Goal: Information Seeking & Learning: Compare options

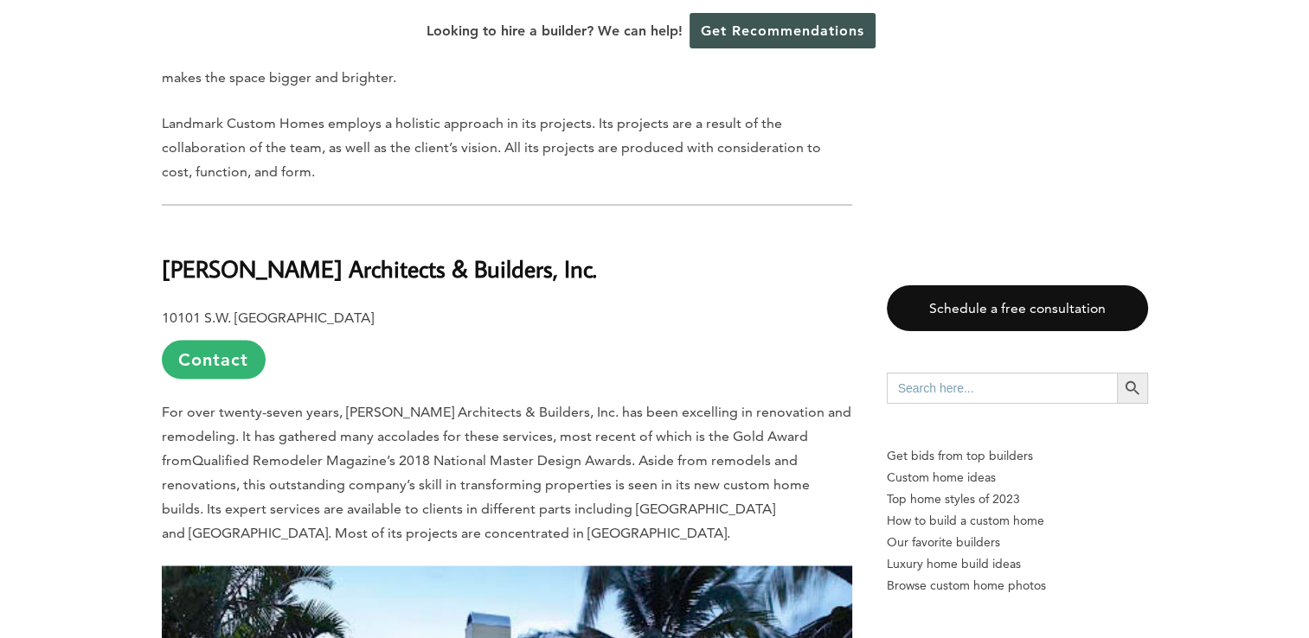
scroll to position [3201, 0]
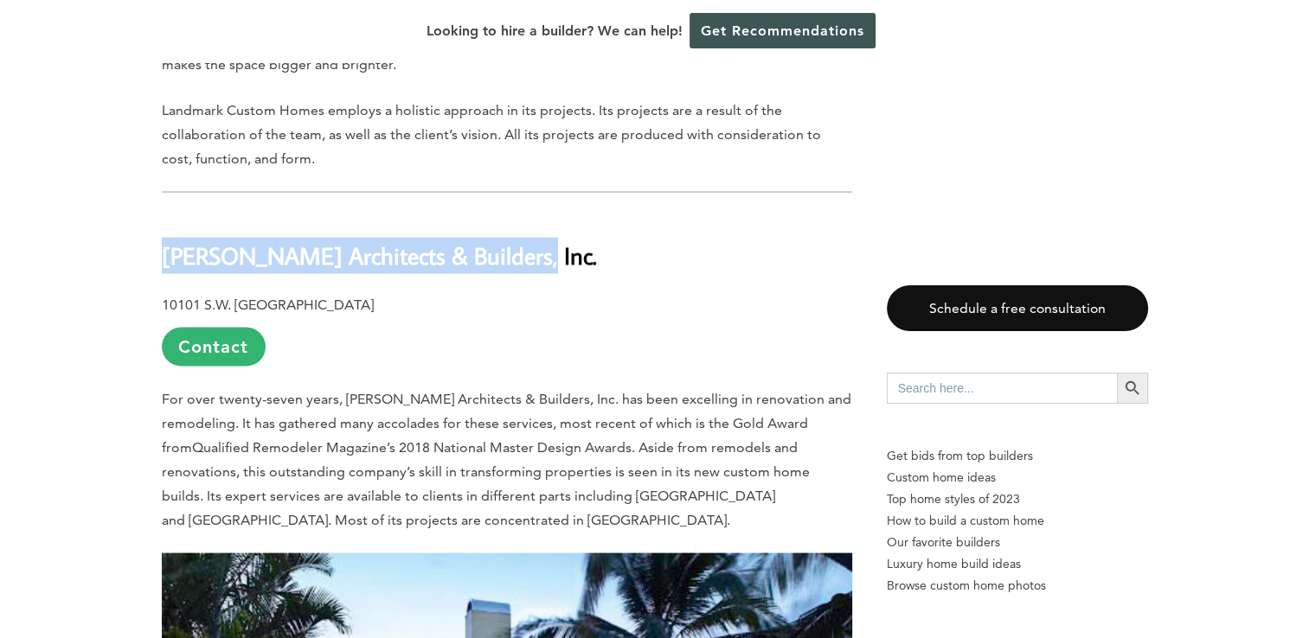
drag, startPoint x: 162, startPoint y: 164, endPoint x: 516, endPoint y: 170, distance: 354.8
click at [516, 213] on h2 "Schachne Architects & Builders, Inc." at bounding box center [507, 243] width 690 height 60
drag, startPoint x: 516, startPoint y: 170, endPoint x: 497, endPoint y: 172, distance: 19.1
copy b "Schachne Architects & Builders, Inc."
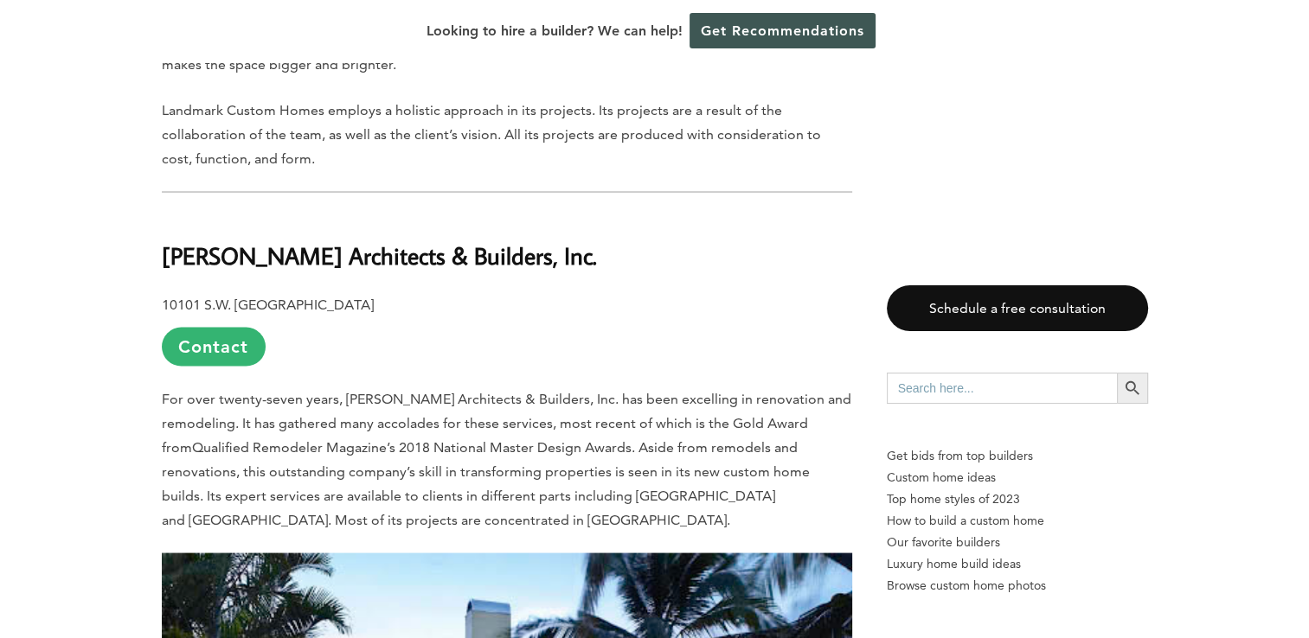
click at [607, 292] on p "10101 S.W. 40th St., Fort Lauderdale, FL 33328 Contact" at bounding box center [507, 329] width 690 height 74
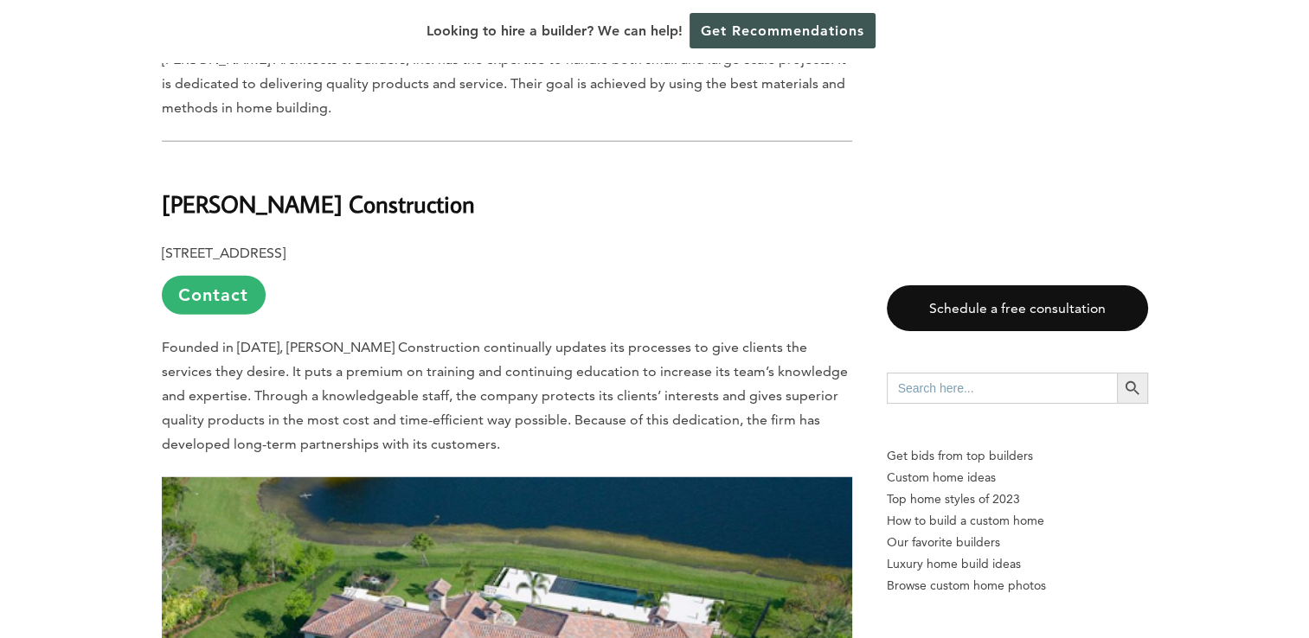
scroll to position [4326, 0]
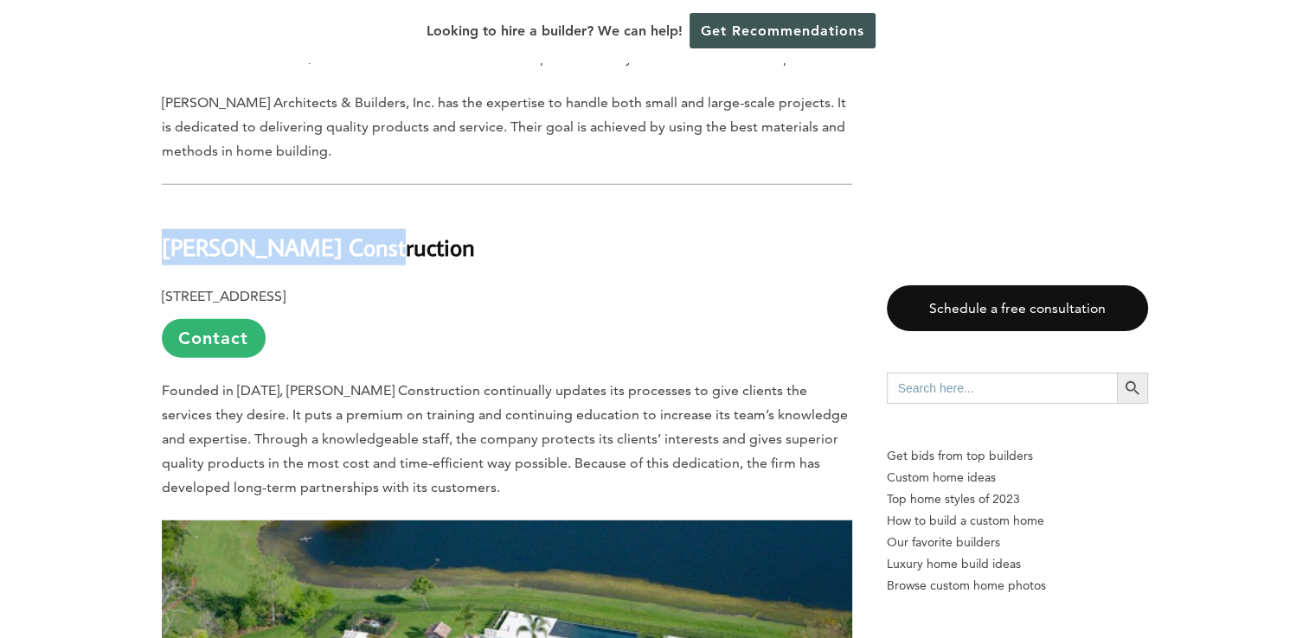
drag, startPoint x: 164, startPoint y: 164, endPoint x: 357, endPoint y: 159, distance: 193.0
click at [357, 206] on h2 "Cianci Construction" at bounding box center [507, 236] width 690 height 60
drag, startPoint x: 357, startPoint y: 159, endPoint x: 325, endPoint y: 164, distance: 32.4
copy b "Cianci Construction"
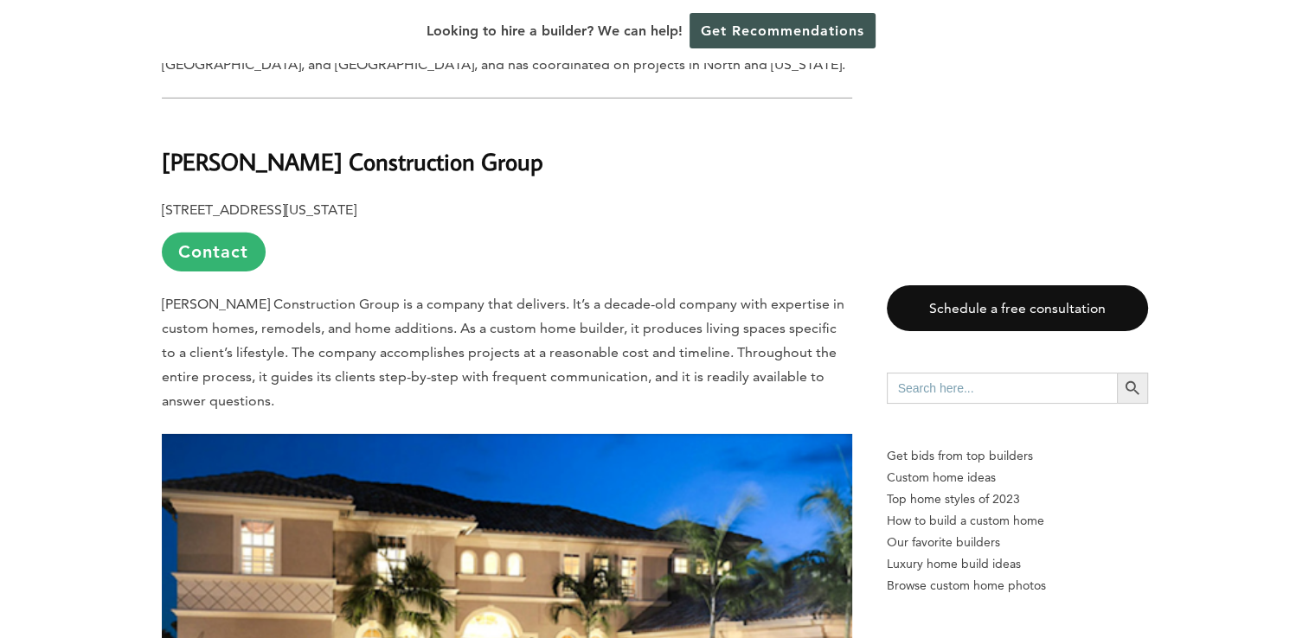
scroll to position [5450, 0]
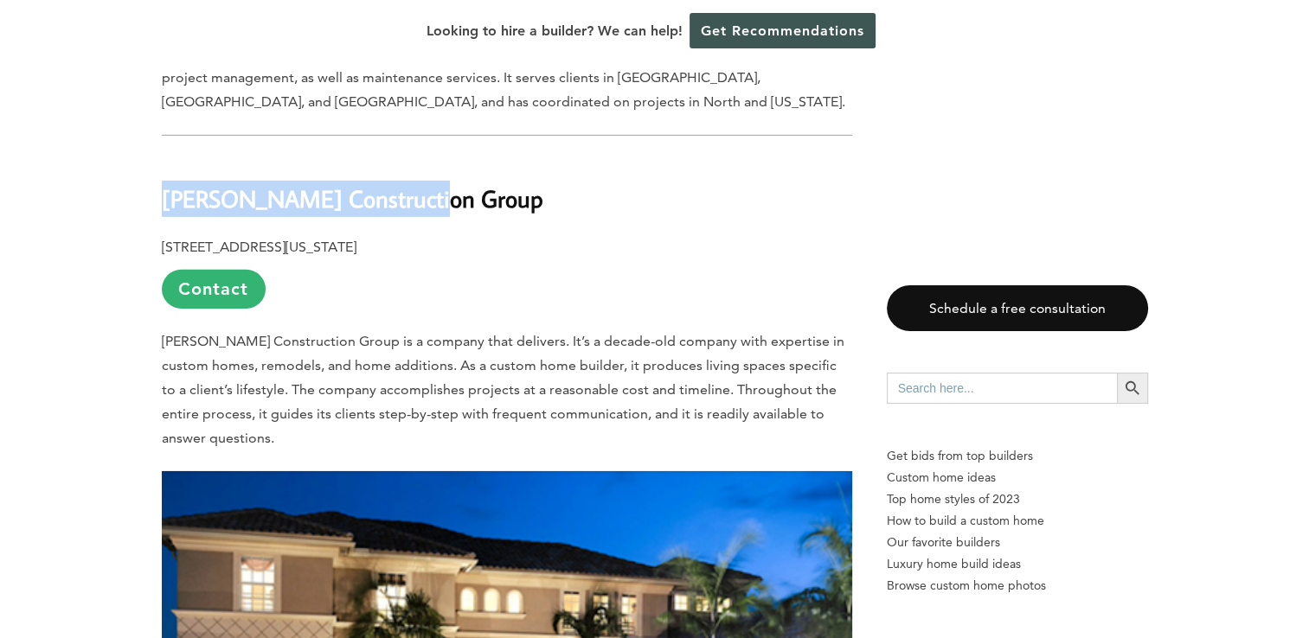
drag, startPoint x: 161, startPoint y: 112, endPoint x: 433, endPoint y: 118, distance: 272.6
click at [433, 157] on h2 "Wolfe Construction Group" at bounding box center [507, 187] width 690 height 60
drag, startPoint x: 433, startPoint y: 118, endPoint x: 403, endPoint y: 123, distance: 30.7
copy b "Wolfe Construction Group"
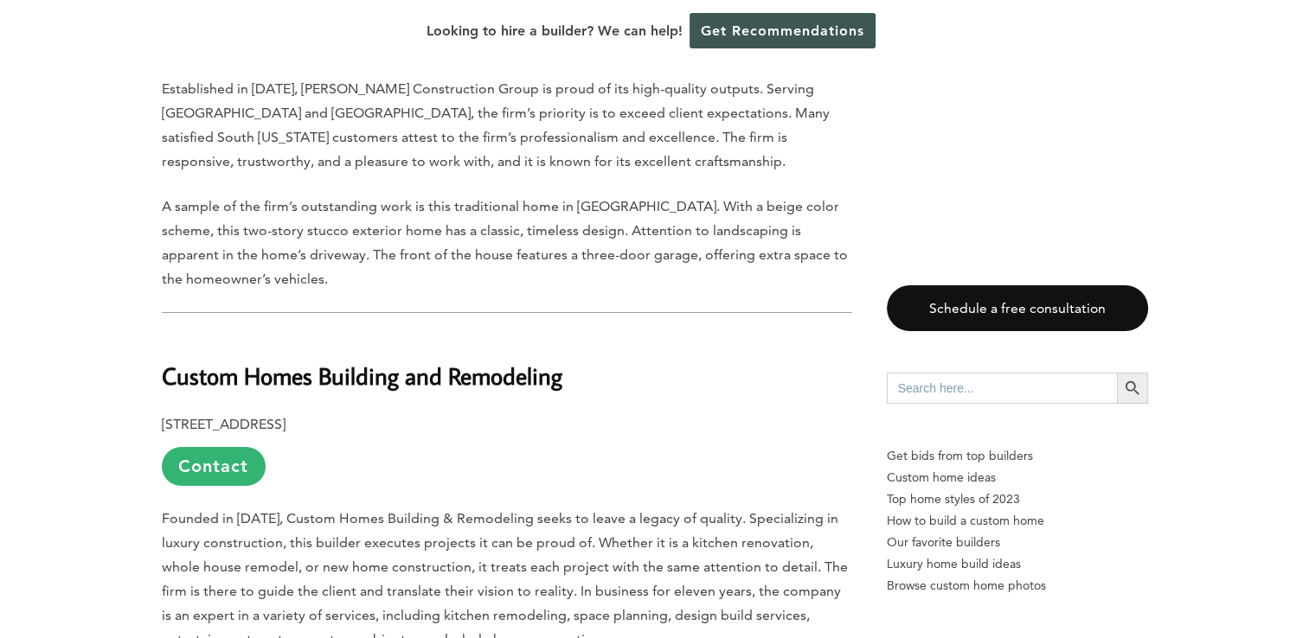
scroll to position [6315, 0]
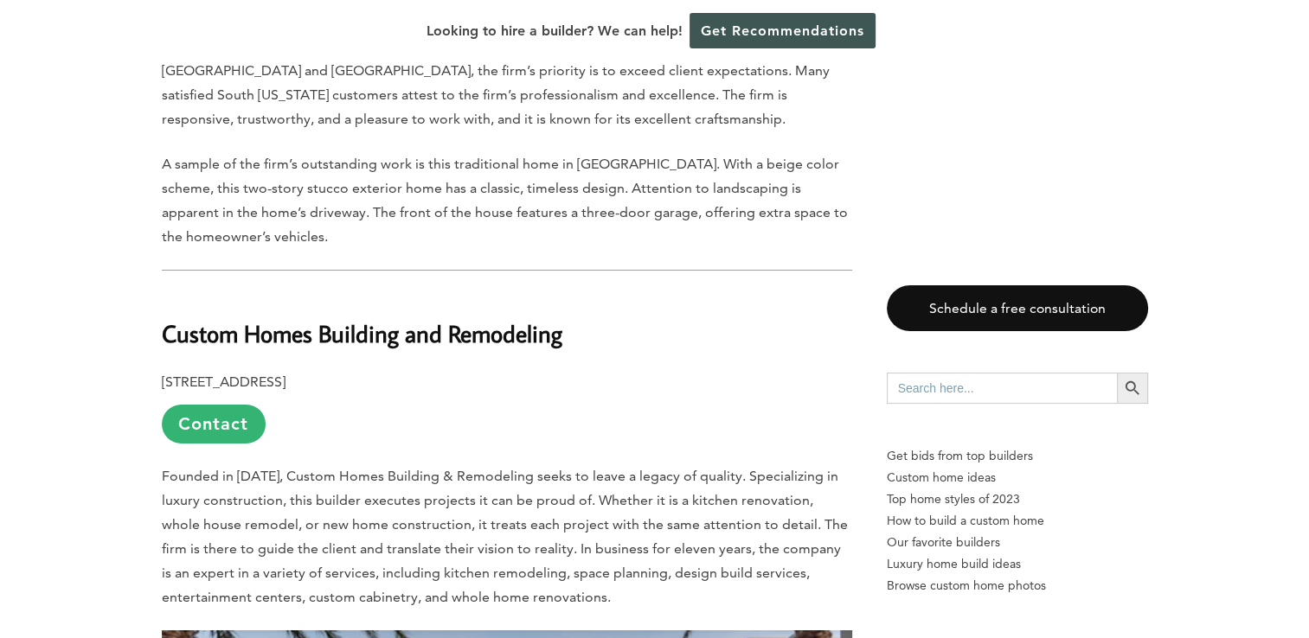
click at [181, 292] on h2 "Custom Homes Building and Remodeling" at bounding box center [507, 322] width 690 height 60
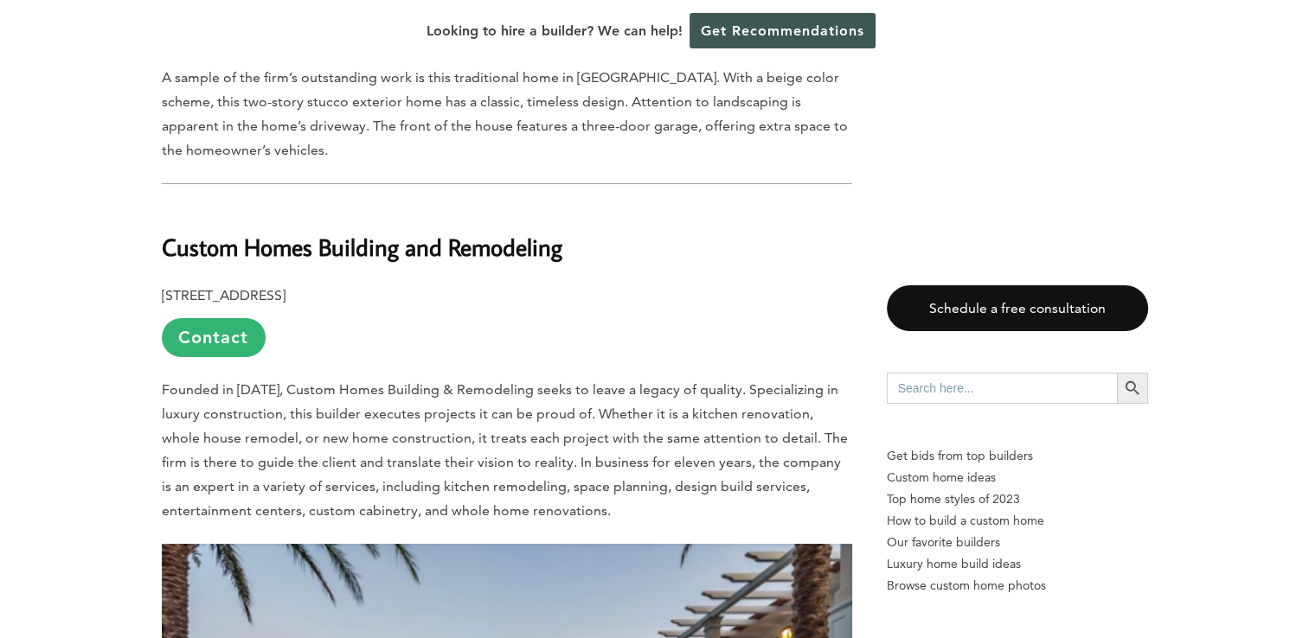
scroll to position [6402, 0]
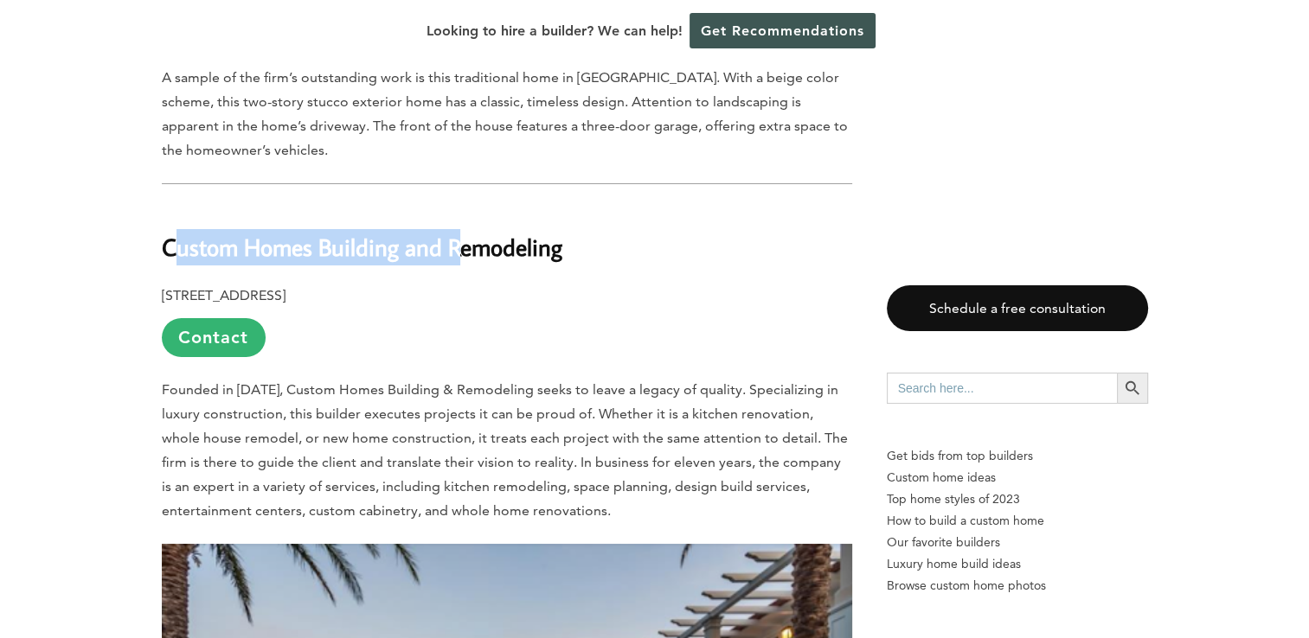
drag, startPoint x: 169, startPoint y: 157, endPoint x: 458, endPoint y: 144, distance: 289.2
click at [458, 232] on b "Custom Homes Building and Remodeling" at bounding box center [362, 247] width 401 height 30
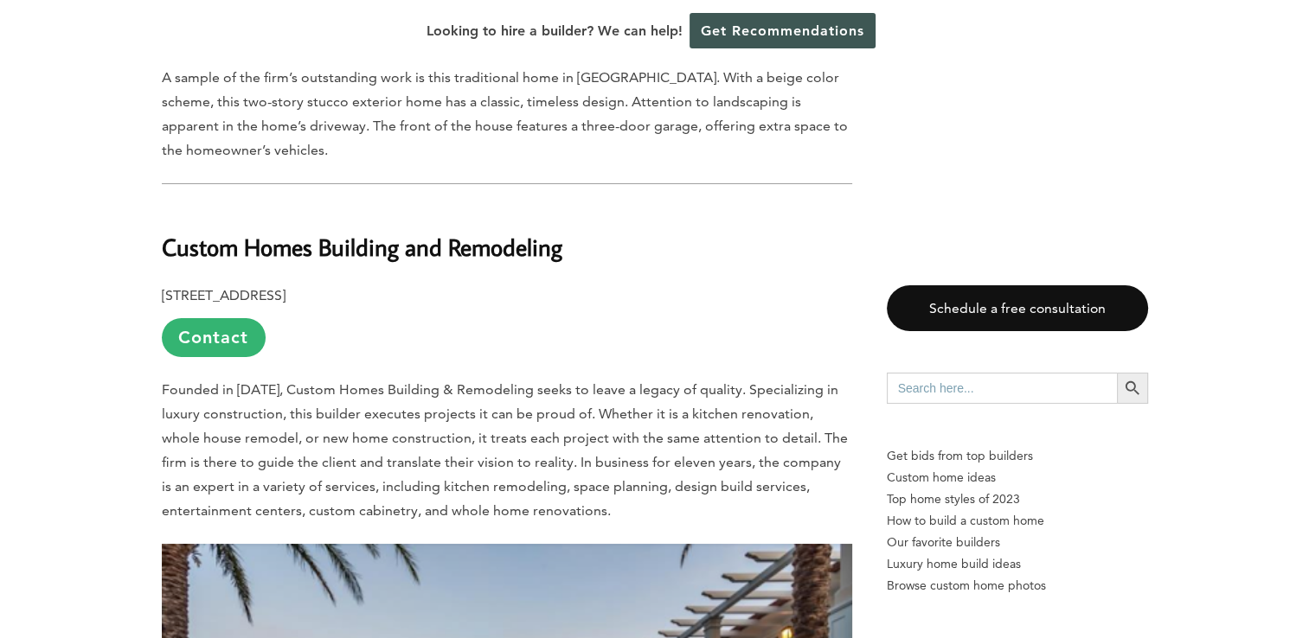
drag, startPoint x: 458, startPoint y: 144, endPoint x: 478, endPoint y: 169, distance: 32.6
click at [535, 232] on b "Custom Homes Building and Remodeling" at bounding box center [362, 247] width 401 height 30
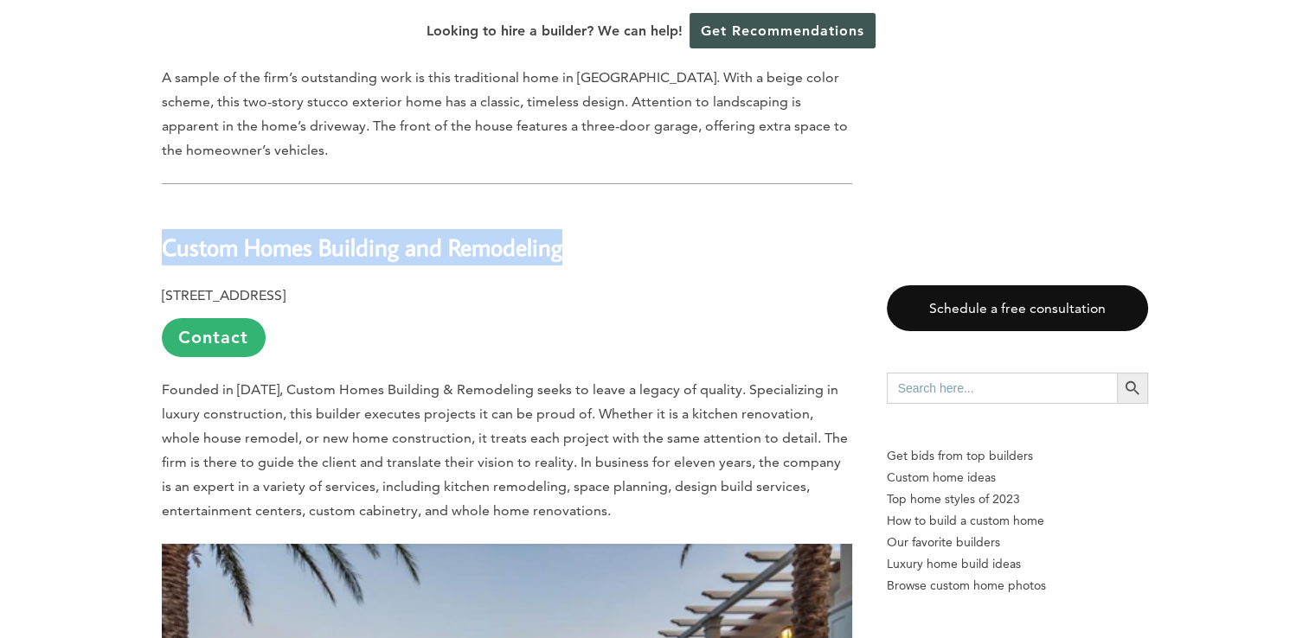
drag, startPoint x: 159, startPoint y: 159, endPoint x: 607, endPoint y: 153, distance: 448.2
drag, startPoint x: 607, startPoint y: 153, endPoint x: 515, endPoint y: 156, distance: 92.6
copy b "Custom Homes Building and Remodeling"
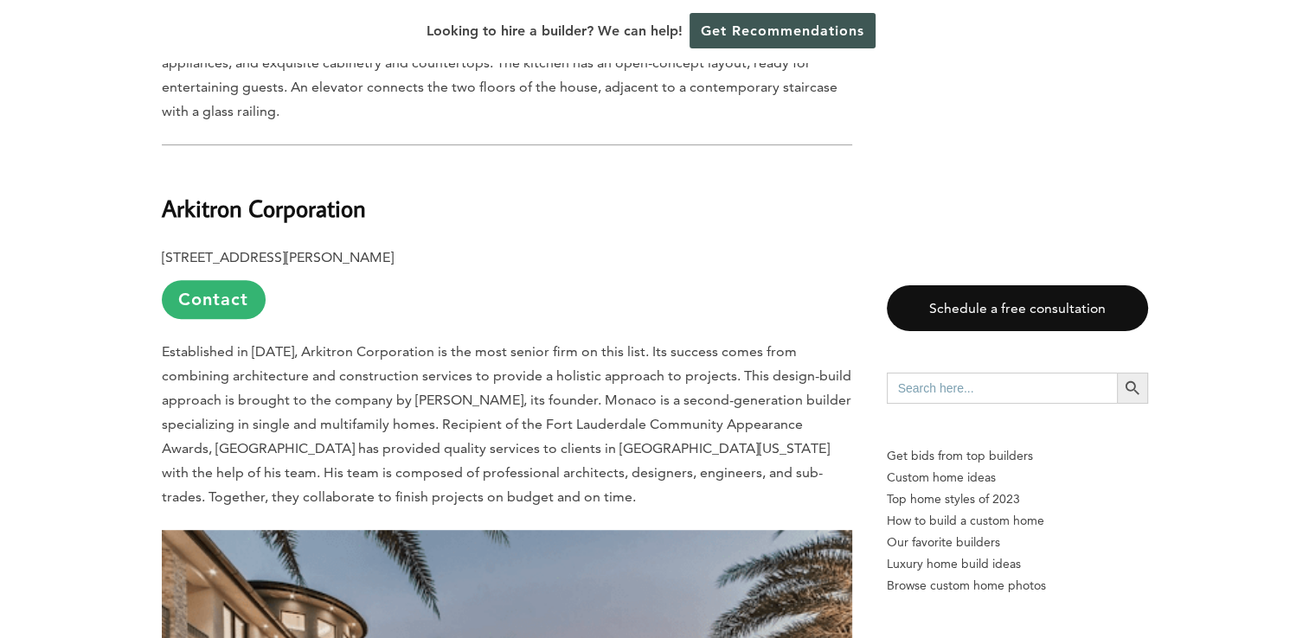
scroll to position [7440, 0]
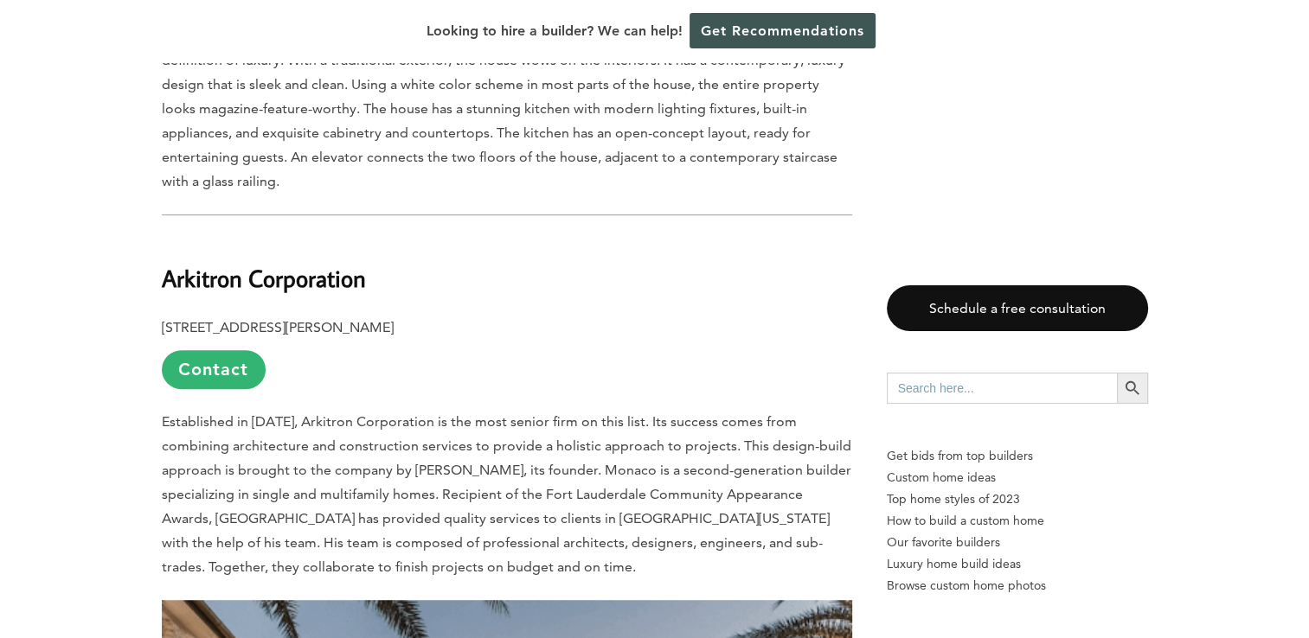
scroll to position [7354, 0]
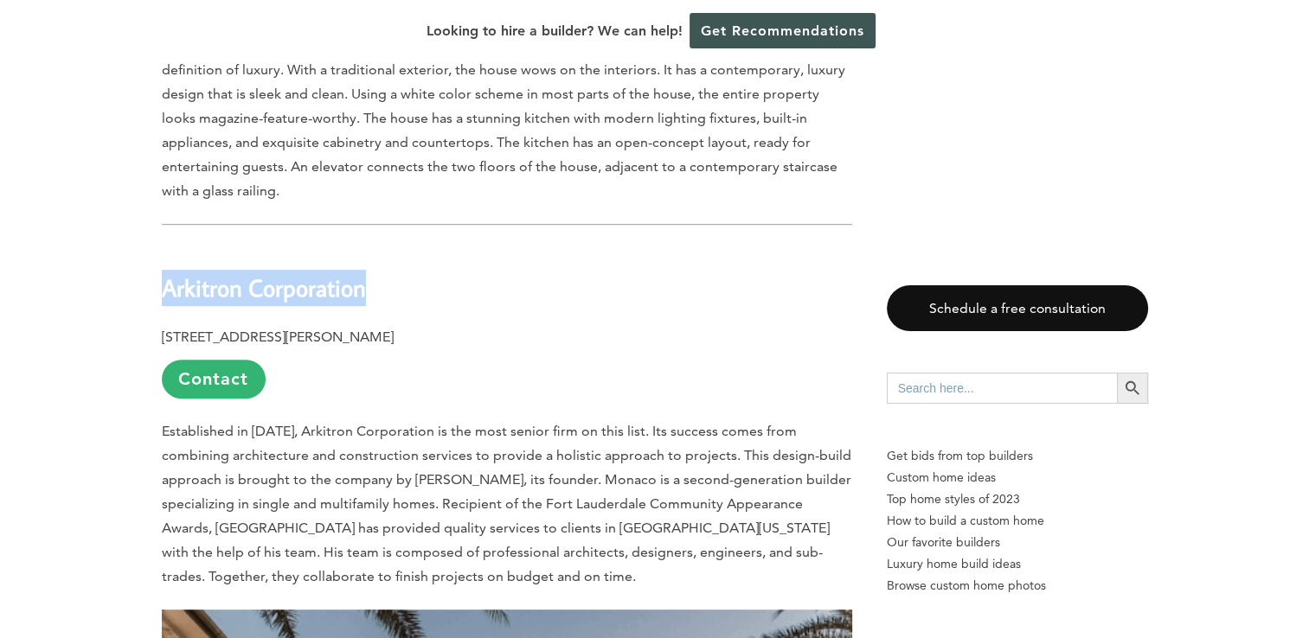
drag, startPoint x: 163, startPoint y: 178, endPoint x: 376, endPoint y: 182, distance: 213.7
click at [376, 246] on h2 "Arkitron Corporation" at bounding box center [507, 276] width 690 height 60
drag, startPoint x: 376, startPoint y: 182, endPoint x: 357, endPoint y: 183, distance: 19.1
copy b "Arkitron Corporation"
click at [443, 325] on p "4101 N Andrews Ave., Suite 205, Monaco Building, Oakland Park, FL 33309 Contact" at bounding box center [507, 362] width 690 height 74
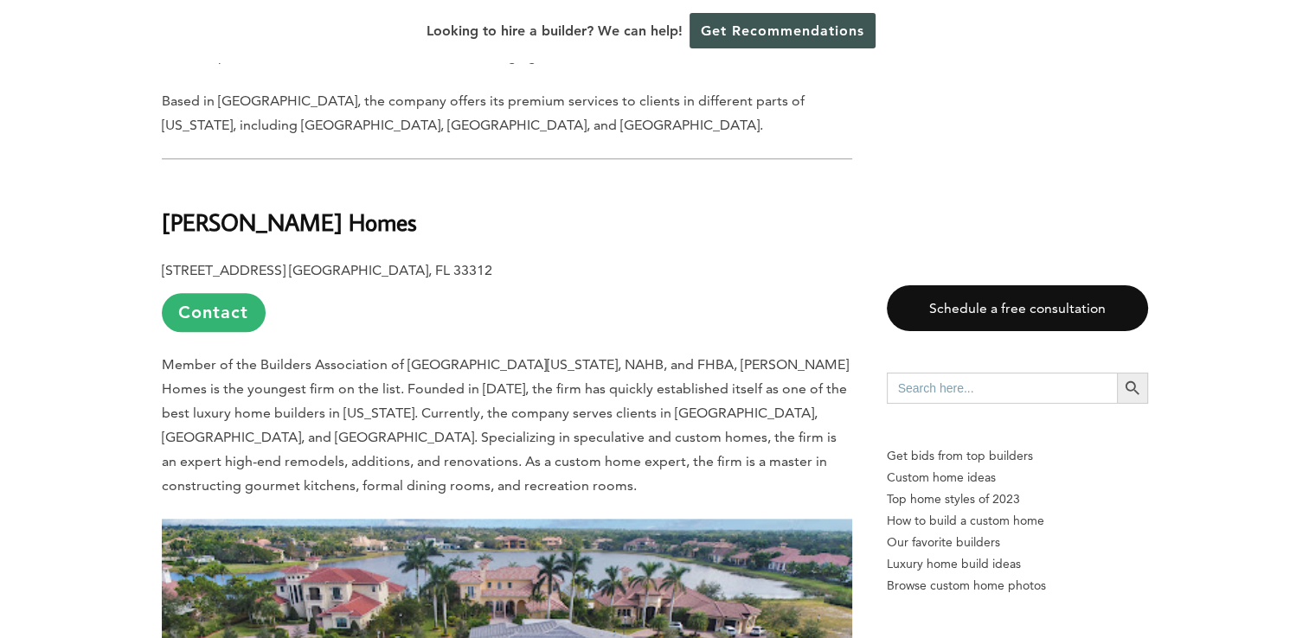
scroll to position [8392, 0]
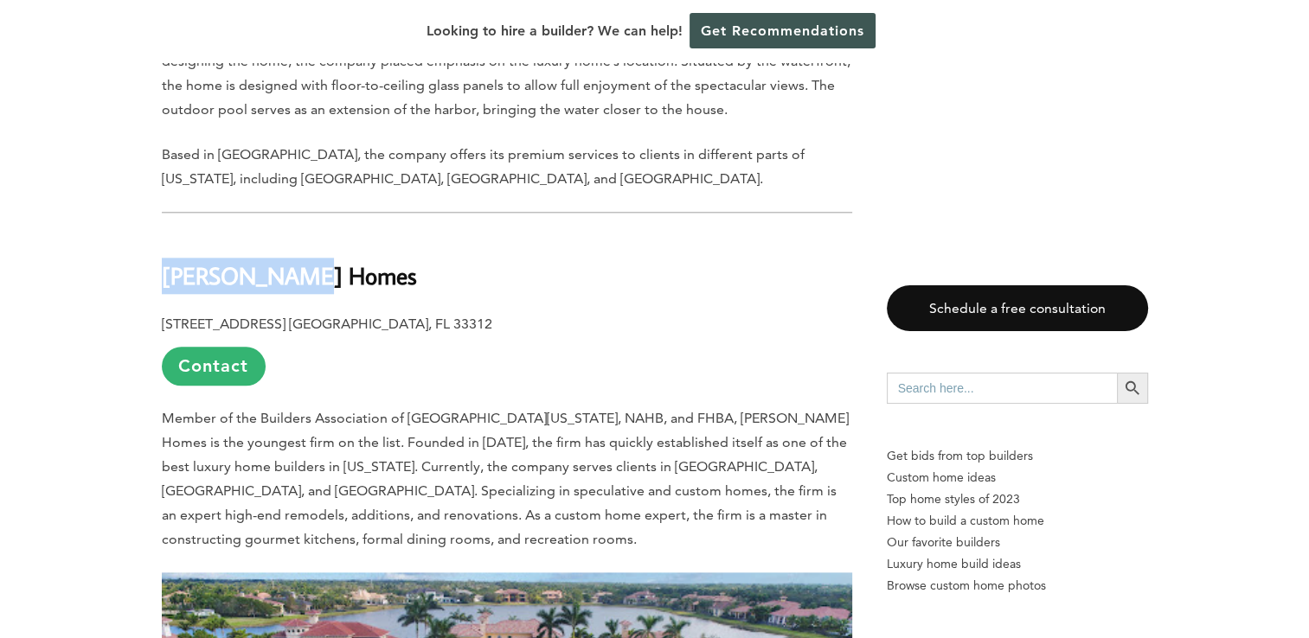
drag, startPoint x: 166, startPoint y: 164, endPoint x: 312, endPoint y: 169, distance: 146.3
click at [312, 260] on b "Thomas Homes" at bounding box center [289, 275] width 255 height 30
drag, startPoint x: 312, startPoint y: 169, endPoint x: 299, endPoint y: 169, distance: 13.0
copy b "Thomas Homes"
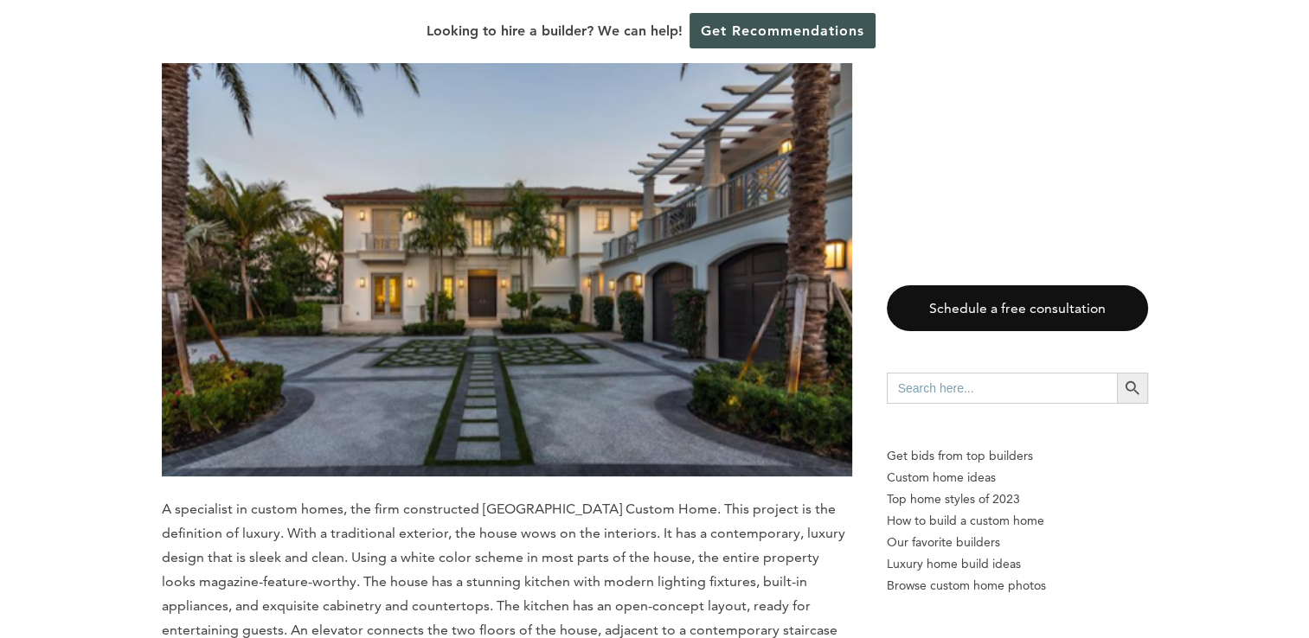
scroll to position [6661, 0]
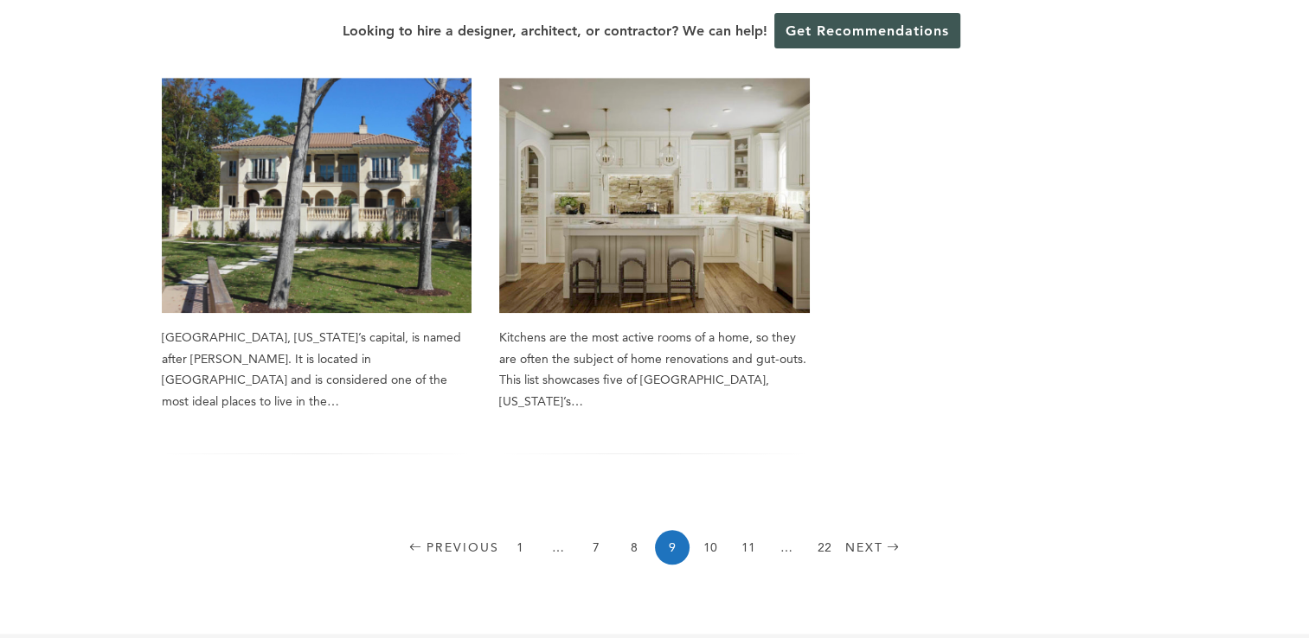
scroll to position [1384, 0]
click at [702, 529] on link "10" at bounding box center [710, 546] width 35 height 35
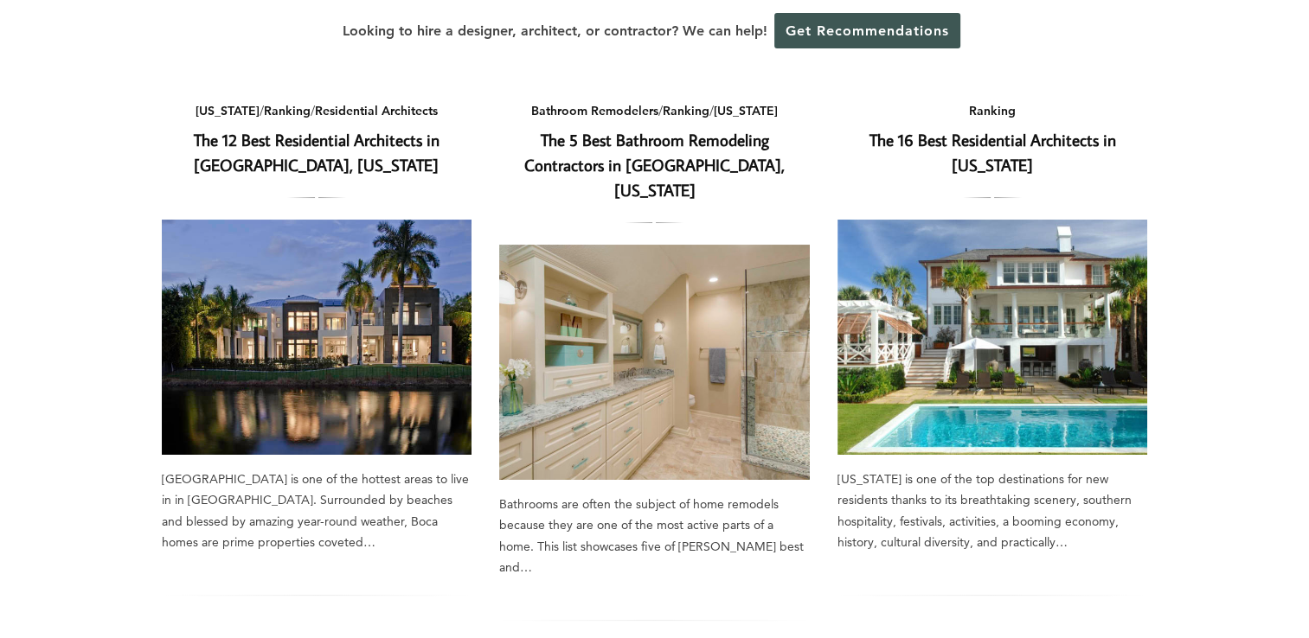
scroll to position [173, 0]
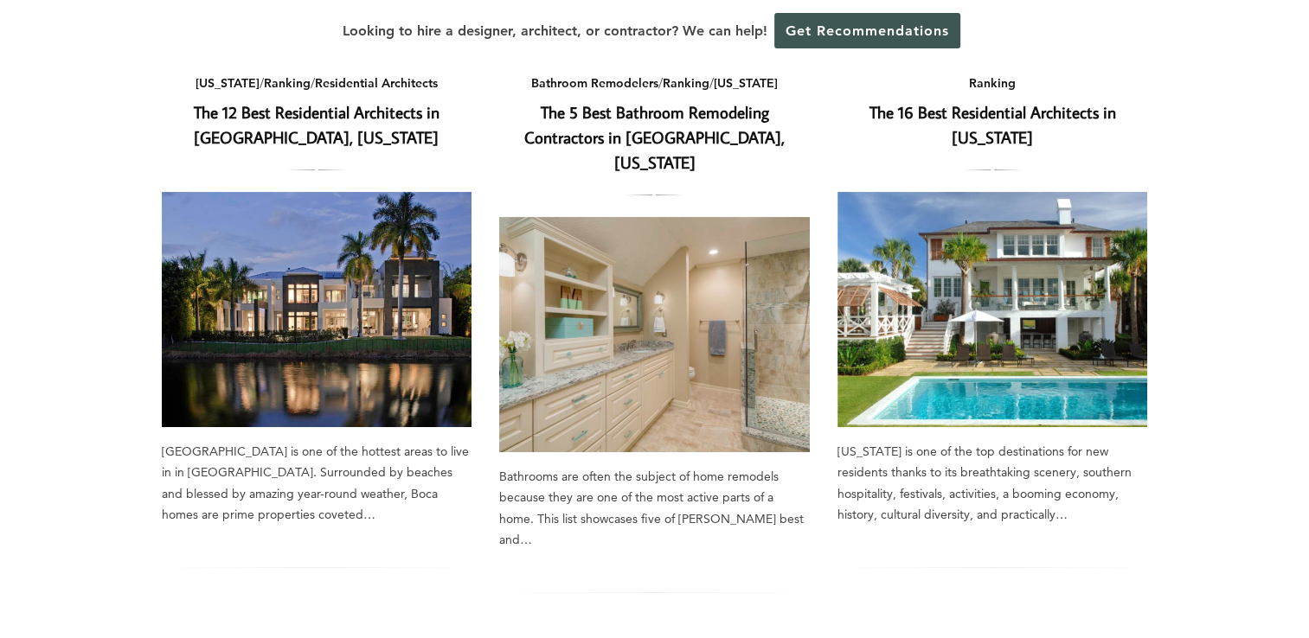
click at [380, 375] on img at bounding box center [317, 309] width 311 height 235
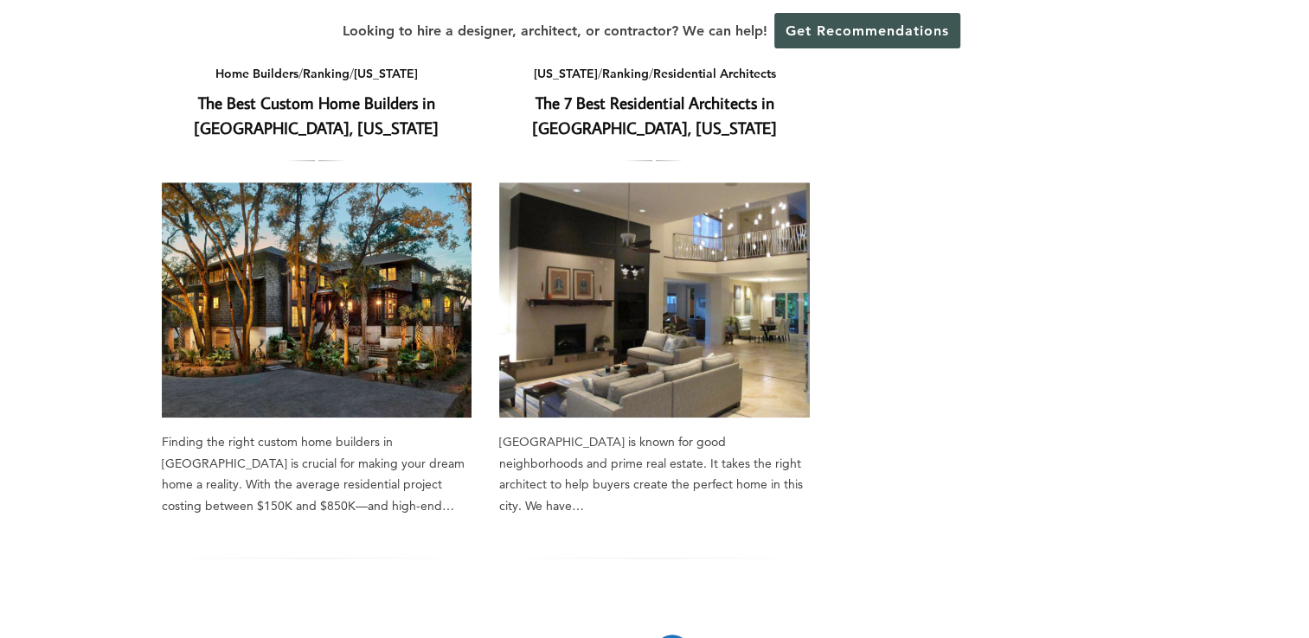
scroll to position [1384, 0]
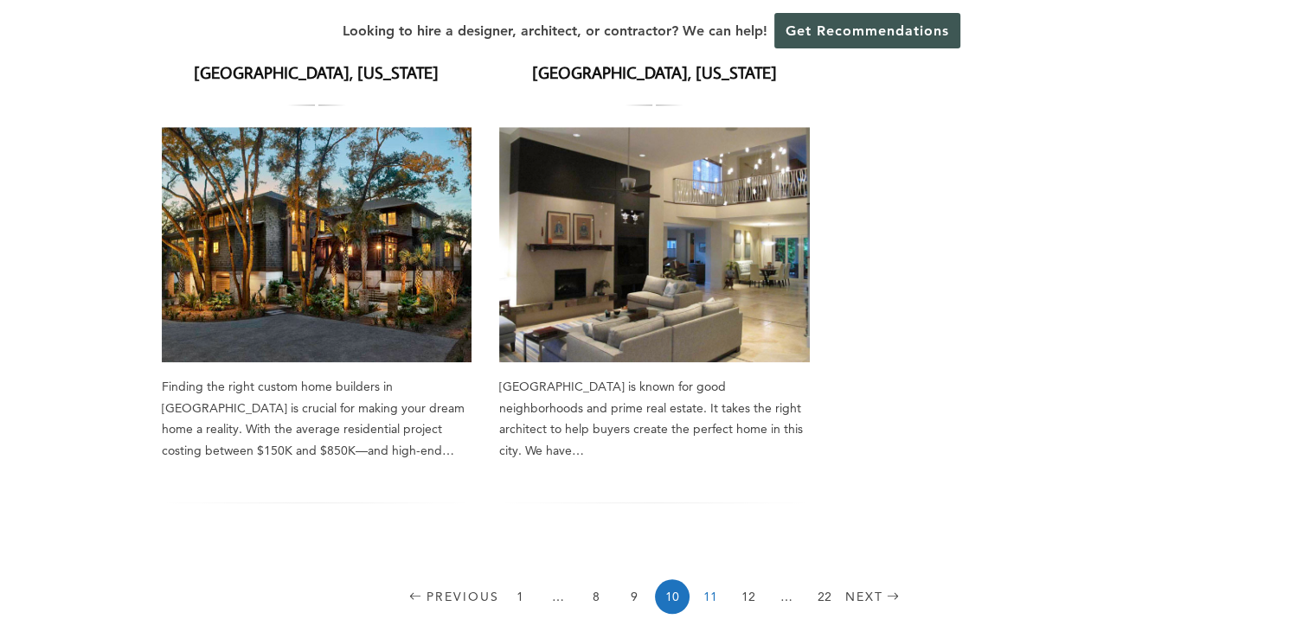
click at [709, 580] on link "11" at bounding box center [710, 597] width 35 height 35
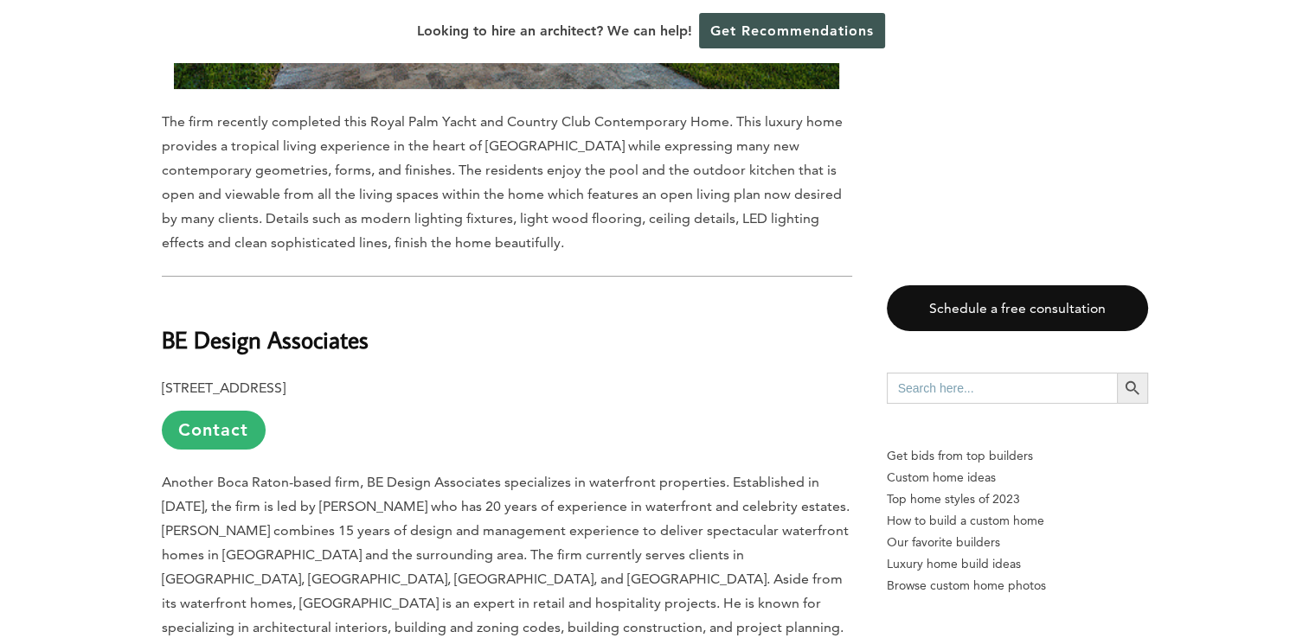
scroll to position [13323, 0]
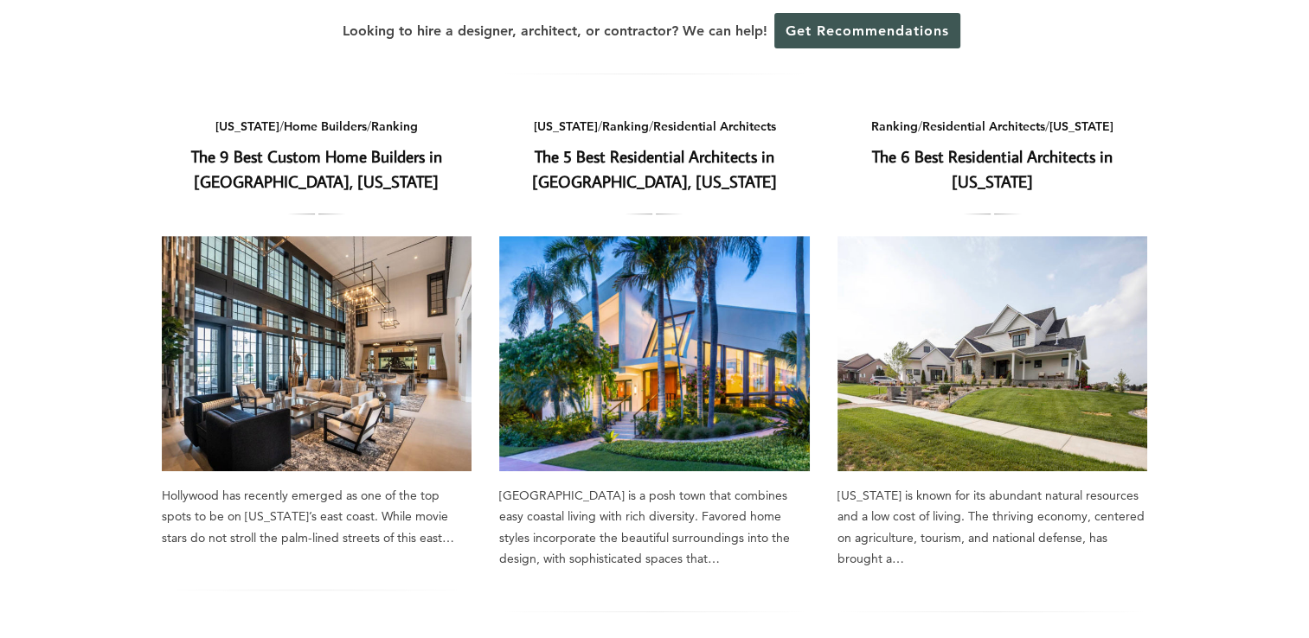
scroll to position [692, 0]
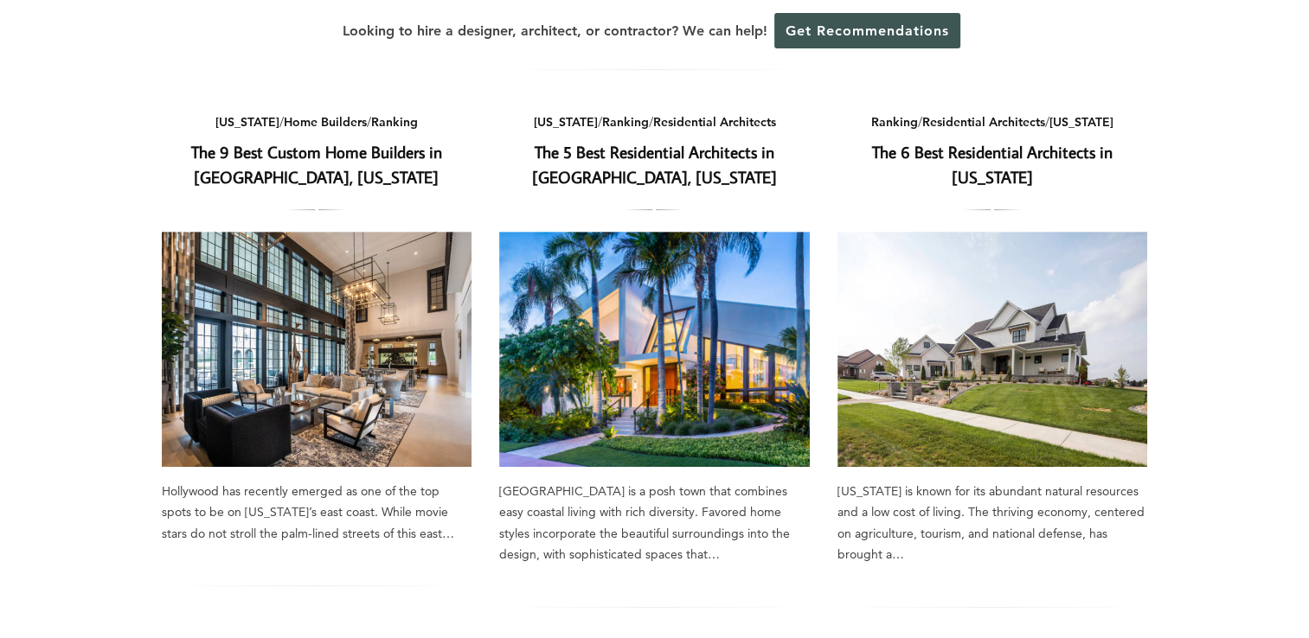
click at [242, 323] on img at bounding box center [317, 349] width 311 height 235
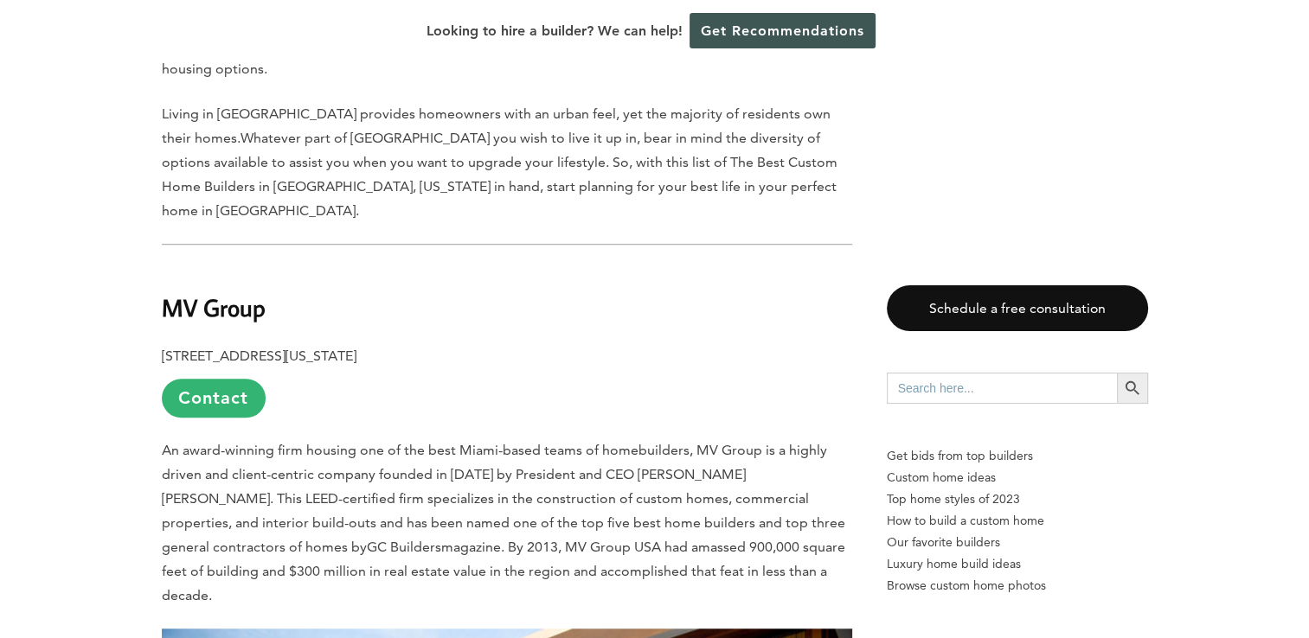
scroll to position [1038, 0]
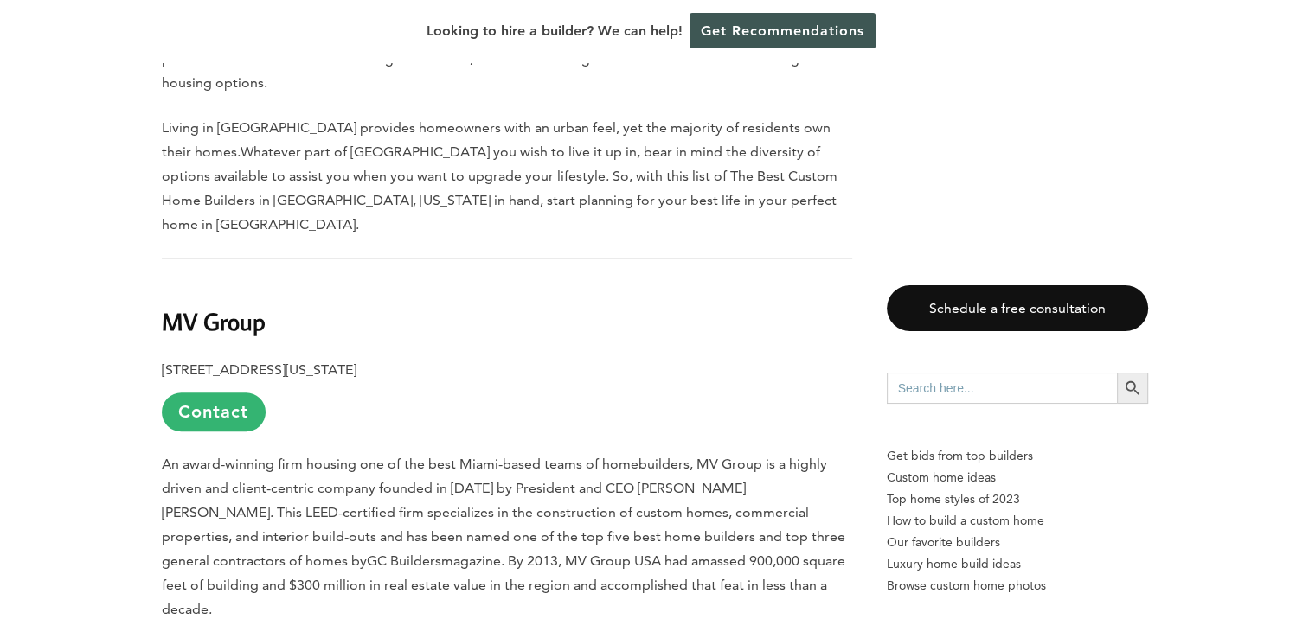
click at [162, 306] on b "MV Group" at bounding box center [214, 321] width 104 height 30
drag, startPoint x: 162, startPoint y: 235, endPoint x: 256, endPoint y: 243, distance: 94.6
click at [256, 306] on b "MV Group" at bounding box center [214, 321] width 104 height 30
copy b "MV Group"
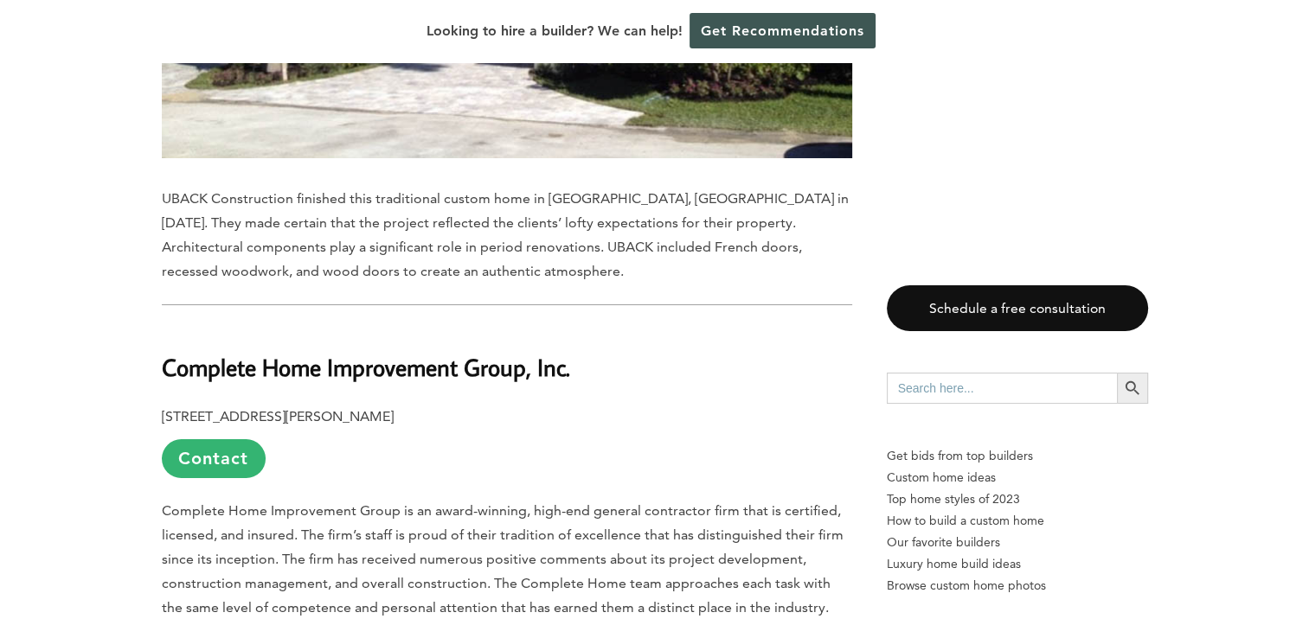
scroll to position [6315, 0]
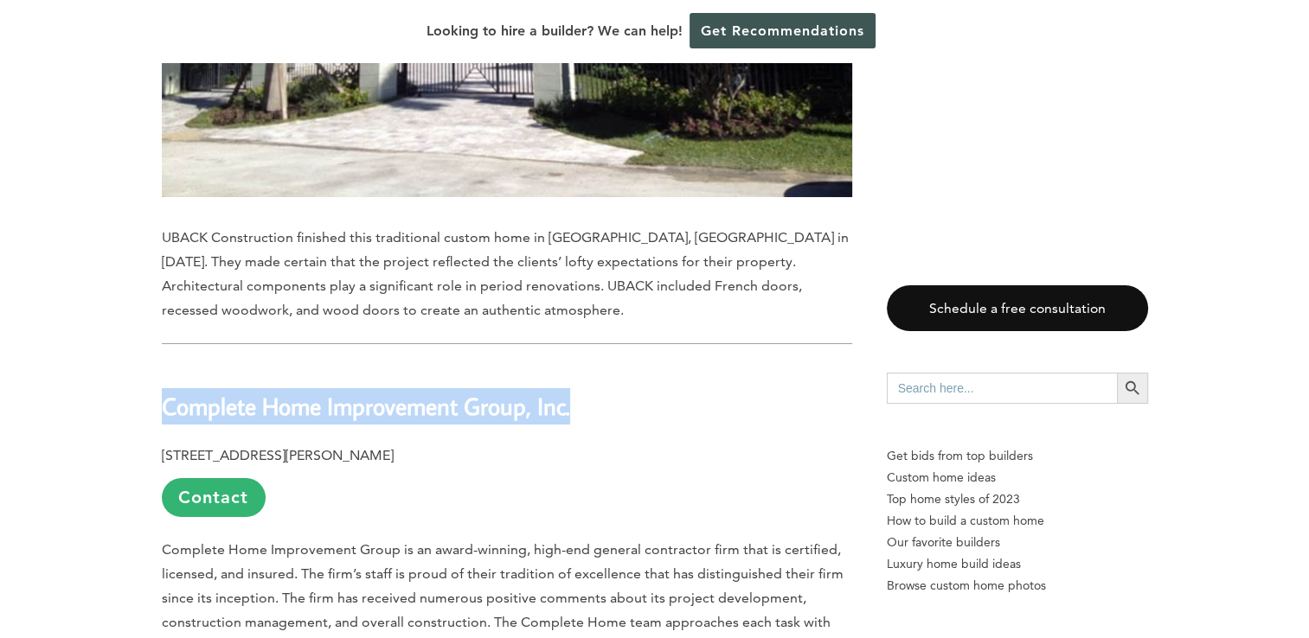
drag, startPoint x: 164, startPoint y: 247, endPoint x: 582, endPoint y: 253, distance: 418.8
click at [582, 365] on h2 "Complete Home Improvement Group, Inc." at bounding box center [507, 395] width 690 height 60
drag, startPoint x: 582, startPoint y: 253, endPoint x: 559, endPoint y: 247, distance: 24.1
copy b "Complete Home Improvement Group, Inc."
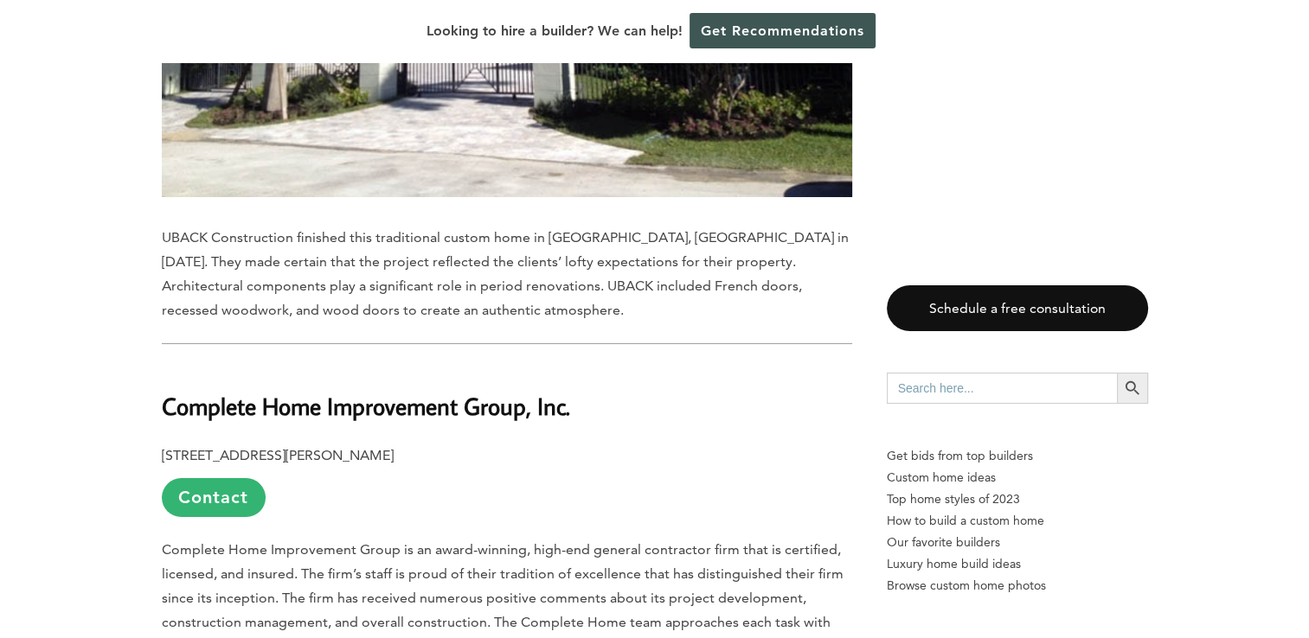
click at [394, 542] on span "Complete Home Improvement Group is an award-winning, high-end general contracto…" at bounding box center [503, 598] width 682 height 113
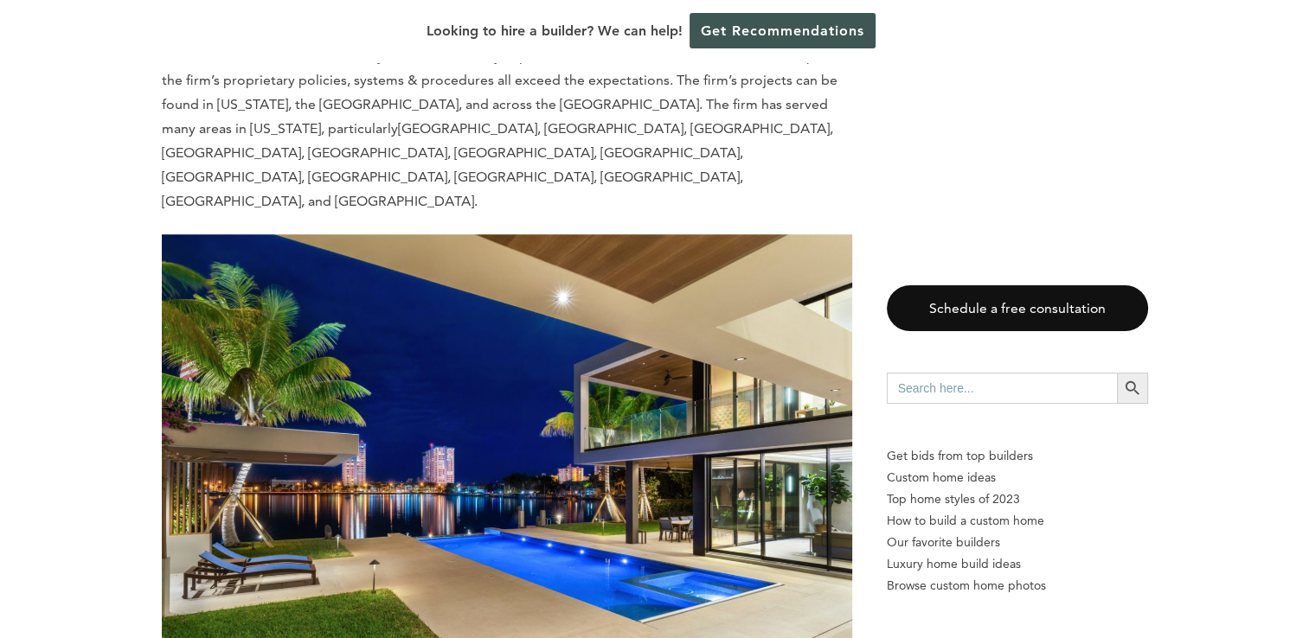
scroll to position [7786, 0]
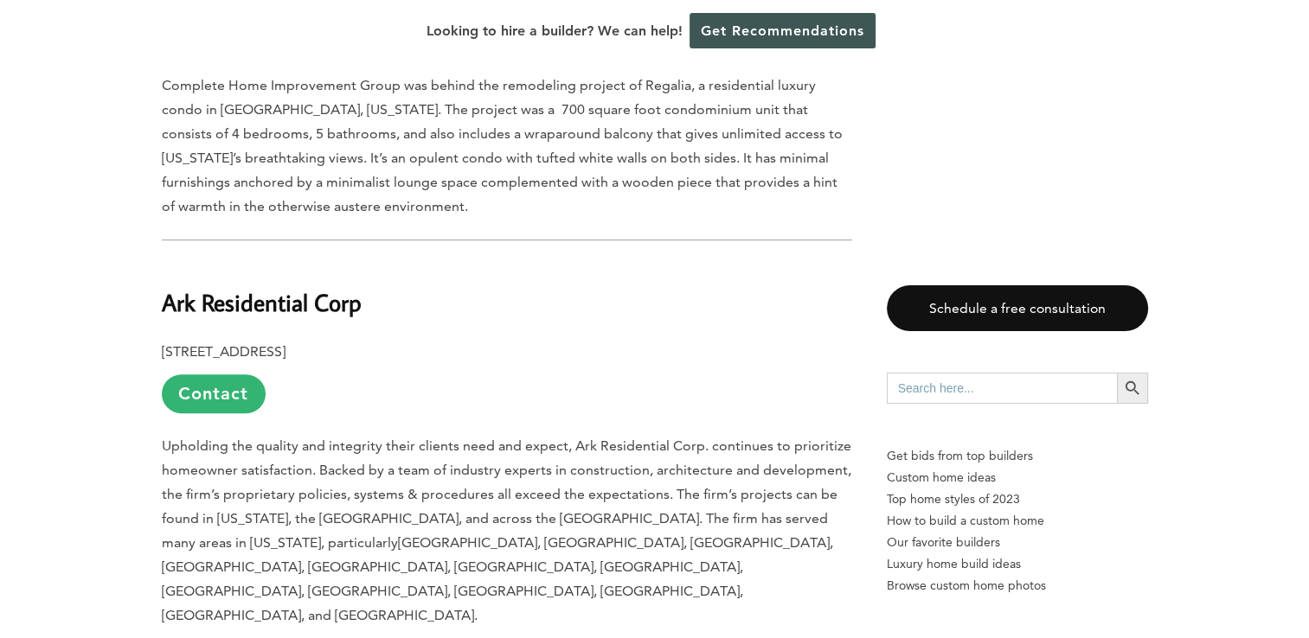
scroll to position [7354, 0]
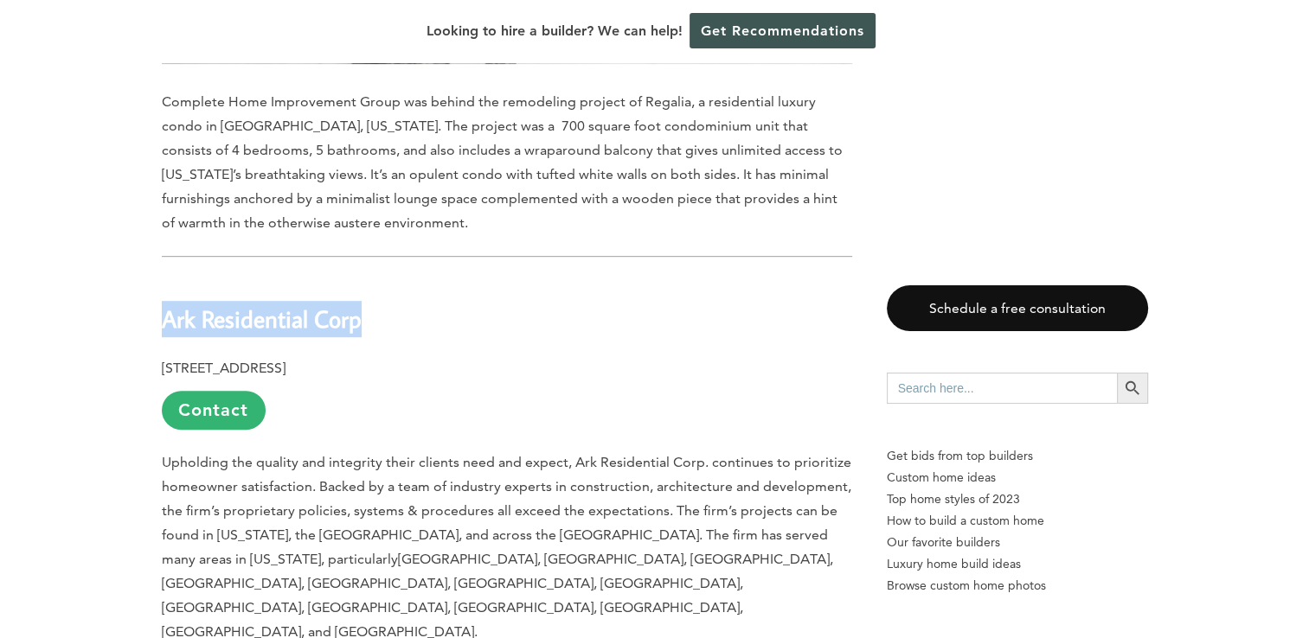
drag, startPoint x: 162, startPoint y: 160, endPoint x: 375, endPoint y: 166, distance: 212.9
click at [375, 278] on h2 "Ark Residential Corp" at bounding box center [507, 308] width 690 height 60
drag, startPoint x: 375, startPoint y: 166, endPoint x: 348, endPoint y: 161, distance: 27.3
copy b "Ark Residential Corp"
click at [589, 356] on p "2601 E Oakland Park Boulevard #203, Fort Lauderdale, FL 33306 Contact" at bounding box center [507, 393] width 690 height 74
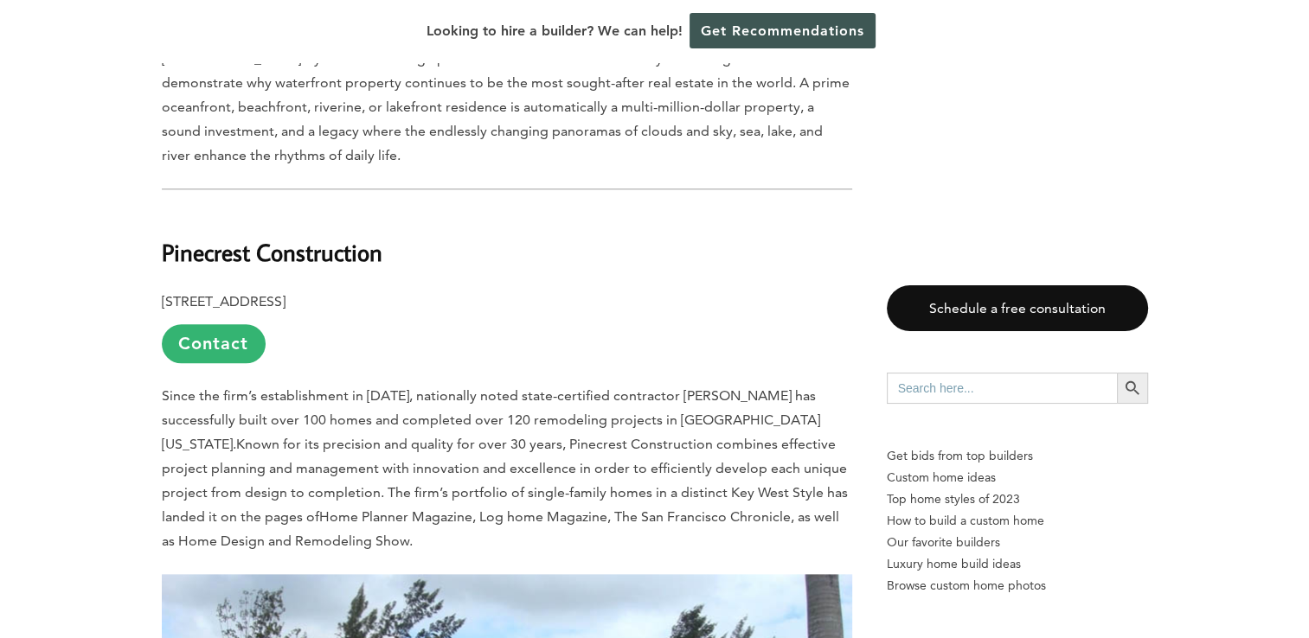
scroll to position [8392, 0]
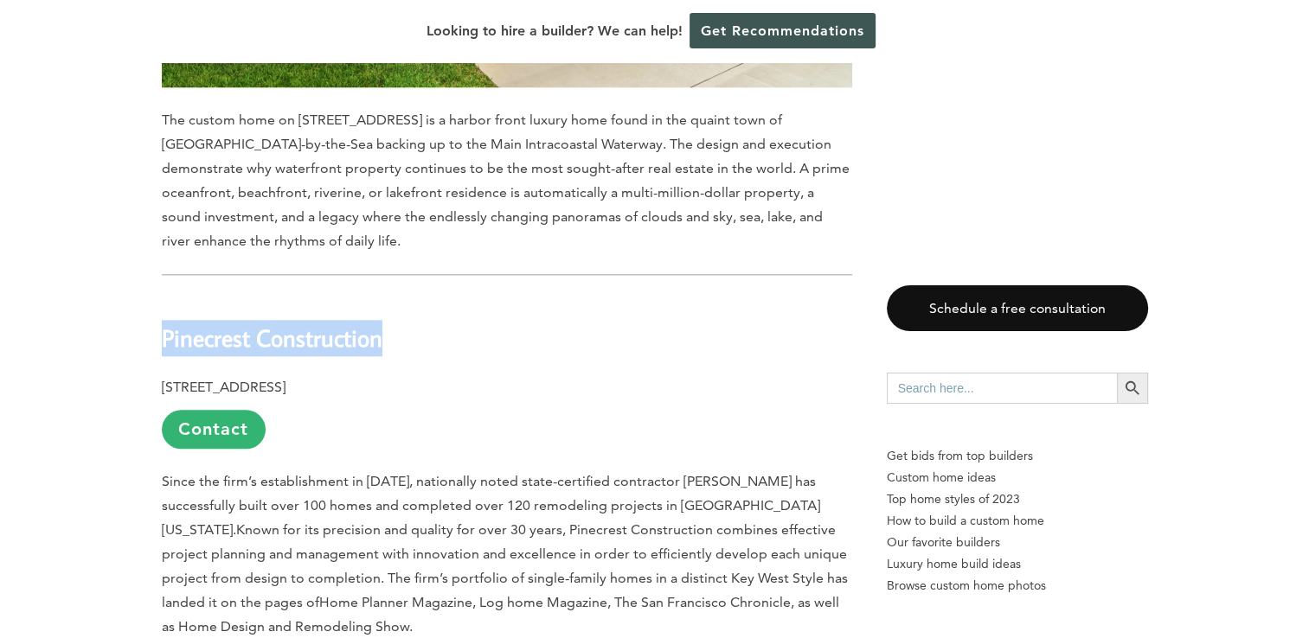
drag, startPoint x: 163, startPoint y: 154, endPoint x: 391, endPoint y: 151, distance: 228.4
click at [391, 296] on h2 "Pinecrest Construction" at bounding box center [507, 326] width 690 height 60
drag, startPoint x: 391, startPoint y: 151, endPoint x: 378, endPoint y: 160, distance: 16.1
copy b "Pinecrest Construction"
click at [503, 296] on h2 "Pinecrest Construction" at bounding box center [507, 326] width 690 height 60
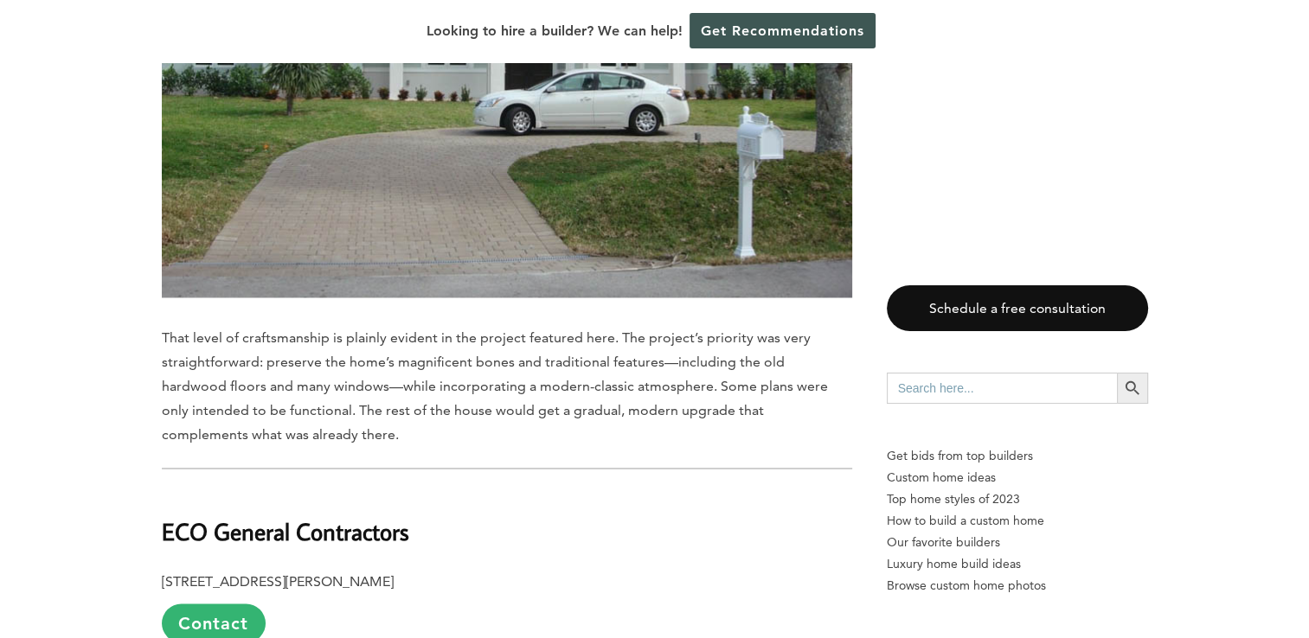
scroll to position [9343, 0]
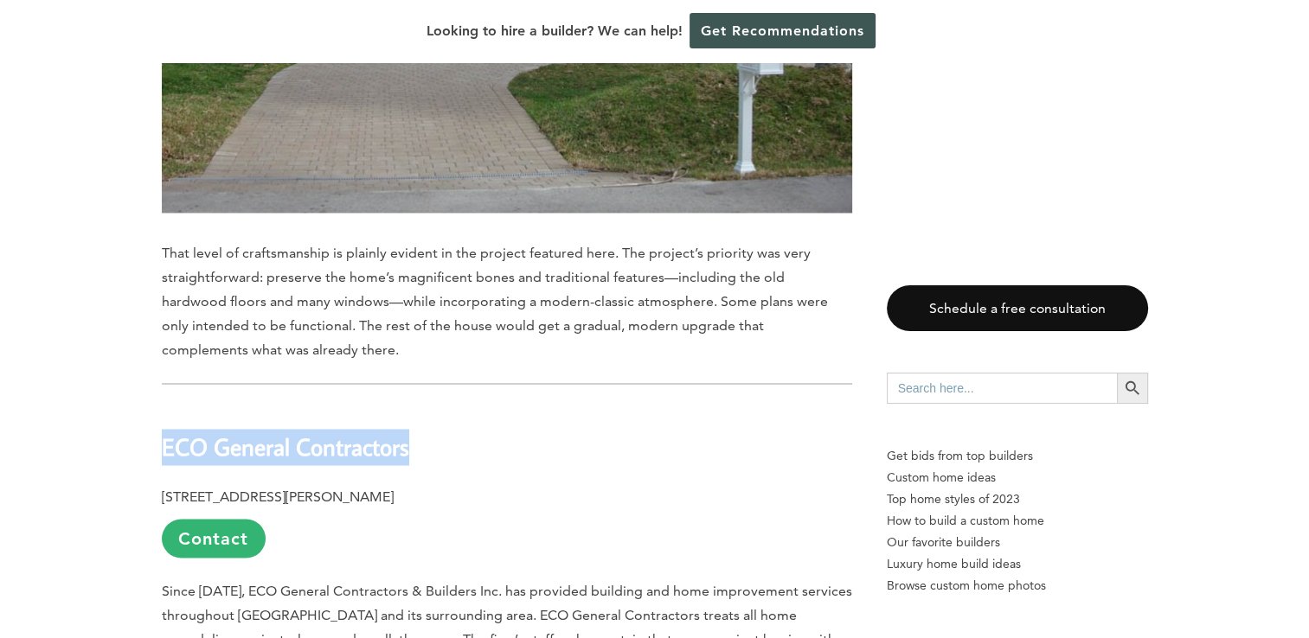
drag, startPoint x: 163, startPoint y: 259, endPoint x: 415, endPoint y: 258, distance: 252.6
click at [415, 405] on h2 "ECO General Contractors" at bounding box center [507, 435] width 690 height 60
drag, startPoint x: 415, startPoint y: 258, endPoint x: 382, endPoint y: 258, distance: 33.7
copy b "ECO General Contractors"
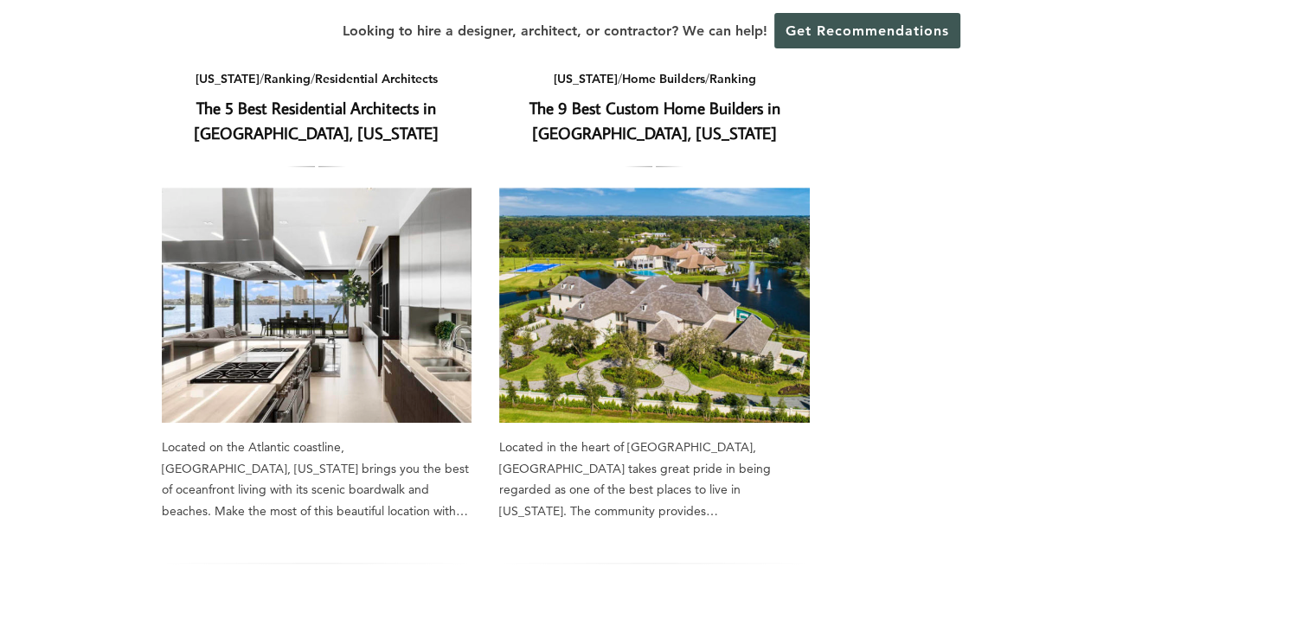
scroll to position [1298, 0]
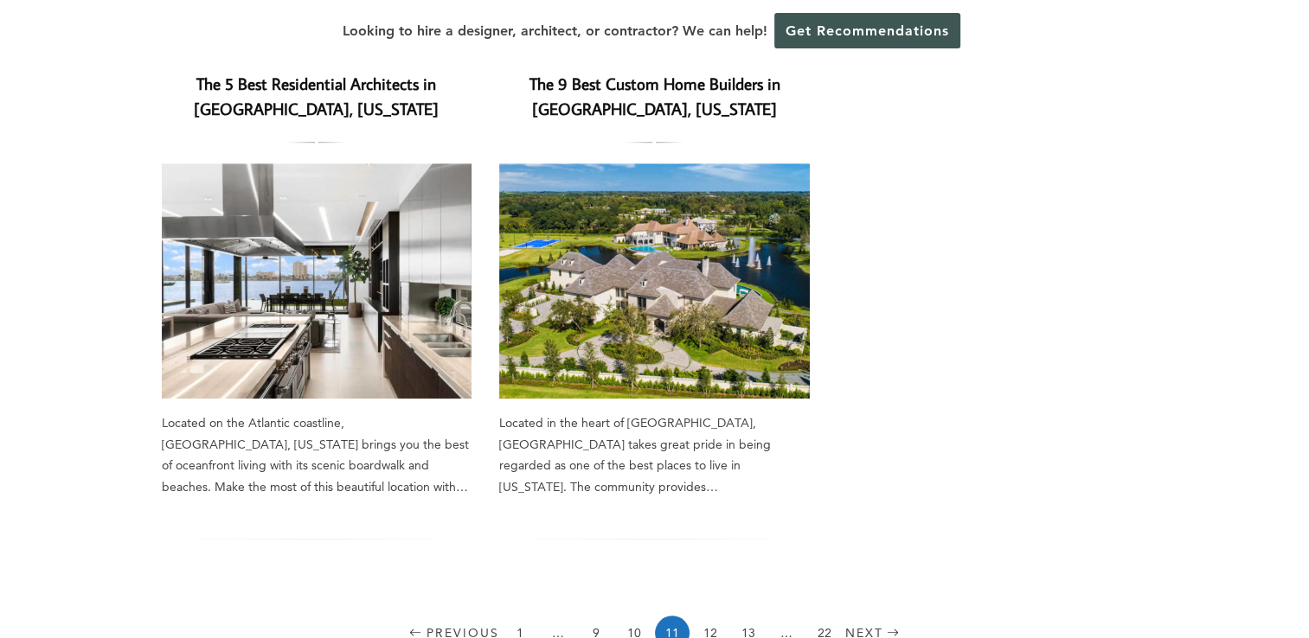
click at [652, 247] on img at bounding box center [654, 281] width 311 height 235
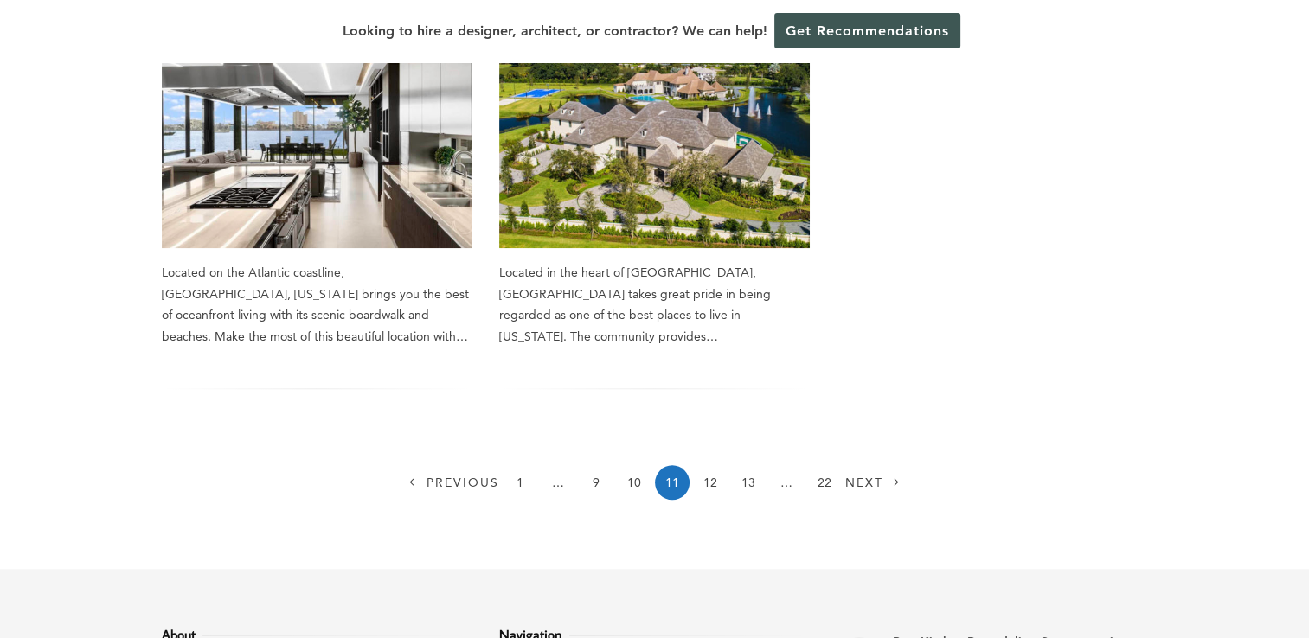
scroll to position [1471, 0]
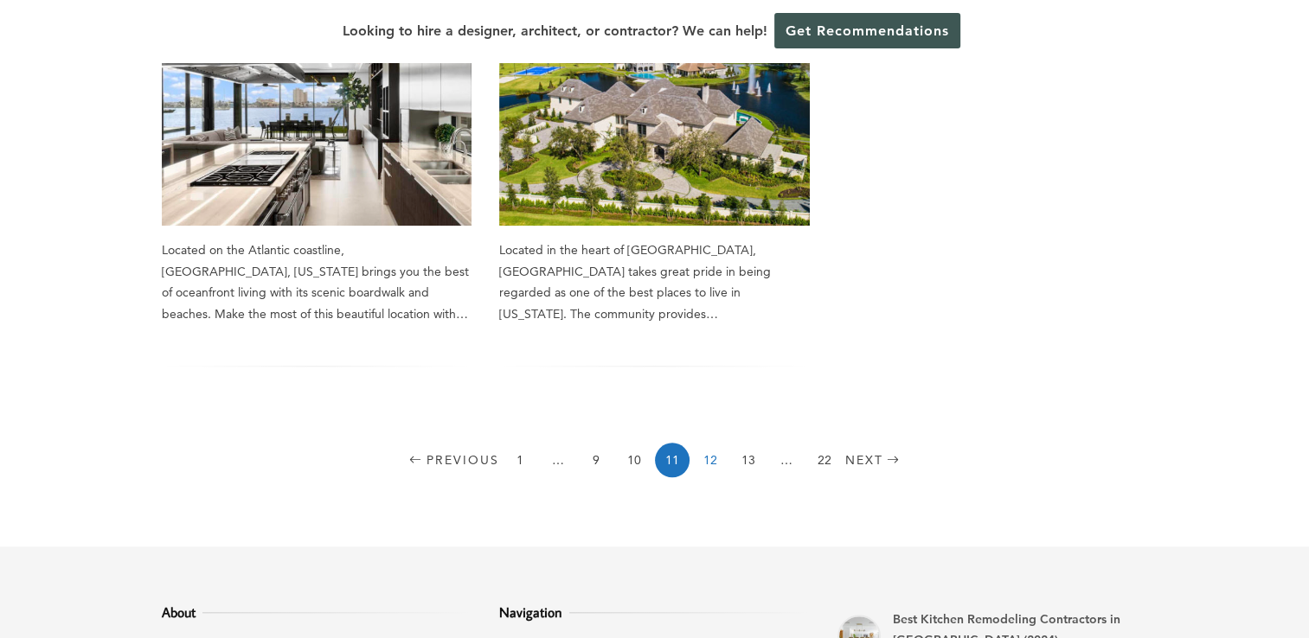
click at [713, 443] on link "12" at bounding box center [710, 460] width 35 height 35
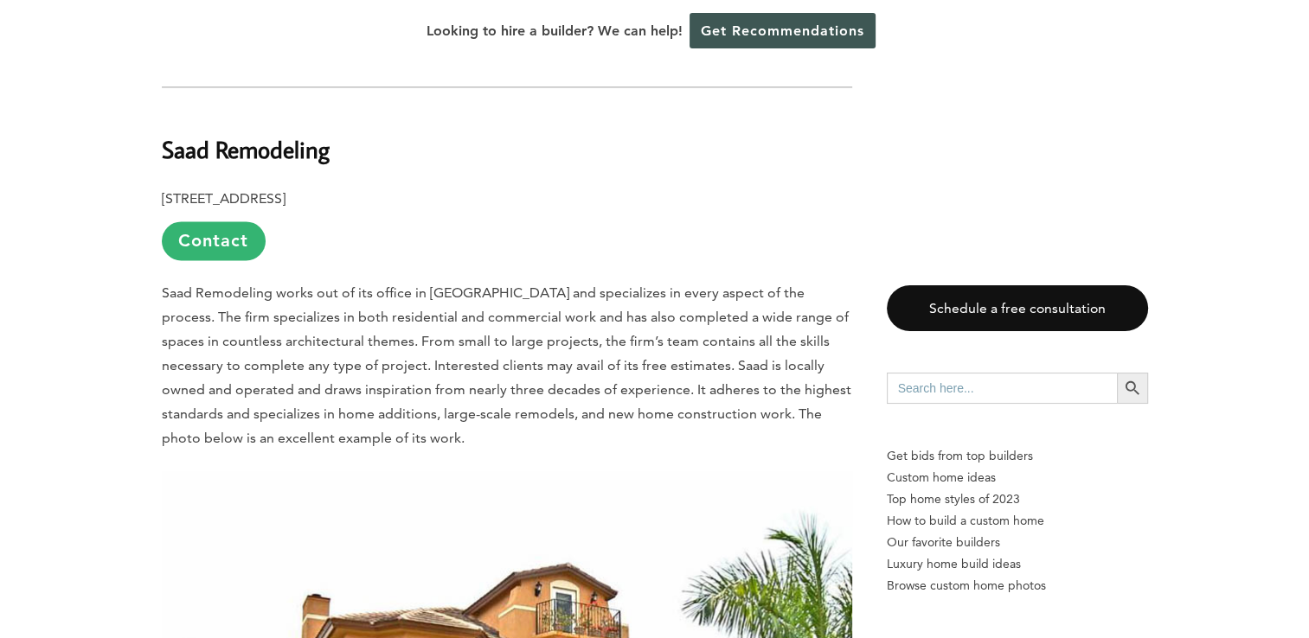
scroll to position [8997, 0]
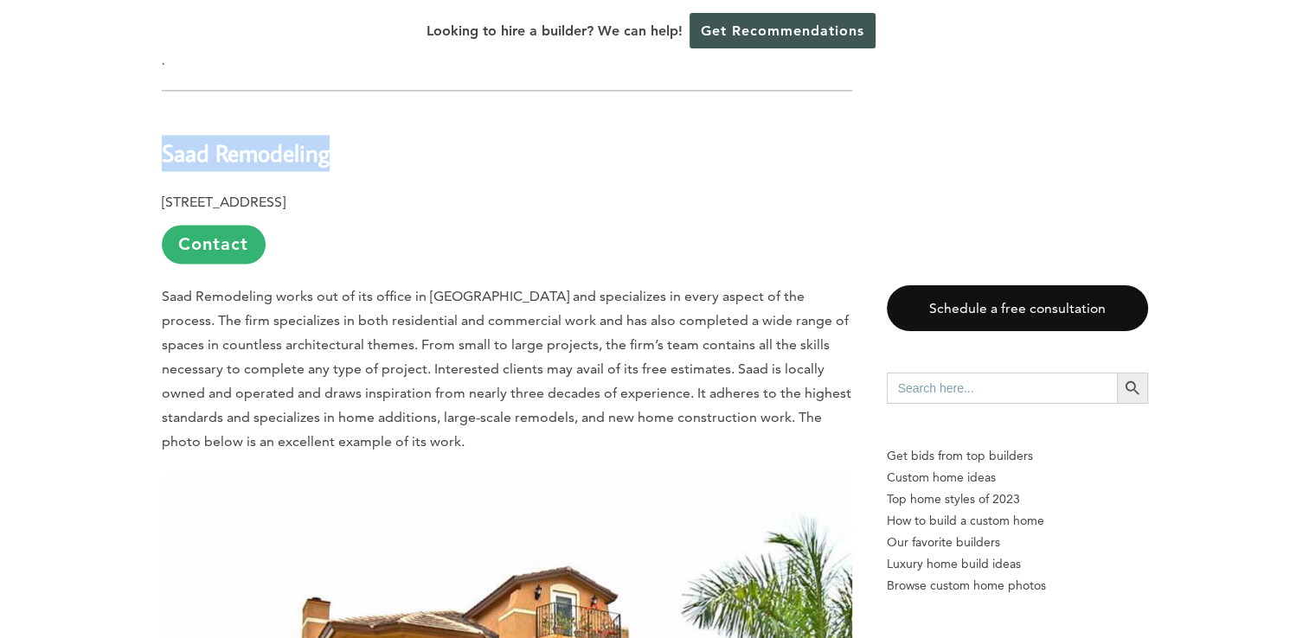
drag, startPoint x: 157, startPoint y: 85, endPoint x: 343, endPoint y: 88, distance: 185.2
drag, startPoint x: 343, startPoint y: 88, endPoint x: 311, endPoint y: 82, distance: 31.7
copy b "Saad Remodeling"
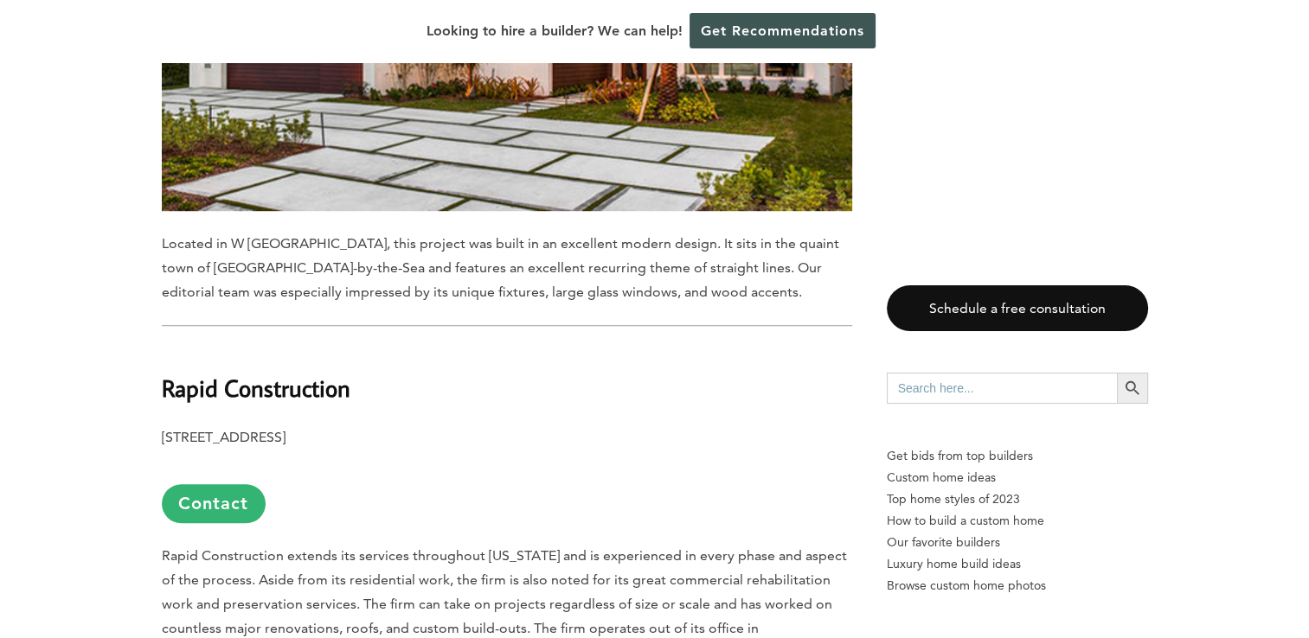
scroll to position [7613, 0]
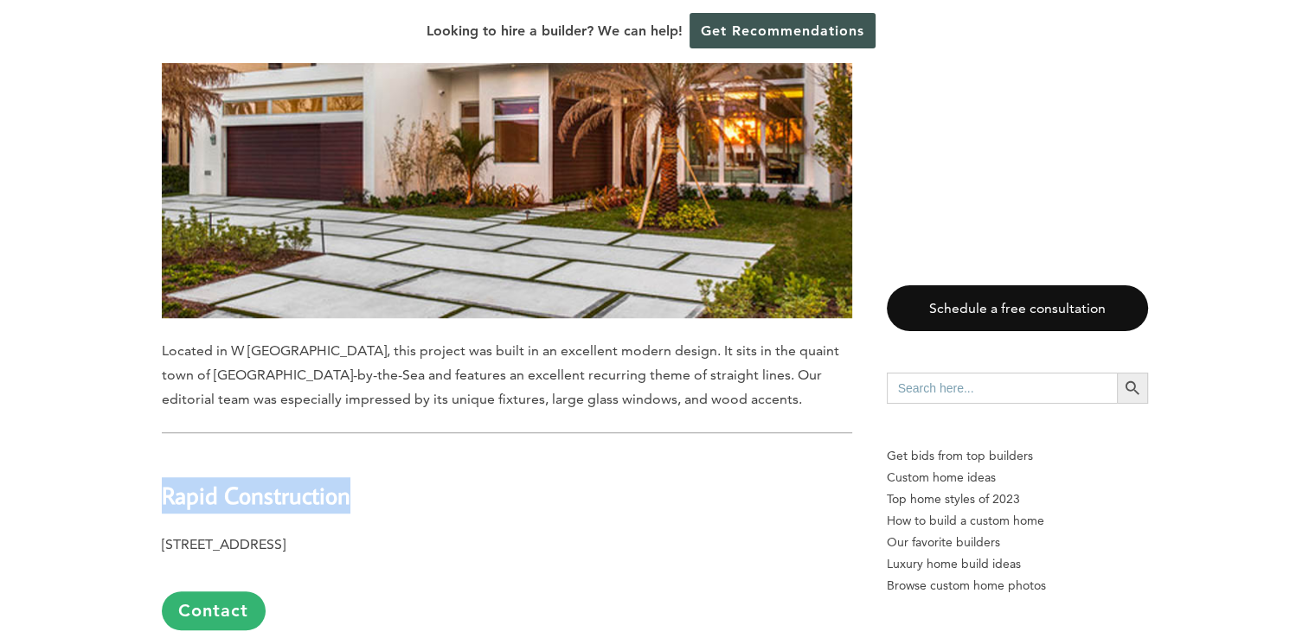
drag, startPoint x: 161, startPoint y: 423, endPoint x: 356, endPoint y: 434, distance: 195.8
click at [356, 454] on h2 "Rapid Construction" at bounding box center [507, 484] width 690 height 60
drag, startPoint x: 356, startPoint y: 434, endPoint x: 330, endPoint y: 430, distance: 27.2
copy b "Rapid Construction"
click at [540, 454] on h2 "Rapid Construction" at bounding box center [507, 484] width 690 height 60
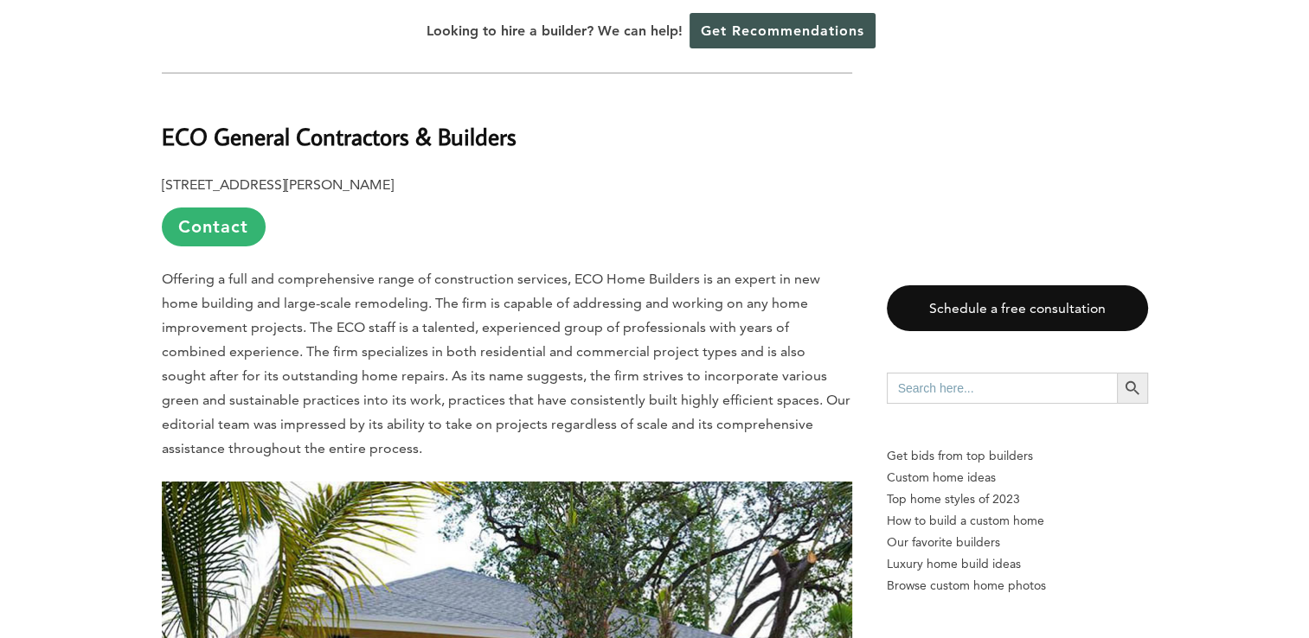
scroll to position [5710, 0]
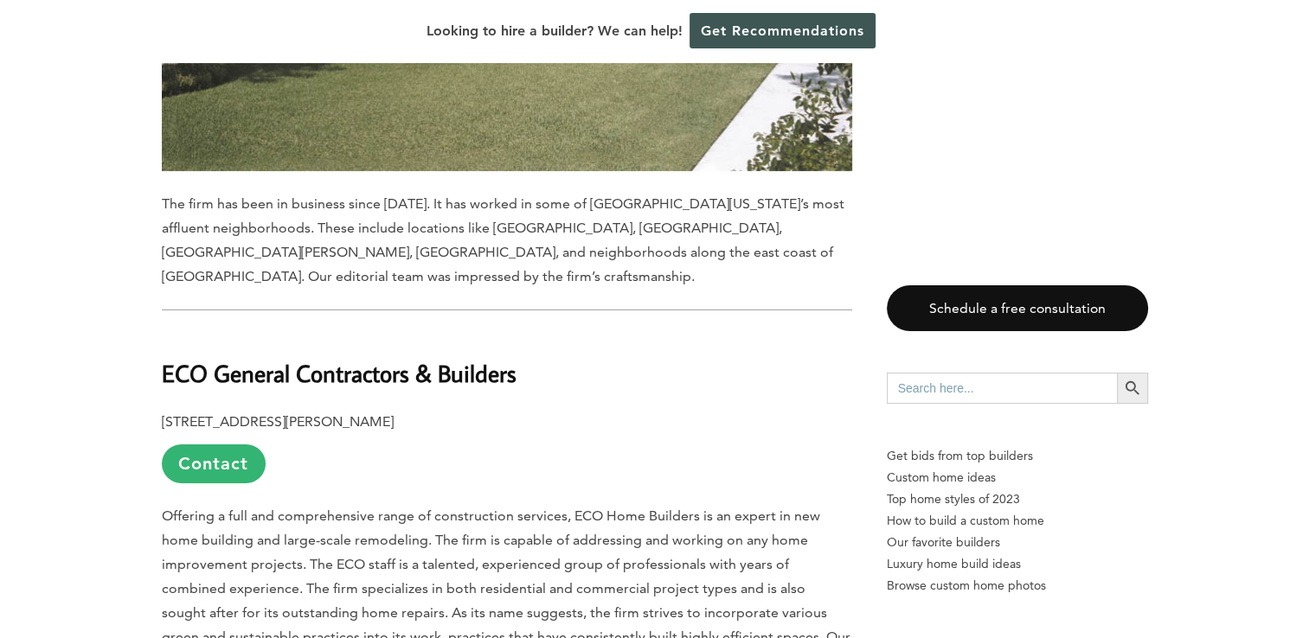
click at [778, 580] on p "Offering a full and comprehensive range of construction services, ECO Home Buil…" at bounding box center [507, 601] width 690 height 194
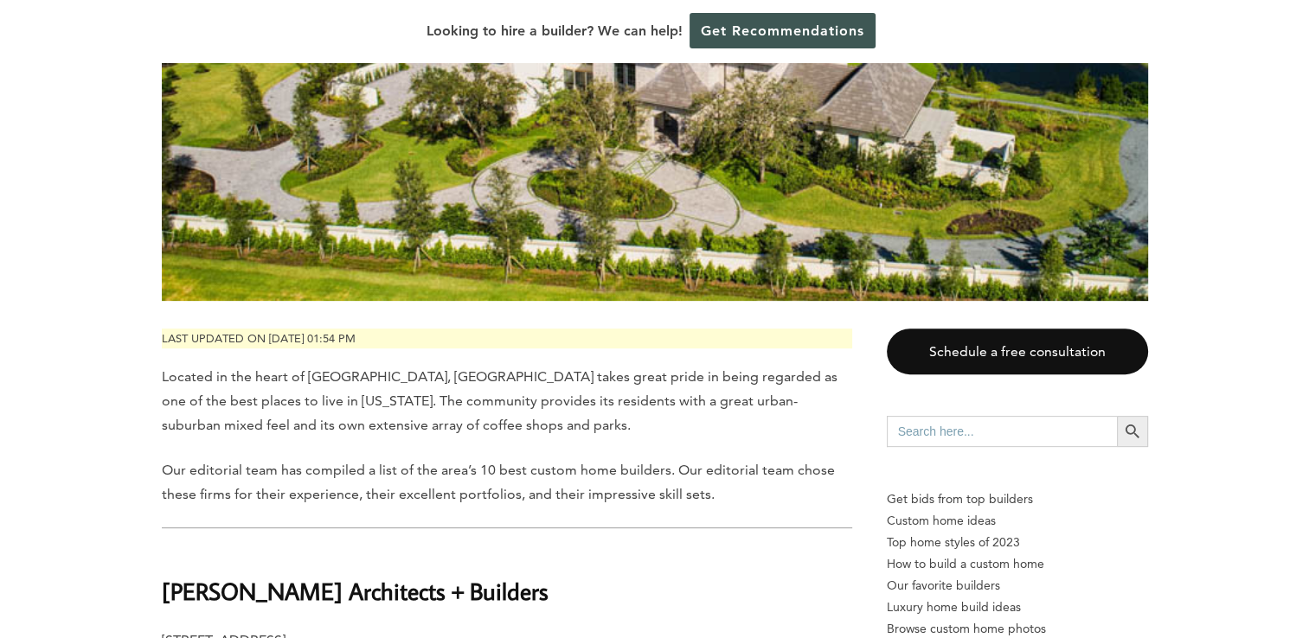
scroll to position [0, 0]
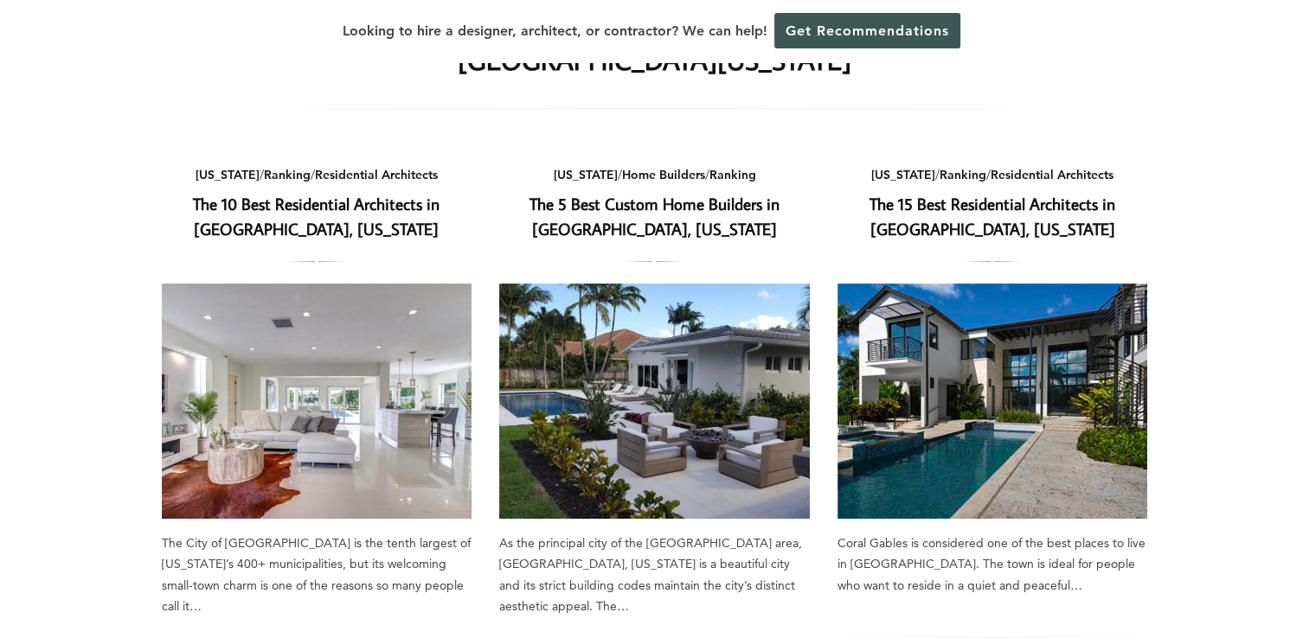
scroll to position [173, 0]
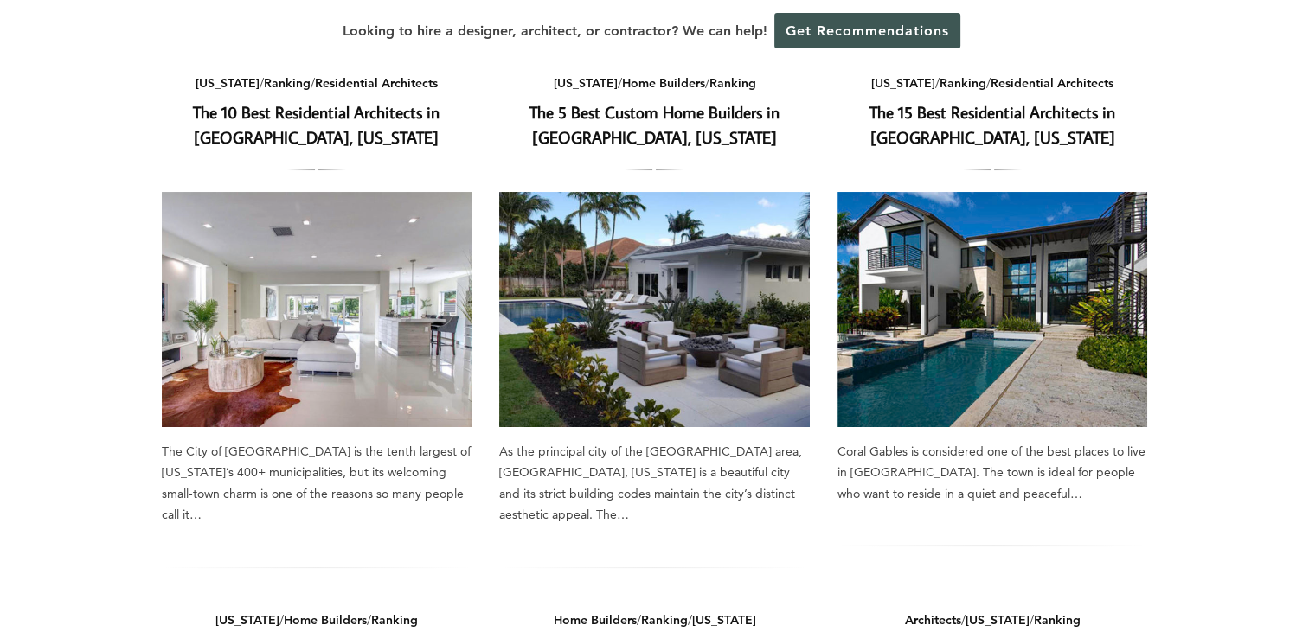
click at [264, 150] on h2 "The 10 Best Residential Architects in [GEOGRAPHIC_DATA], [US_STATE]" at bounding box center [317, 125] width 311 height 50
click at [264, 139] on link "The 10 Best Residential Architects in [GEOGRAPHIC_DATA], [US_STATE]" at bounding box center [316, 124] width 247 height 47
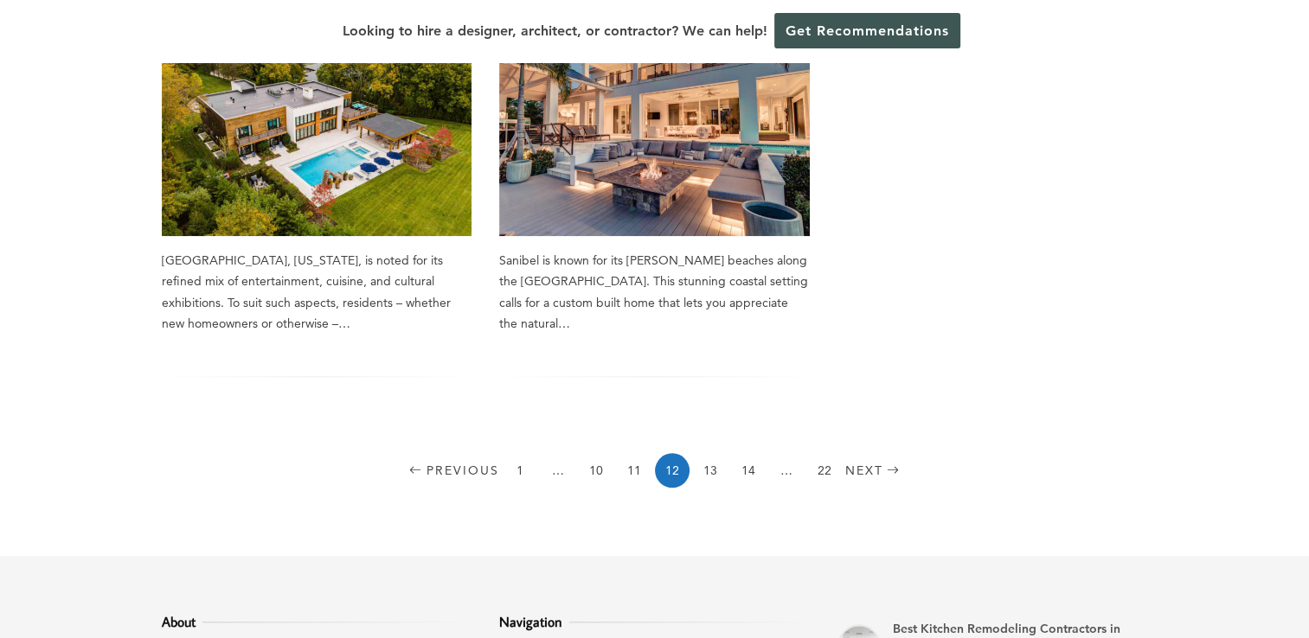
scroll to position [1471, 0]
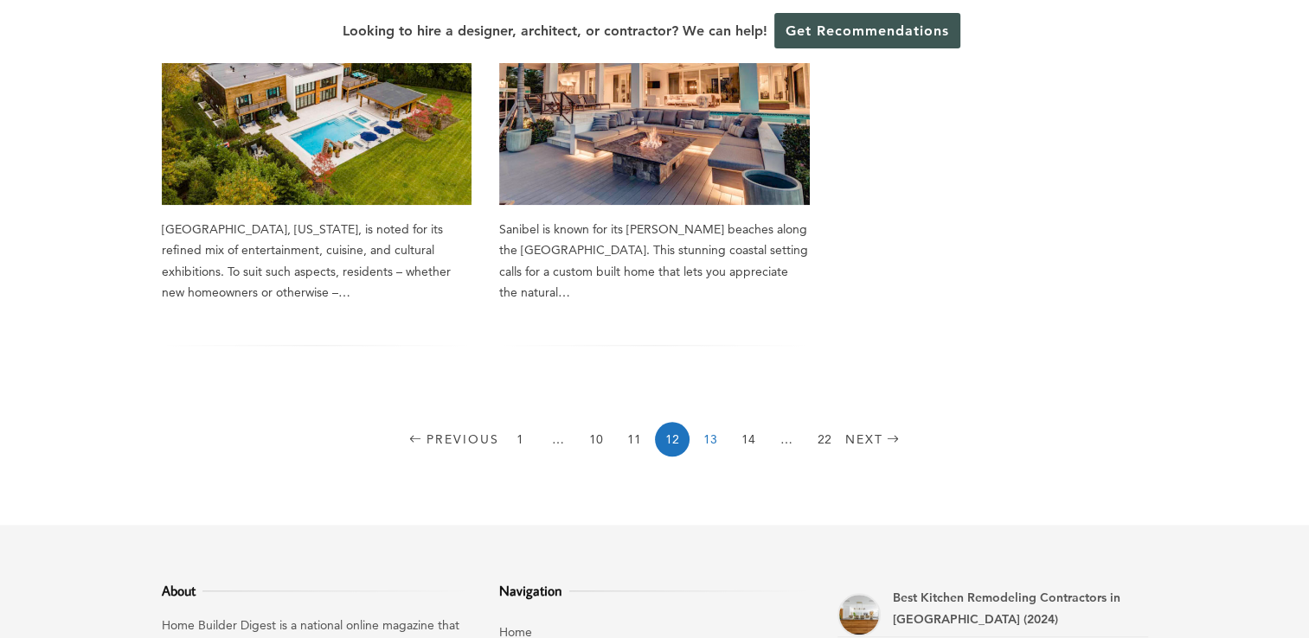
click at [712, 439] on link "13" at bounding box center [710, 439] width 35 height 35
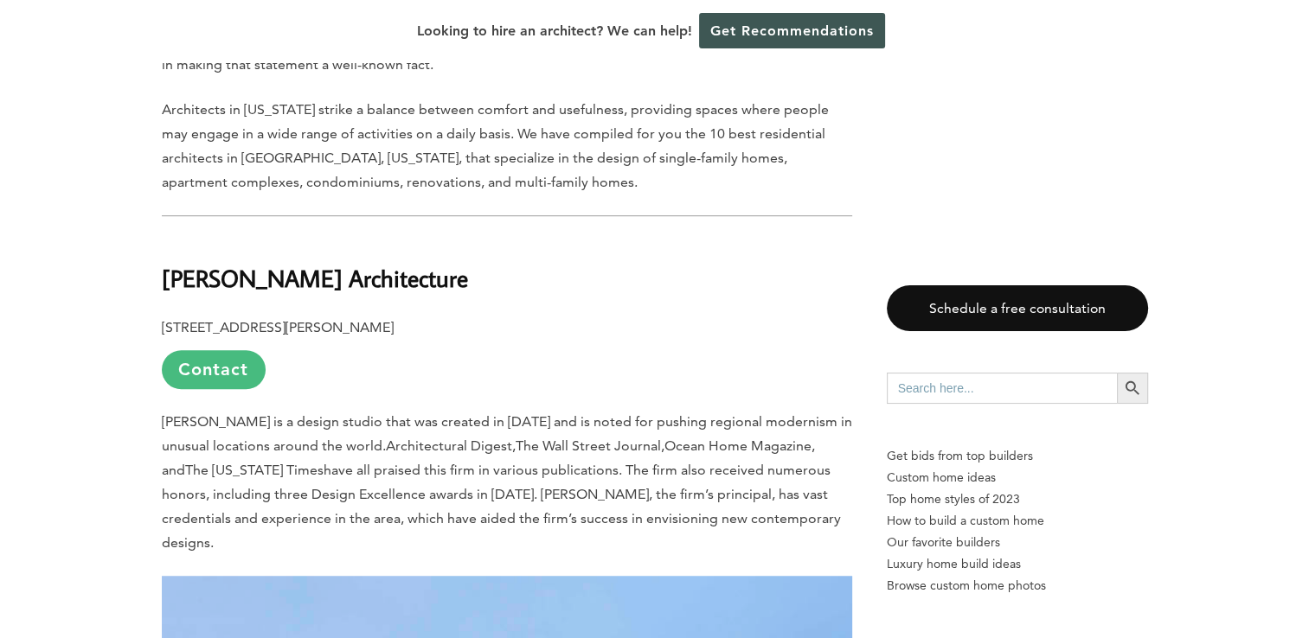
scroll to position [1038, 0]
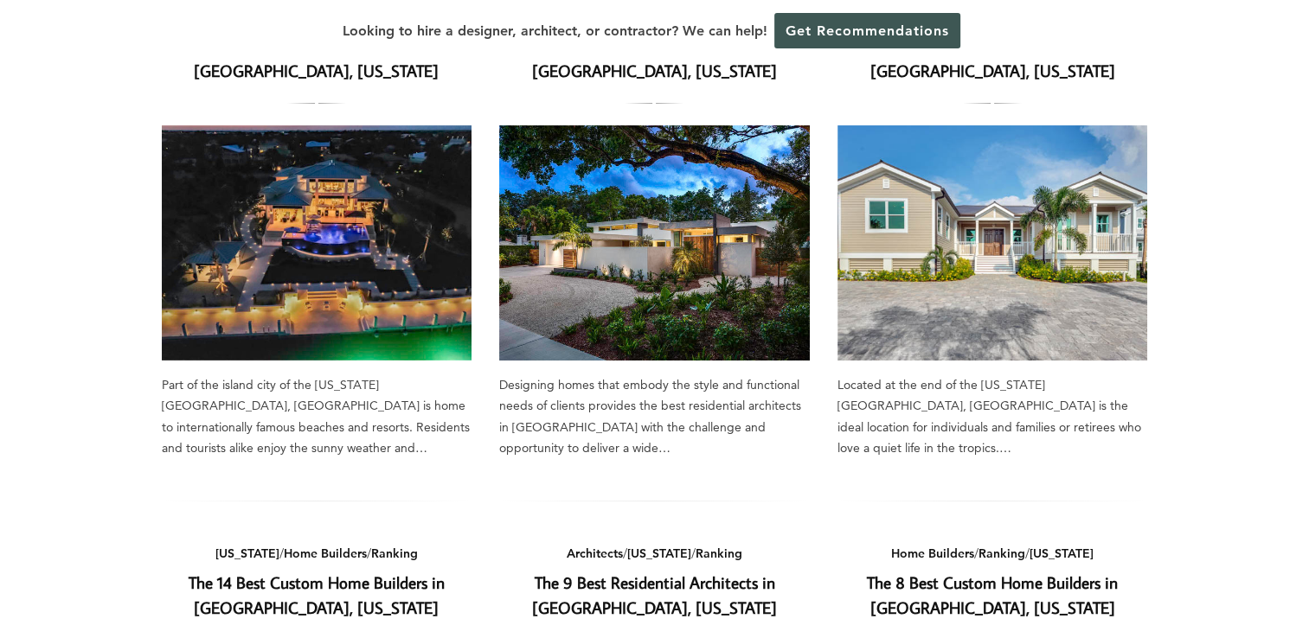
scroll to position [260, 0]
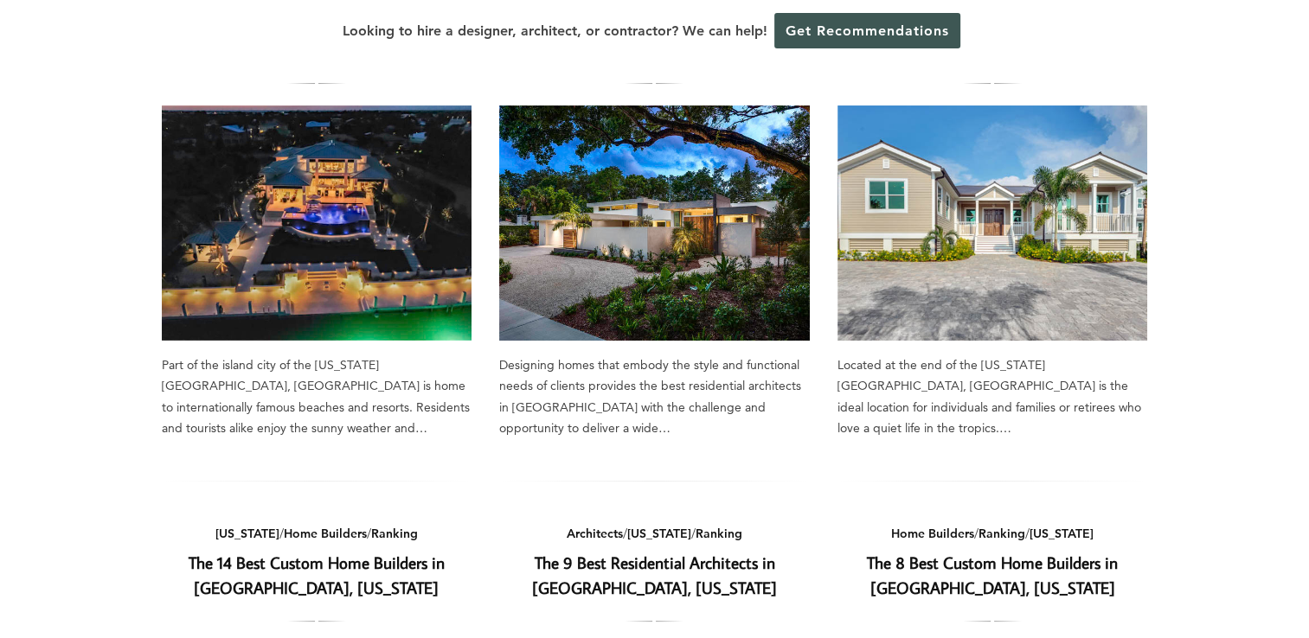
click at [979, 253] on img at bounding box center [992, 223] width 311 height 235
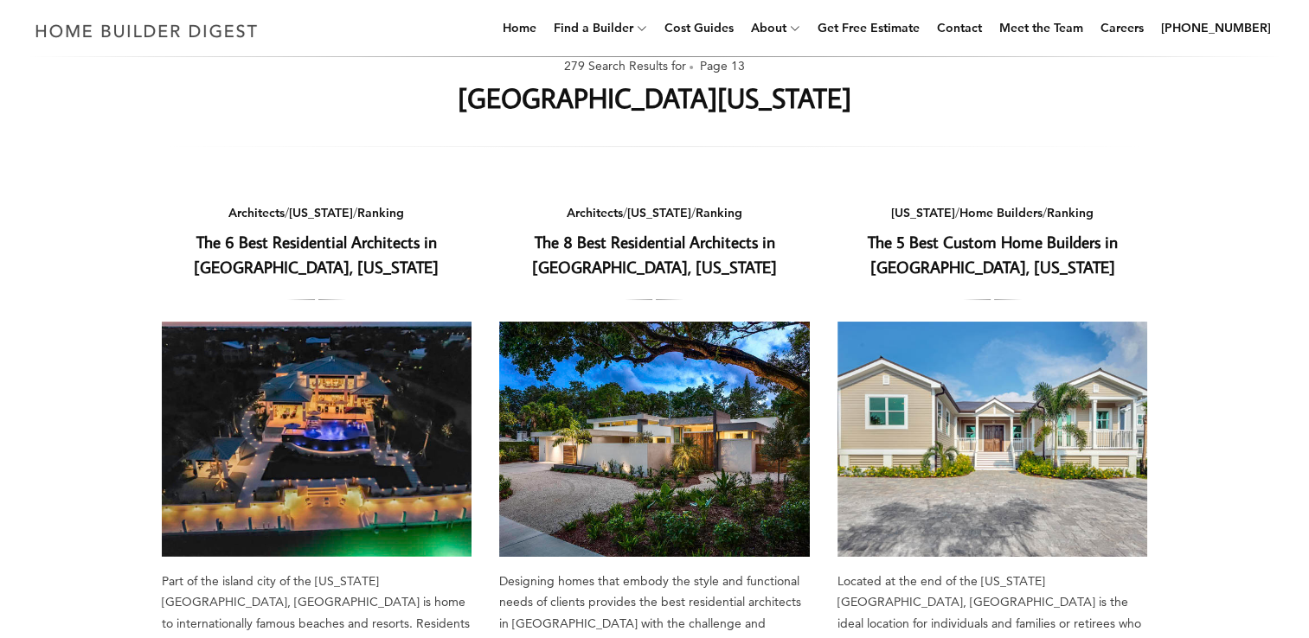
scroll to position [0, 0]
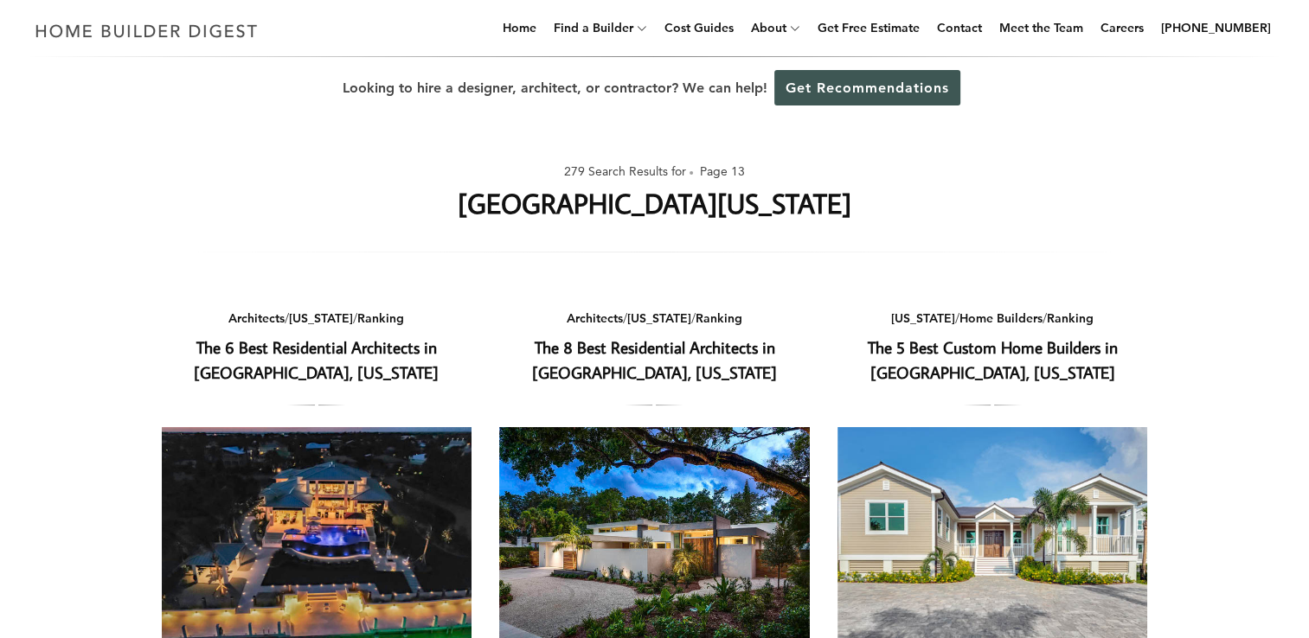
click at [317, 488] on img at bounding box center [317, 544] width 311 height 235
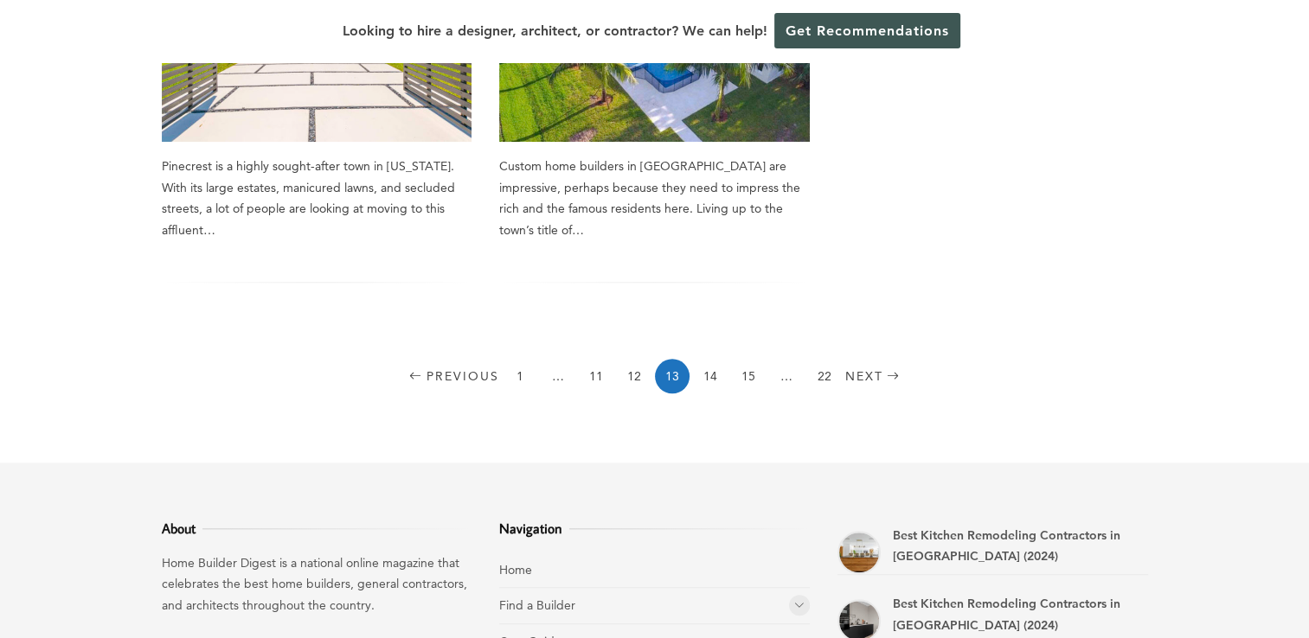
scroll to position [1557, 0]
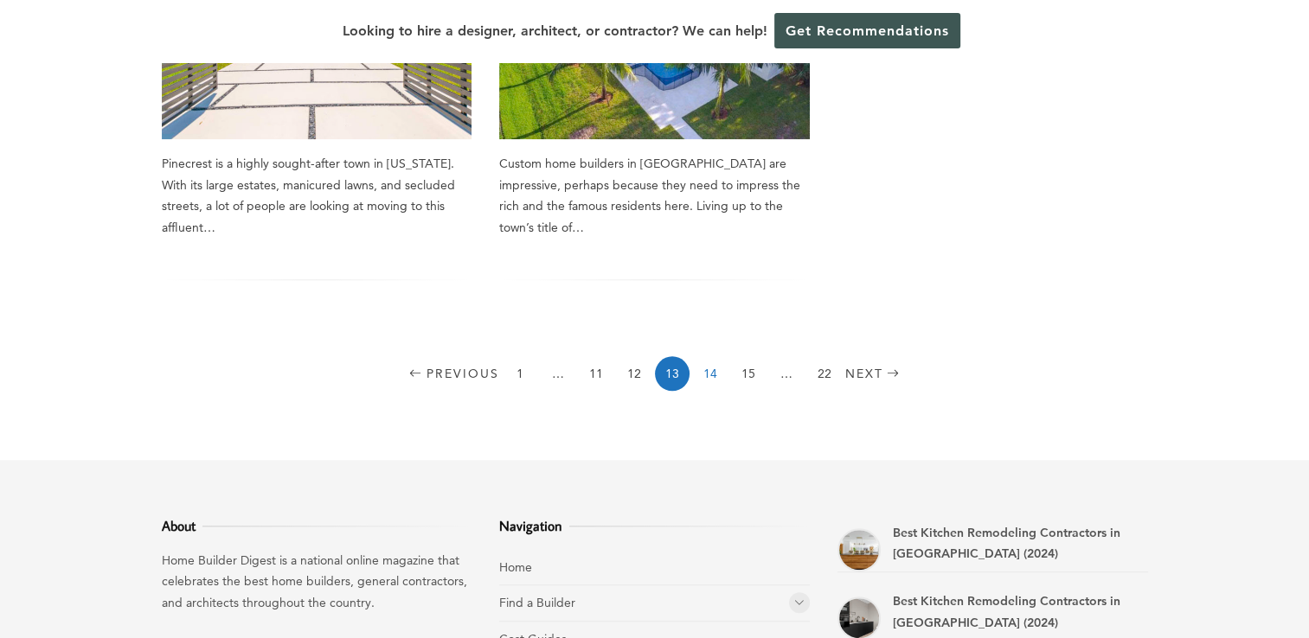
click at [709, 356] on link "14" at bounding box center [710, 373] width 35 height 35
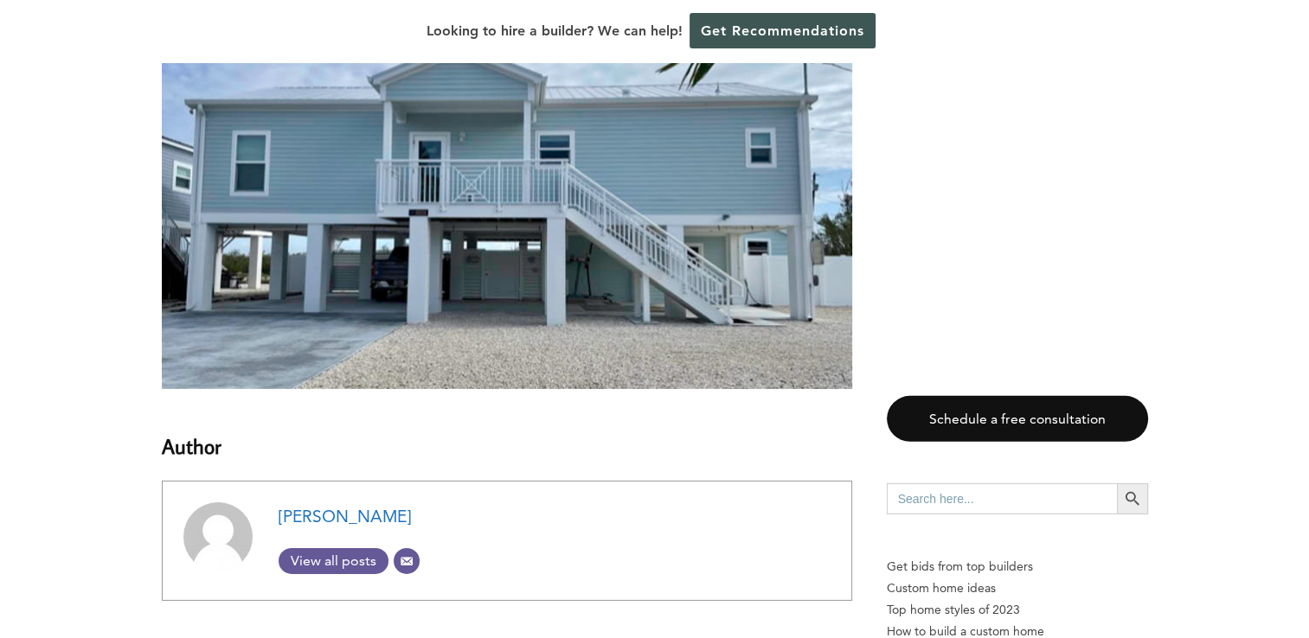
scroll to position [5537, 0]
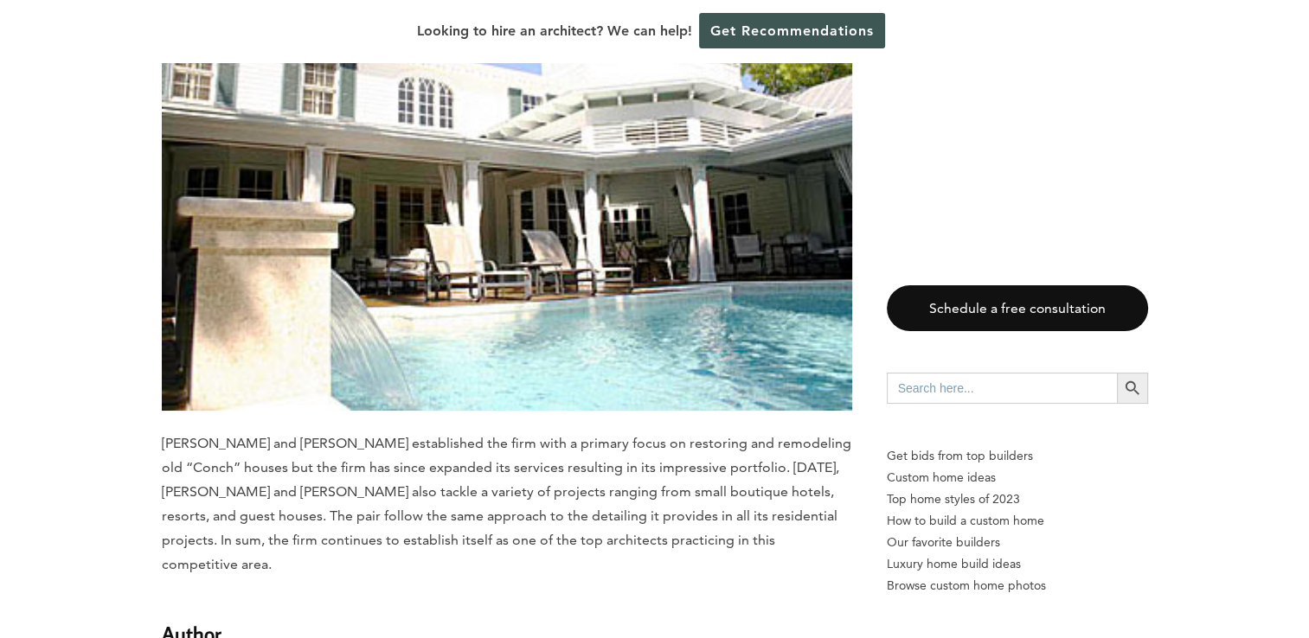
scroll to position [6748, 0]
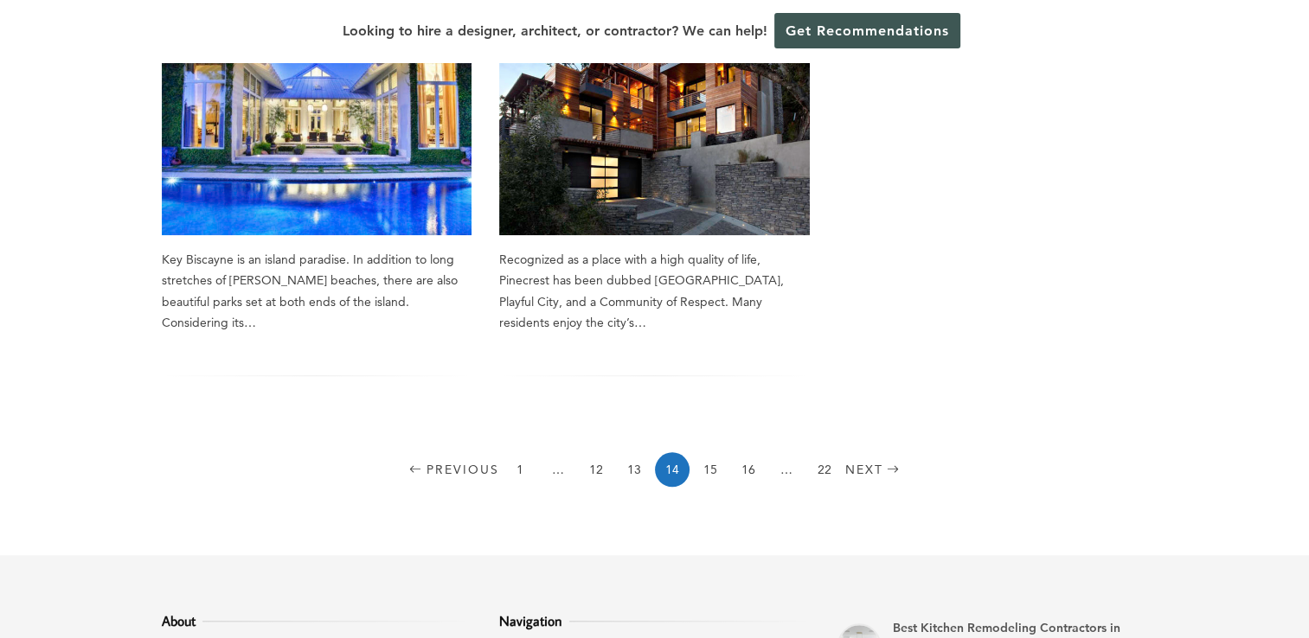
scroll to position [1471, 0]
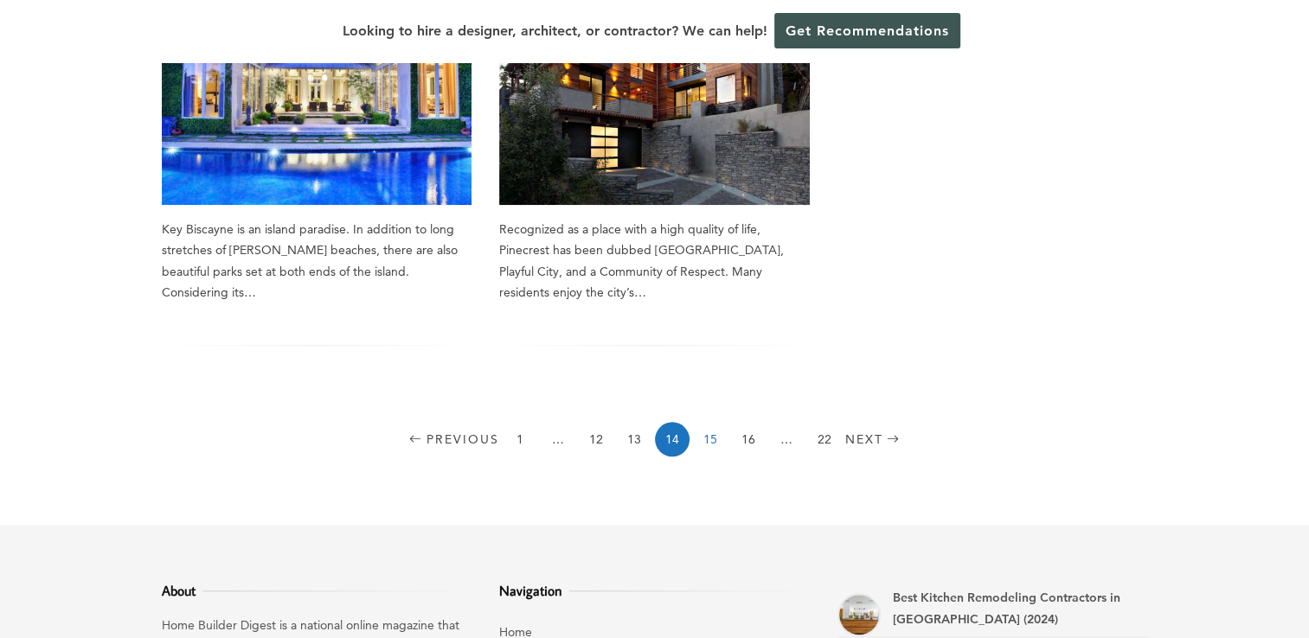
click at [709, 422] on link "15" at bounding box center [710, 439] width 35 height 35
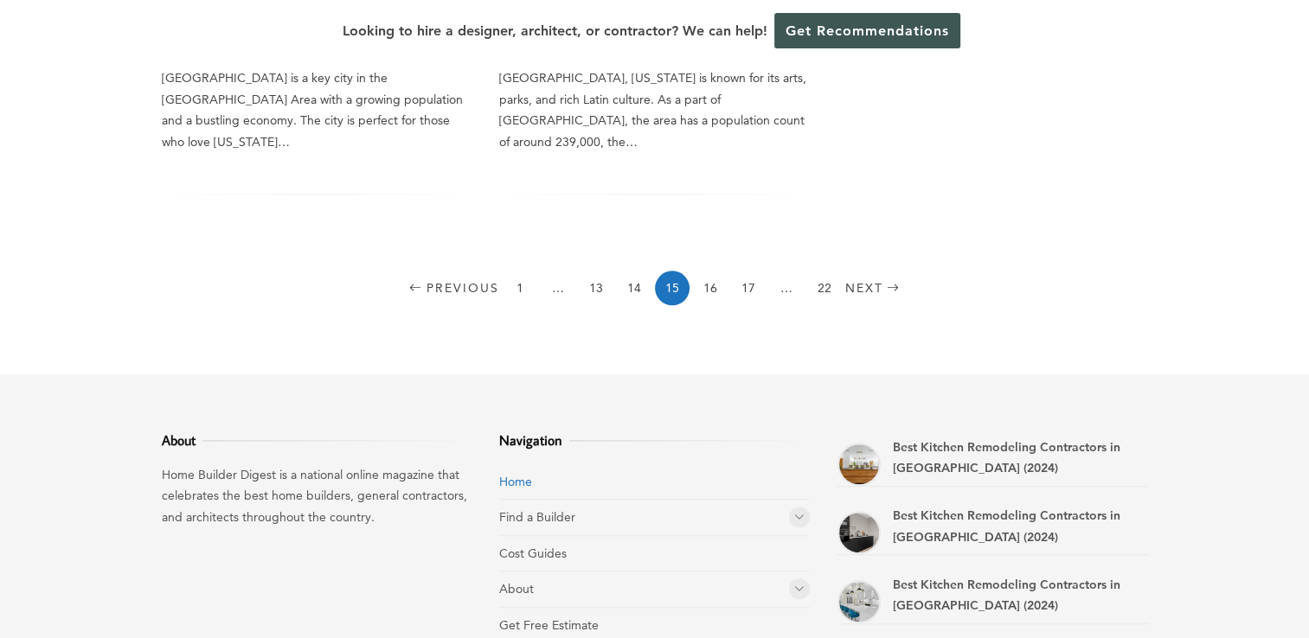
scroll to position [1644, 0]
click at [709, 270] on link "16" at bounding box center [710, 287] width 35 height 35
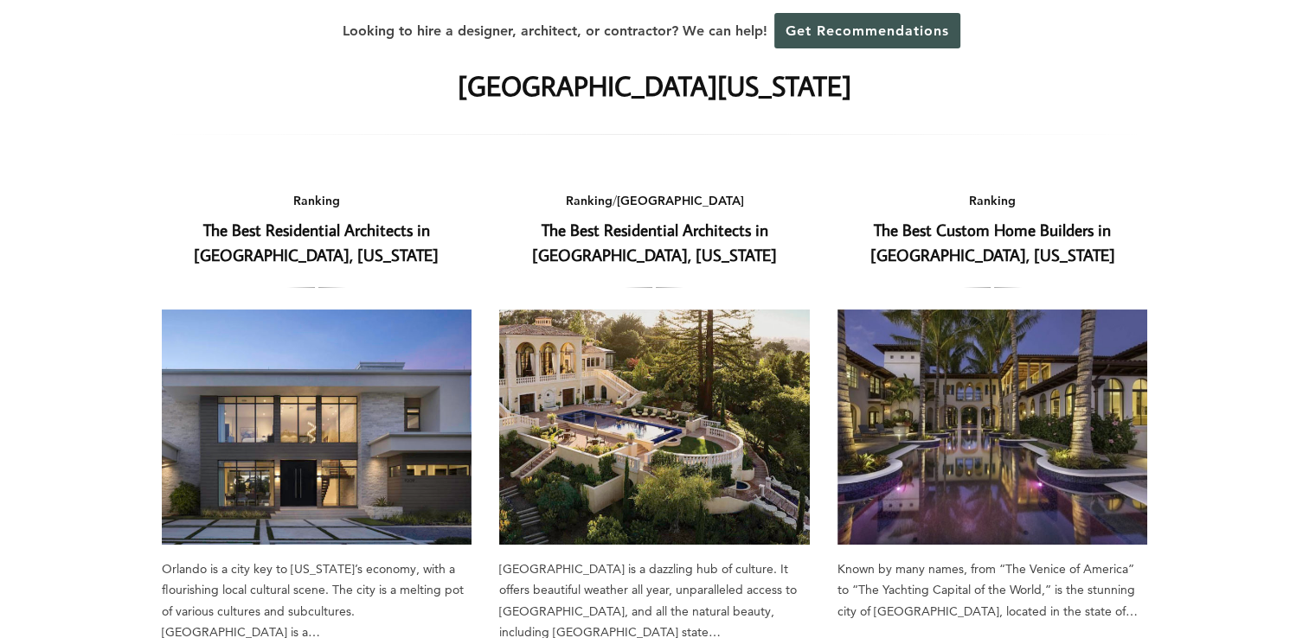
scroll to position [87, 0]
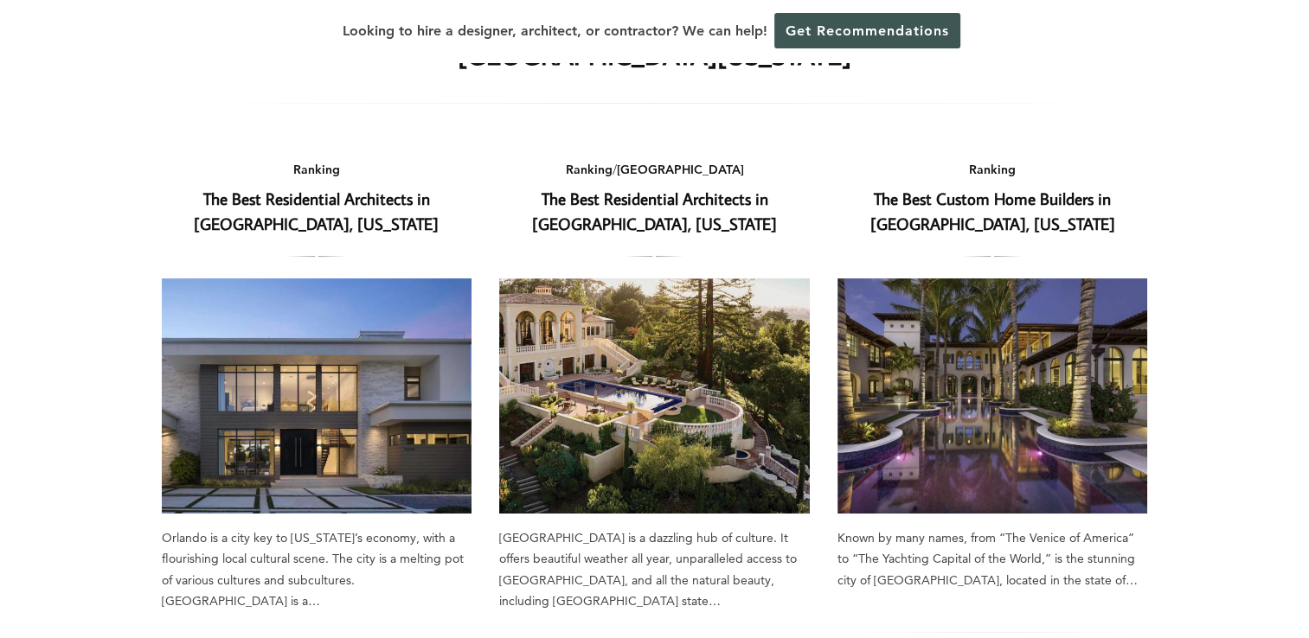
click at [963, 369] on img at bounding box center [992, 396] width 311 height 235
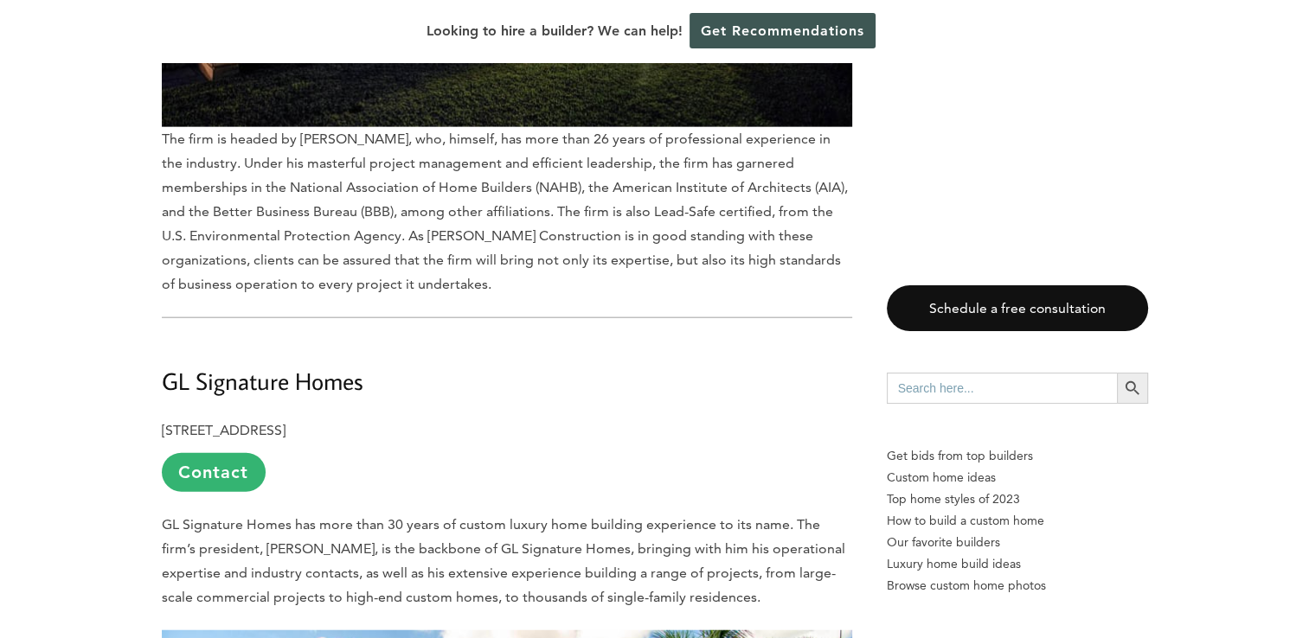
scroll to position [4066, 0]
drag, startPoint x: 162, startPoint y: 273, endPoint x: 367, endPoint y: 280, distance: 205.2
click at [367, 339] on h2 "GL Signature Homes" at bounding box center [507, 369] width 690 height 60
drag, startPoint x: 367, startPoint y: 280, endPoint x: 354, endPoint y: 273, distance: 15.1
copy b "GL Signature Homes"
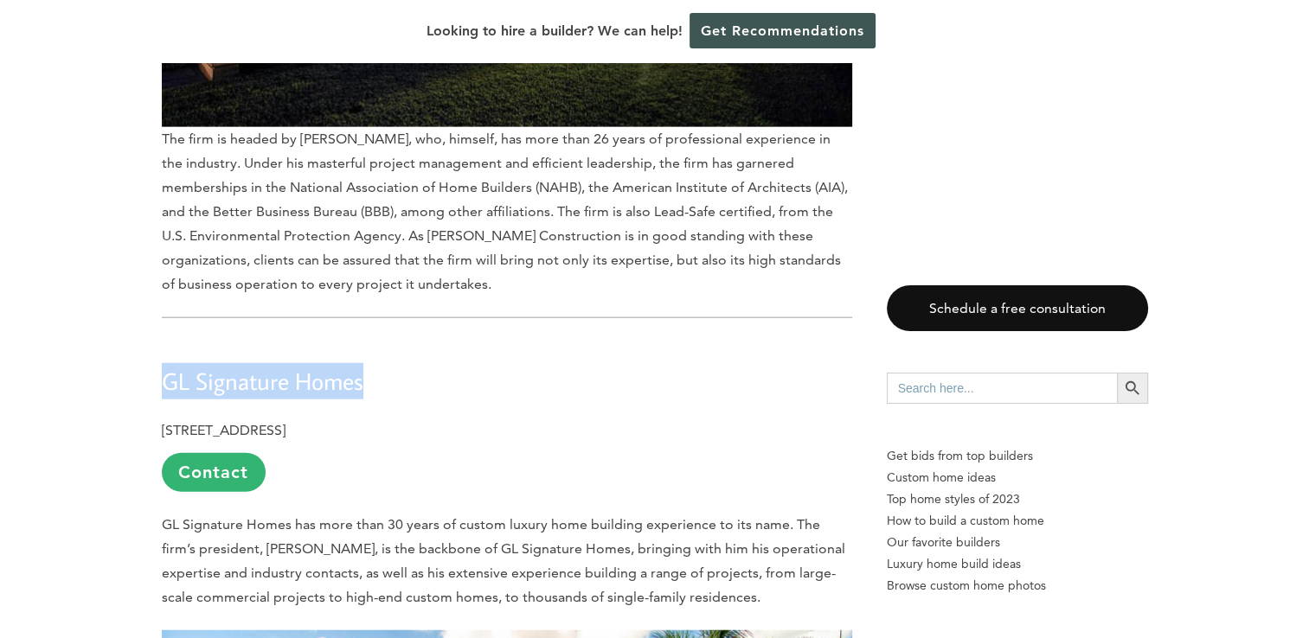
click at [405, 339] on h2 "GL Signature Homes" at bounding box center [507, 369] width 690 height 60
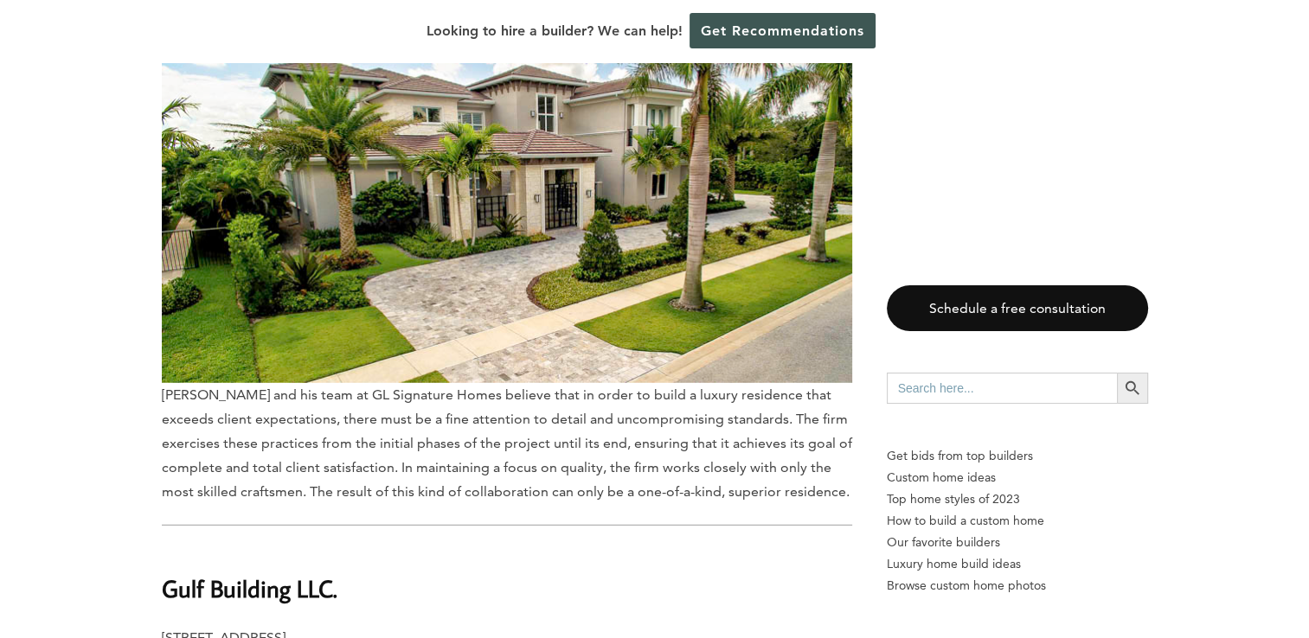
scroll to position [5018, 0]
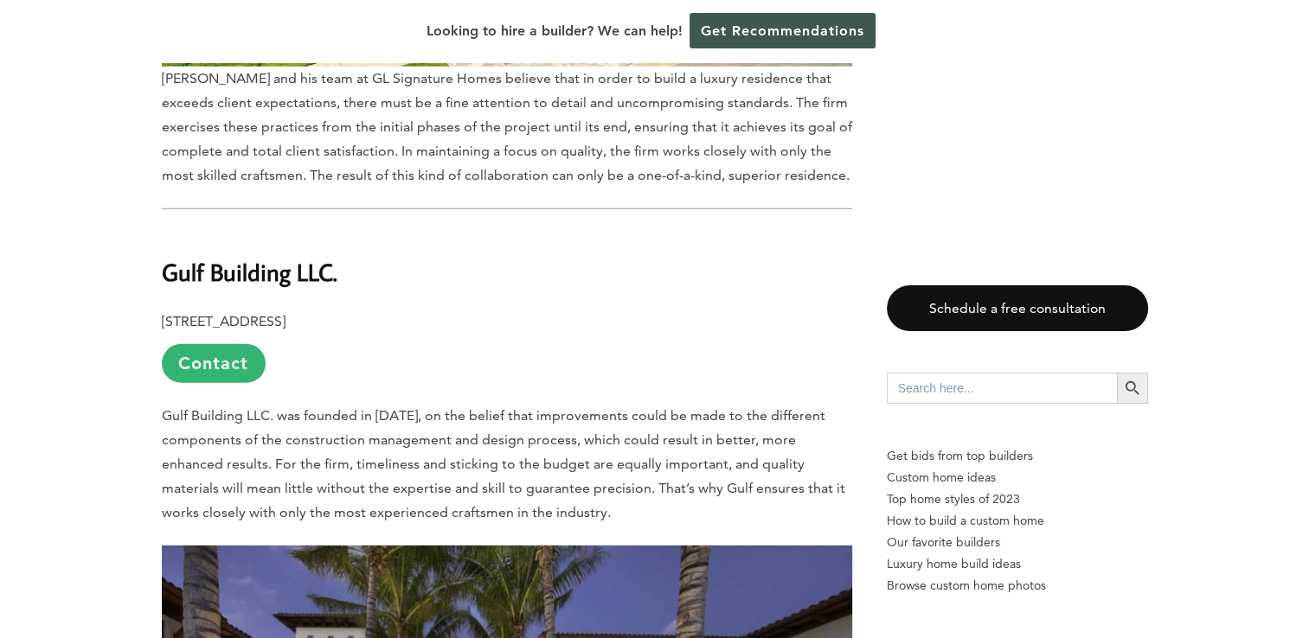
drag, startPoint x: 157, startPoint y: 161, endPoint x: 344, endPoint y: 180, distance: 187.8
drag, startPoint x: 344, startPoint y: 180, endPoint x: 403, endPoint y: 178, distance: 58.9
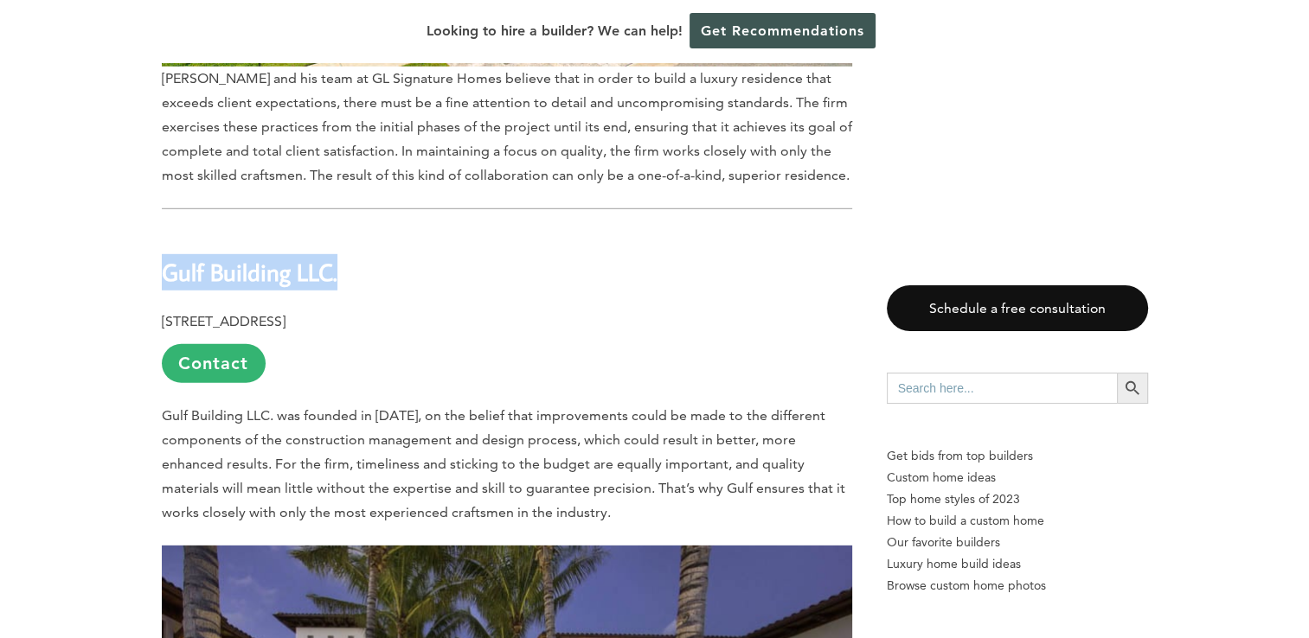
drag, startPoint x: 161, startPoint y: 159, endPoint x: 333, endPoint y: 157, distance: 172.2
click at [333, 257] on b "Gulf Building LLC." at bounding box center [250, 272] width 176 height 30
drag, startPoint x: 333, startPoint y: 157, endPoint x: 324, endPoint y: 162, distance: 10.5
copy b "Gulf Building LLC."
click at [355, 310] on p "633 South Federal Highway Suite 500, Fort Lauderdale, FL 33301 Contact" at bounding box center [507, 347] width 690 height 74
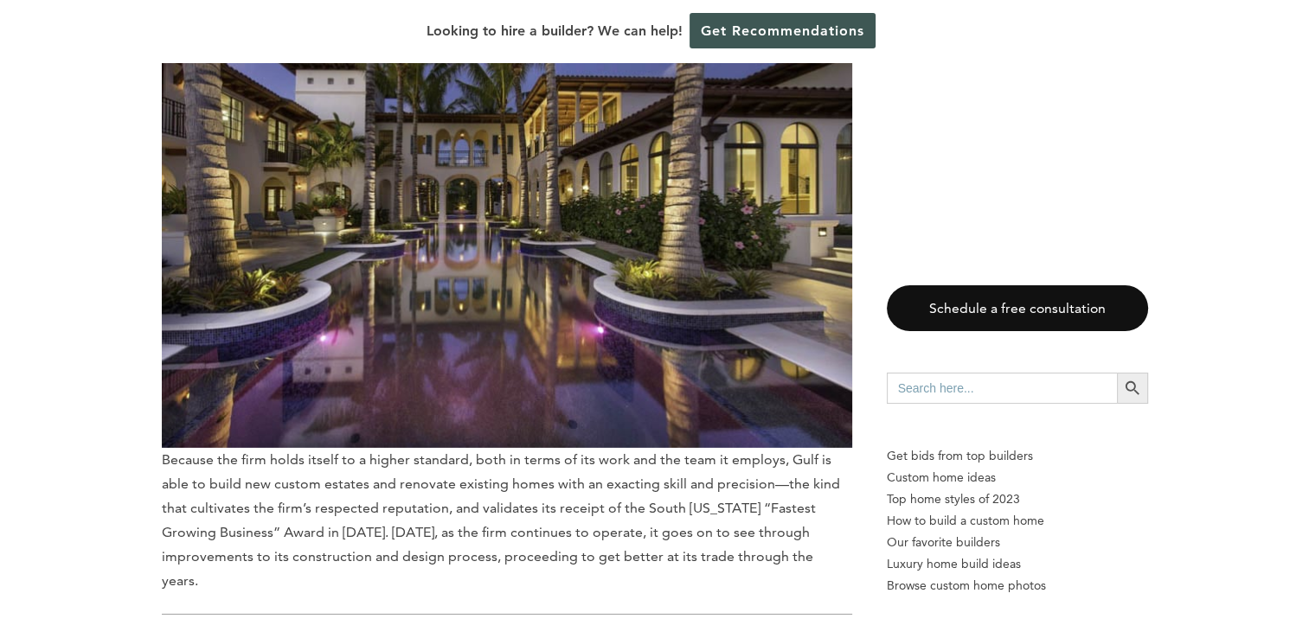
scroll to position [5969, 0]
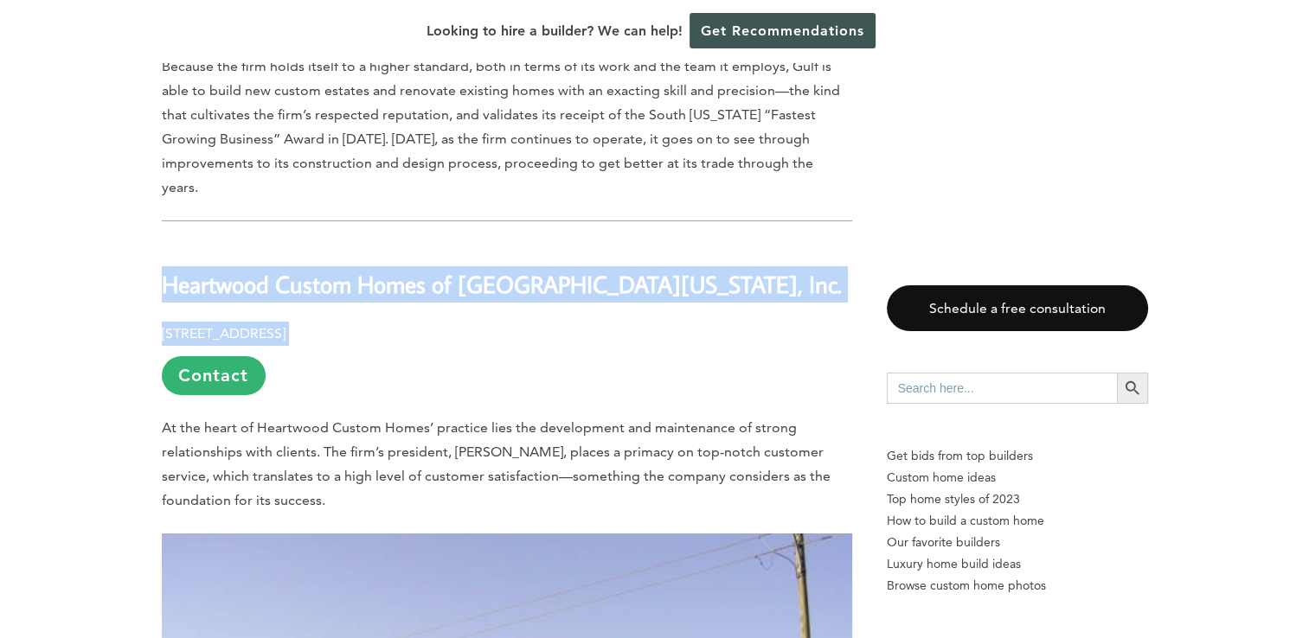
drag, startPoint x: 162, startPoint y: 147, endPoint x: 653, endPoint y: 169, distance: 491.9
drag, startPoint x: 653, startPoint y: 169, endPoint x: 512, endPoint y: 194, distance: 143.2
click at [559, 322] on p "710 Falling Water Road, Weston, FL 33326 Contact" at bounding box center [507, 359] width 690 height 74
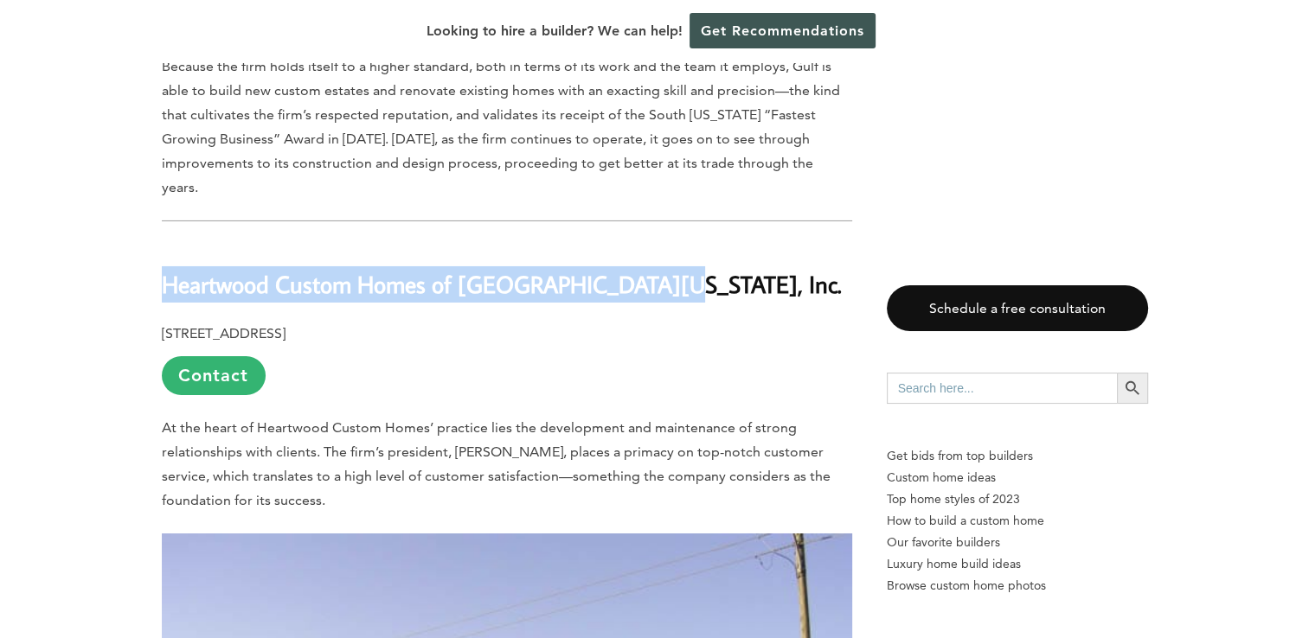
drag, startPoint x: 162, startPoint y: 151, endPoint x: 641, endPoint y: 146, distance: 479.3
click at [641, 242] on h2 "Heartwood Custom Homes of South Florida, Inc." at bounding box center [507, 272] width 690 height 60
drag, startPoint x: 641, startPoint y: 146, endPoint x: 626, endPoint y: 148, distance: 14.8
copy b "Heartwood Custom Homes of South Florida, Inc."
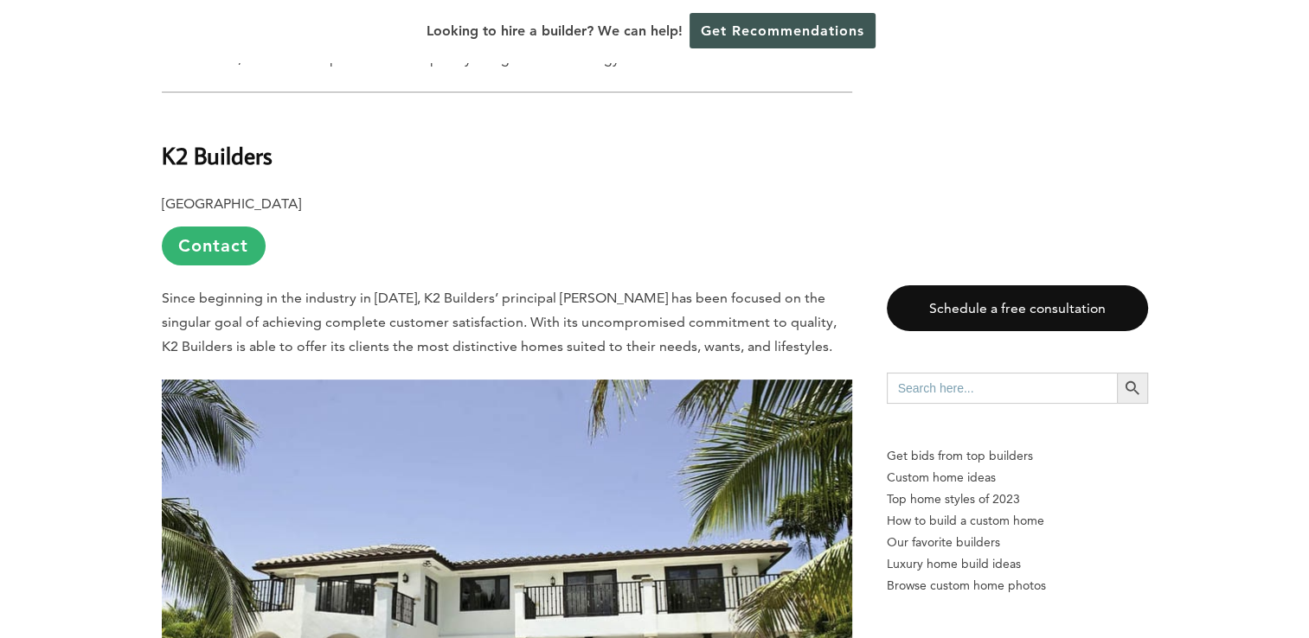
scroll to position [6835, 0]
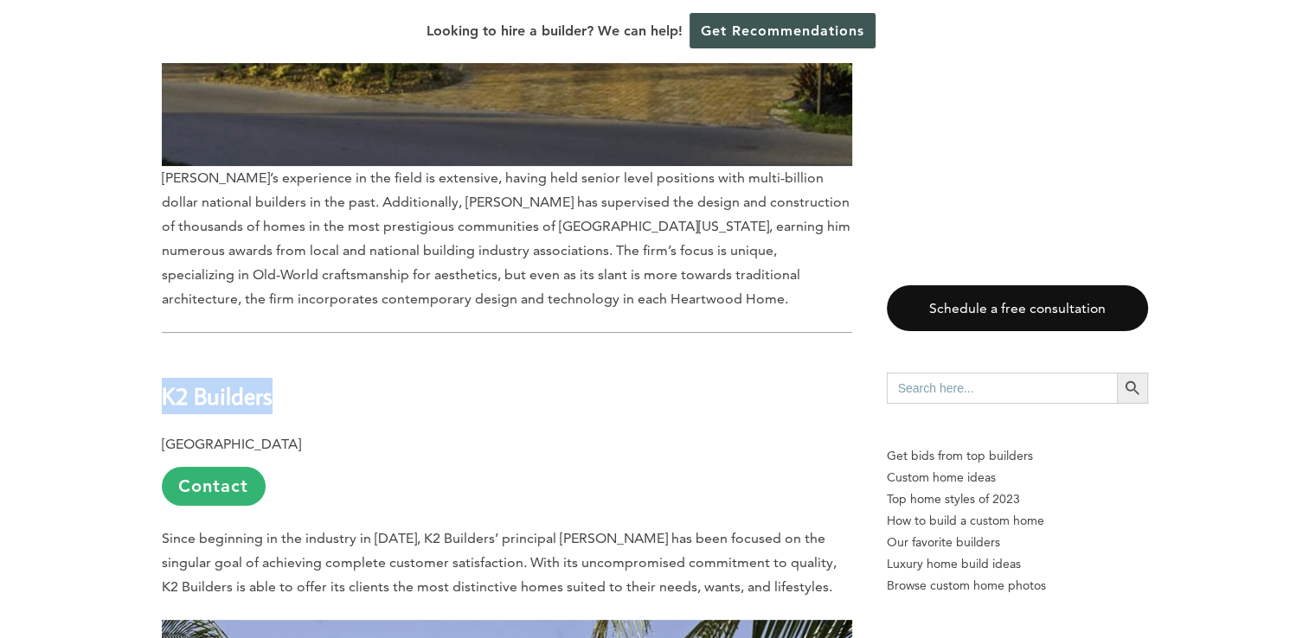
drag, startPoint x: 161, startPoint y: 265, endPoint x: 287, endPoint y: 266, distance: 126.3
click at [288, 354] on h2 "K2 Builders" at bounding box center [507, 384] width 690 height 60
drag, startPoint x: 287, startPoint y: 266, endPoint x: 253, endPoint y: 254, distance: 35.6
copy b "K2 Builders"
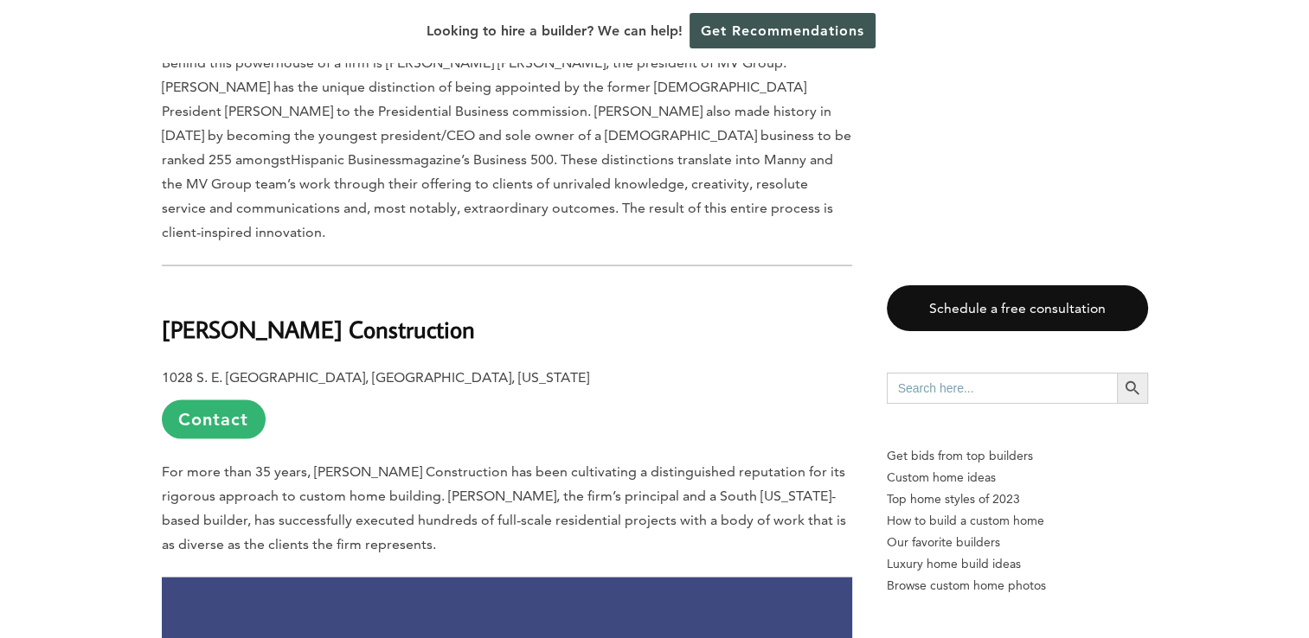
scroll to position [10035, 0]
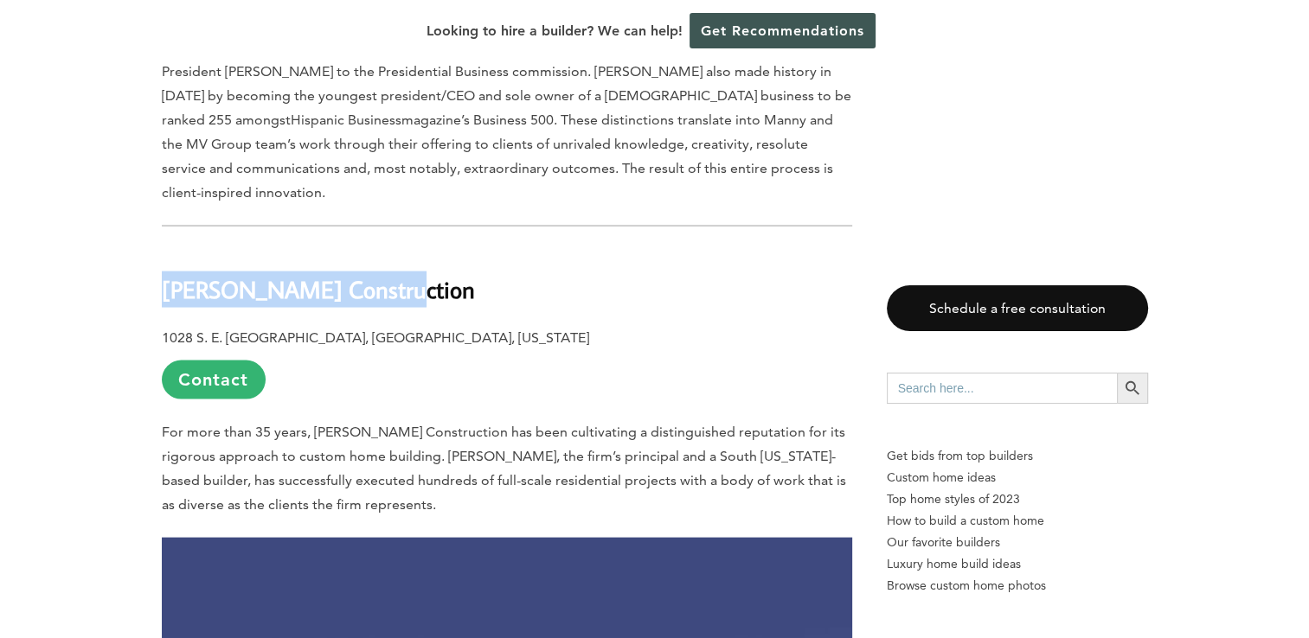
drag, startPoint x: 163, startPoint y: 126, endPoint x: 380, endPoint y: 131, distance: 217.2
click at [380, 247] on h2 "Paskoski Construction" at bounding box center [507, 277] width 690 height 60
drag, startPoint x: 380, startPoint y: 131, endPoint x: 369, endPoint y: 134, distance: 11.8
copy b "Paskoski Construction"
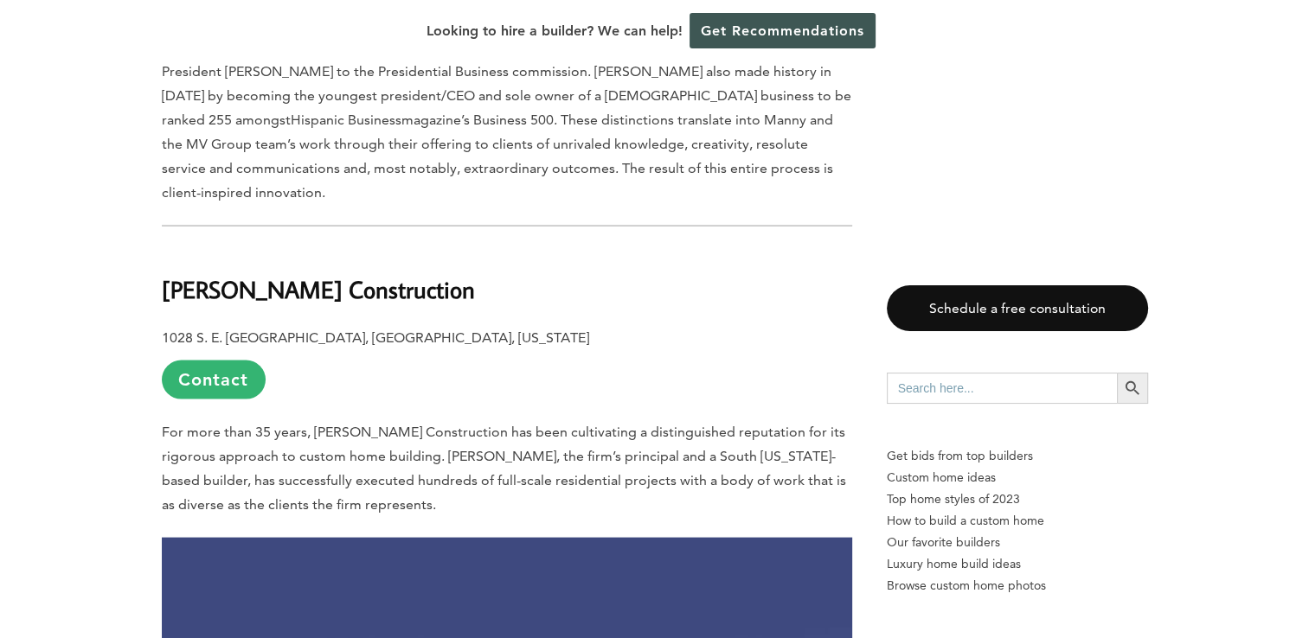
click at [466, 326] on p "1028 S. E. 13th Terrace, Fort Lauderdale, Florida Contact" at bounding box center [507, 363] width 690 height 74
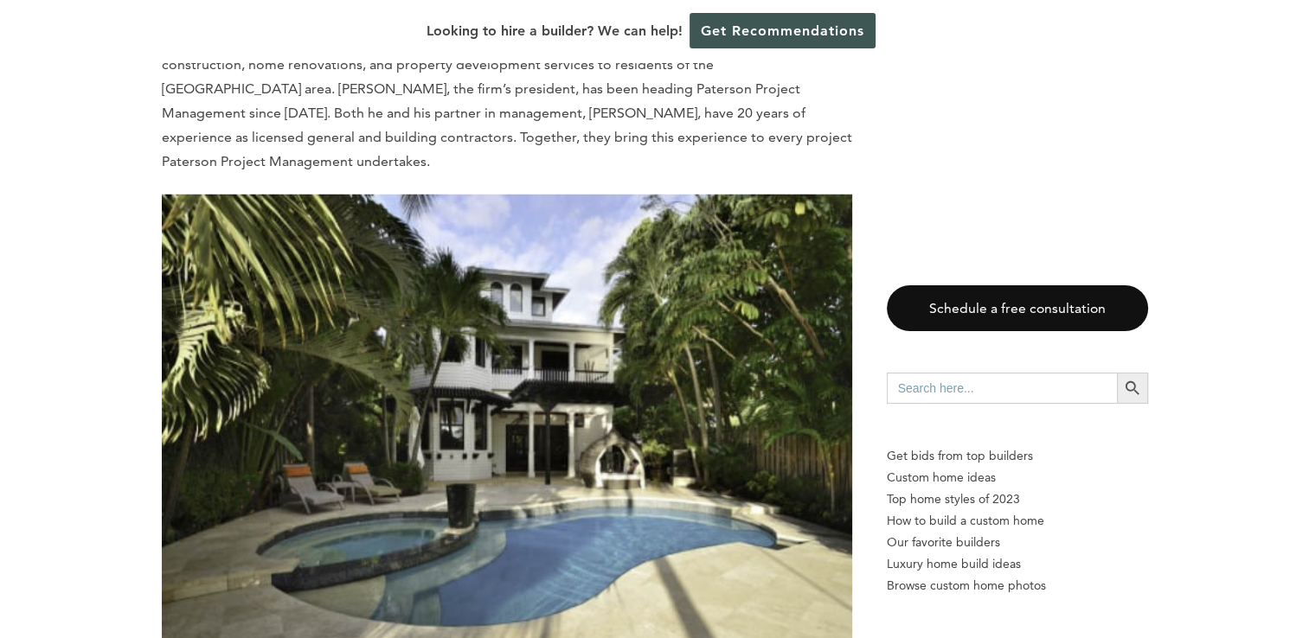
scroll to position [11766, 0]
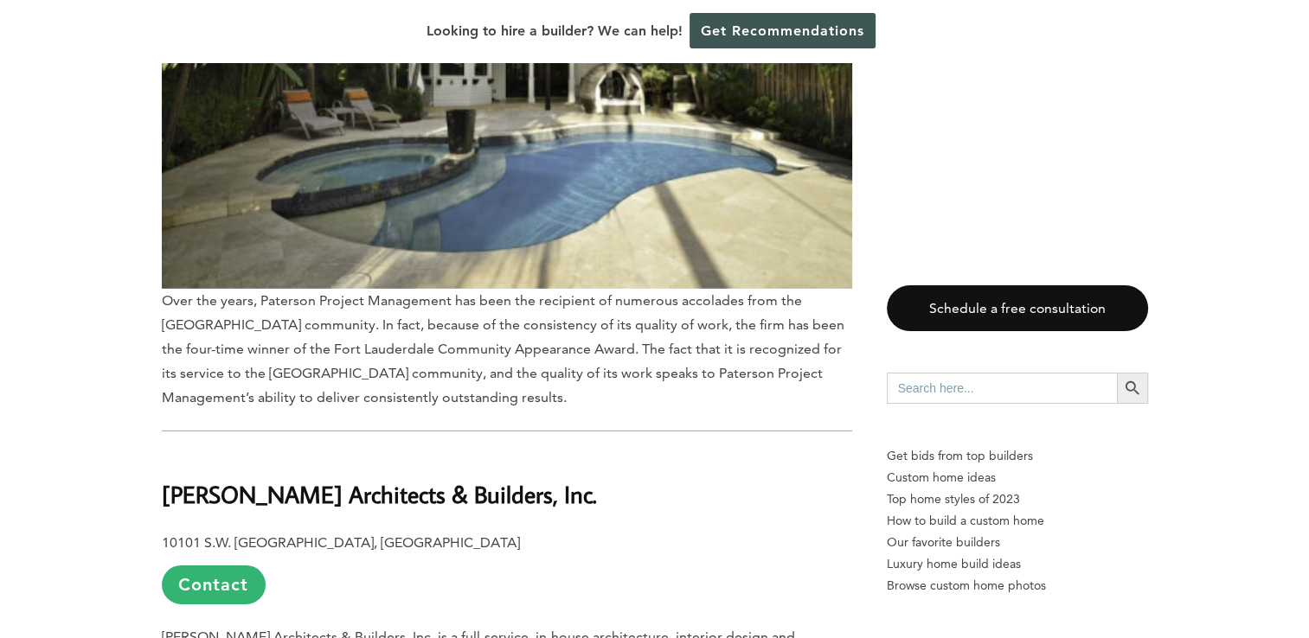
click at [550, 452] on h2 "Schachne Architects & Builders, Inc." at bounding box center [507, 482] width 690 height 60
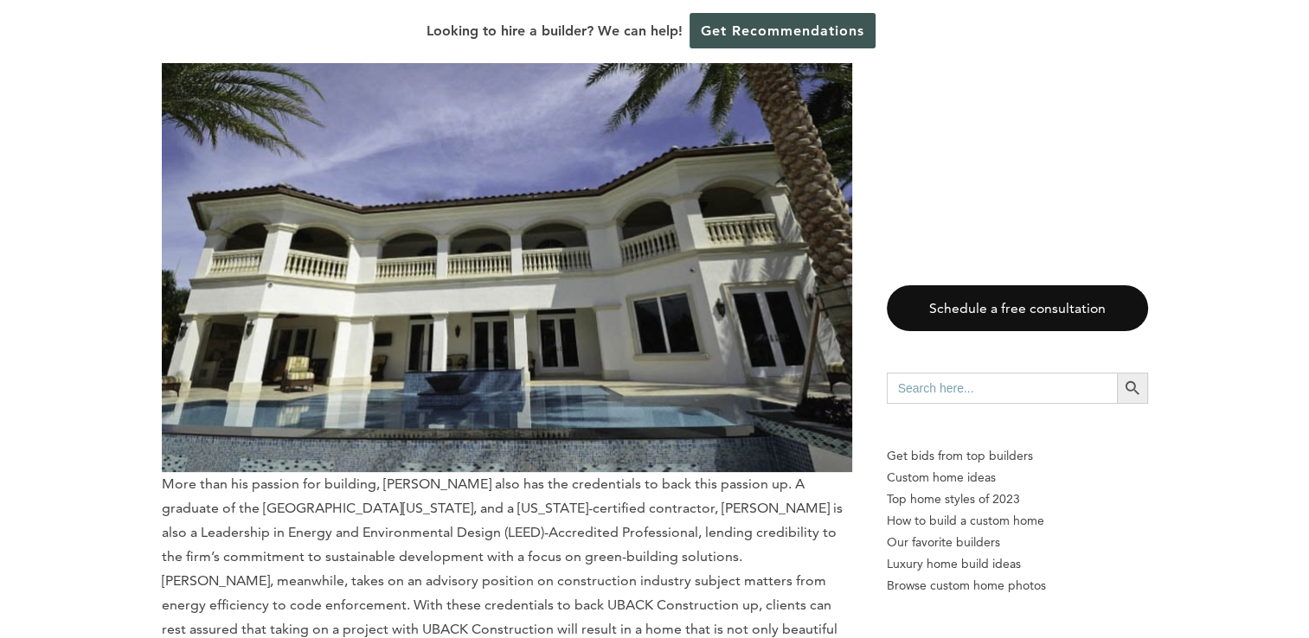
scroll to position [13669, 0]
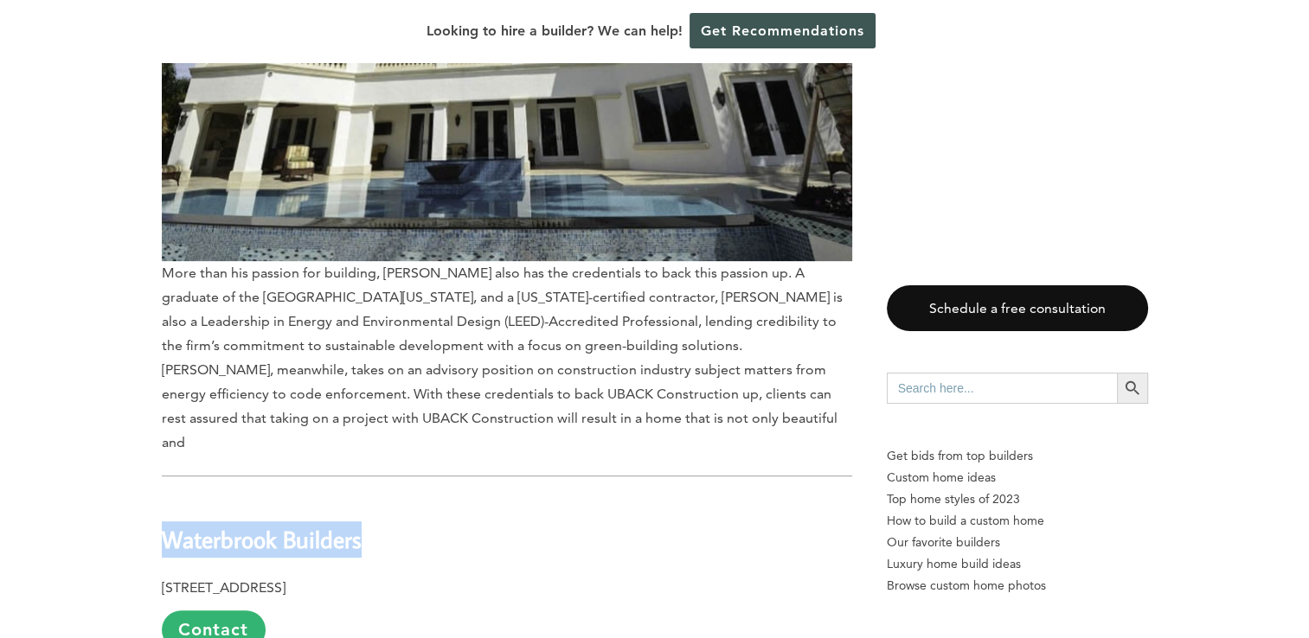
drag, startPoint x: 163, startPoint y: 257, endPoint x: 374, endPoint y: 251, distance: 211.2
click at [374, 497] on h2 "Waterbrook Builders" at bounding box center [507, 527] width 690 height 60
drag, startPoint x: 374, startPoint y: 251, endPoint x: 350, endPoint y: 250, distance: 23.4
copy b "Waterbrook Builders"
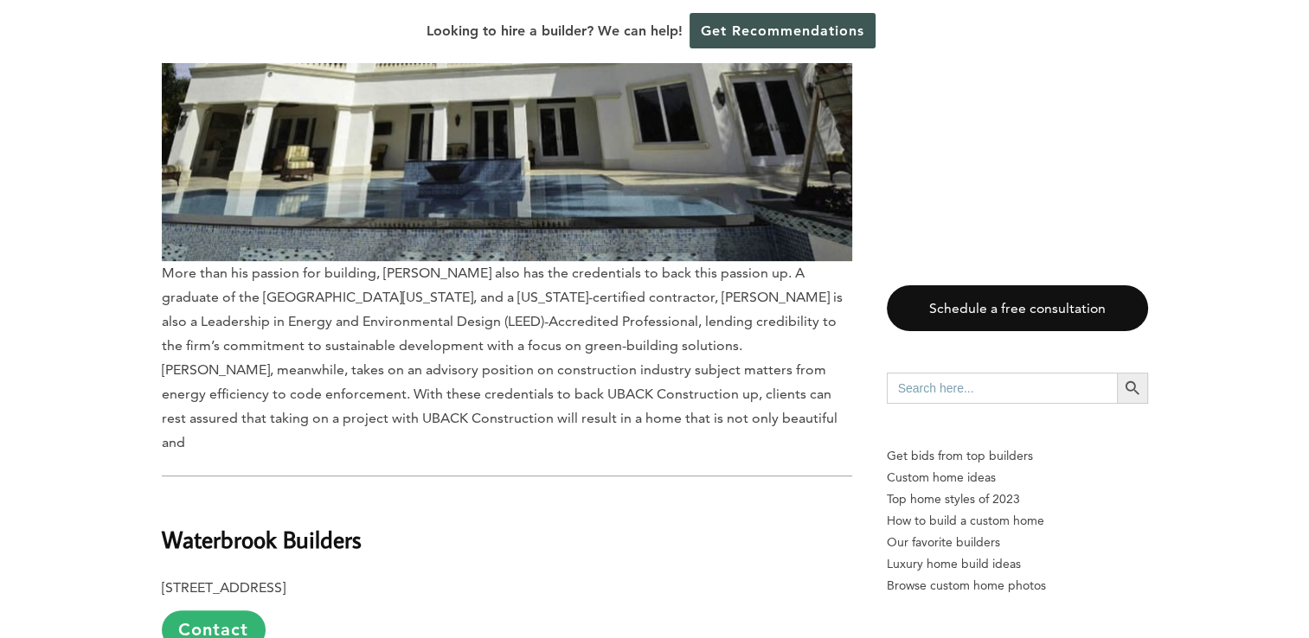
click at [285, 580] on b "3600 North Ocean Boulevard, Fort Lauderdale, FL 33308" at bounding box center [224, 588] width 124 height 16
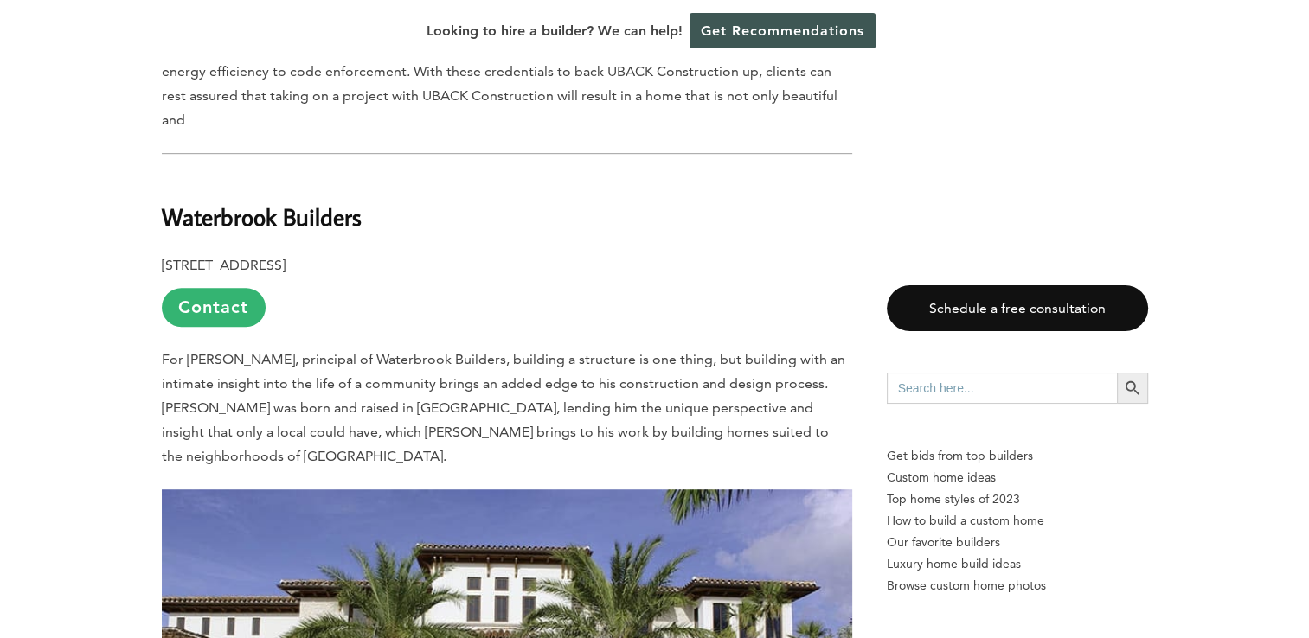
scroll to position [13842, 0]
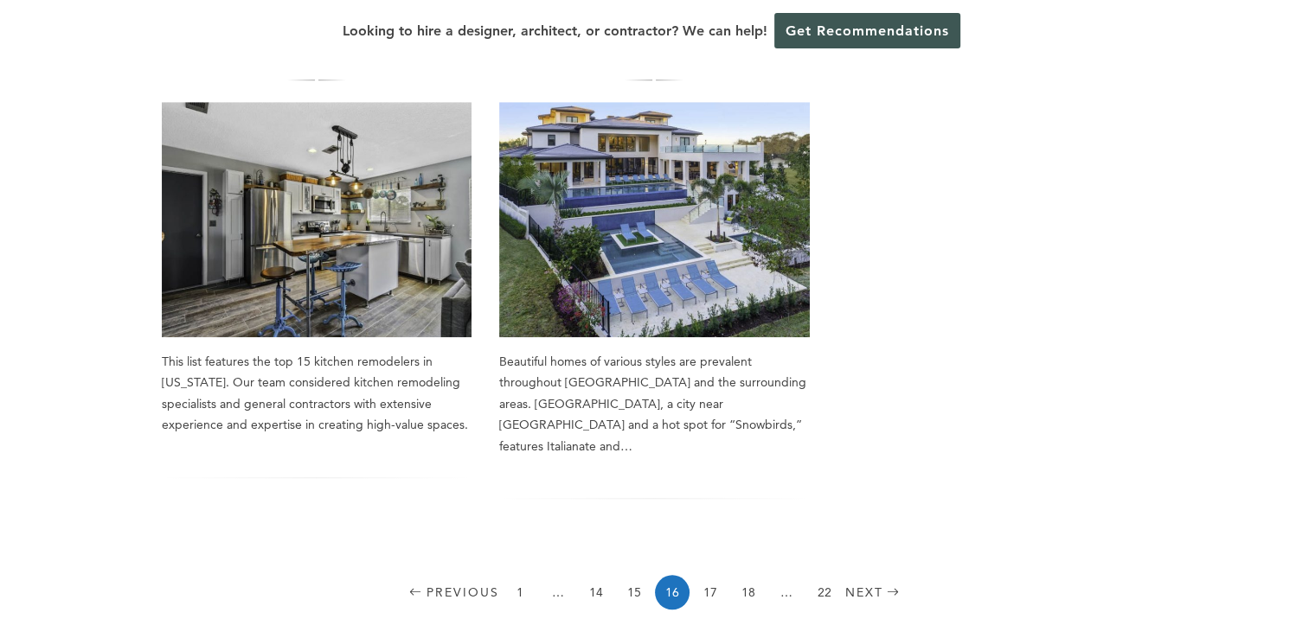
scroll to position [1471, 0]
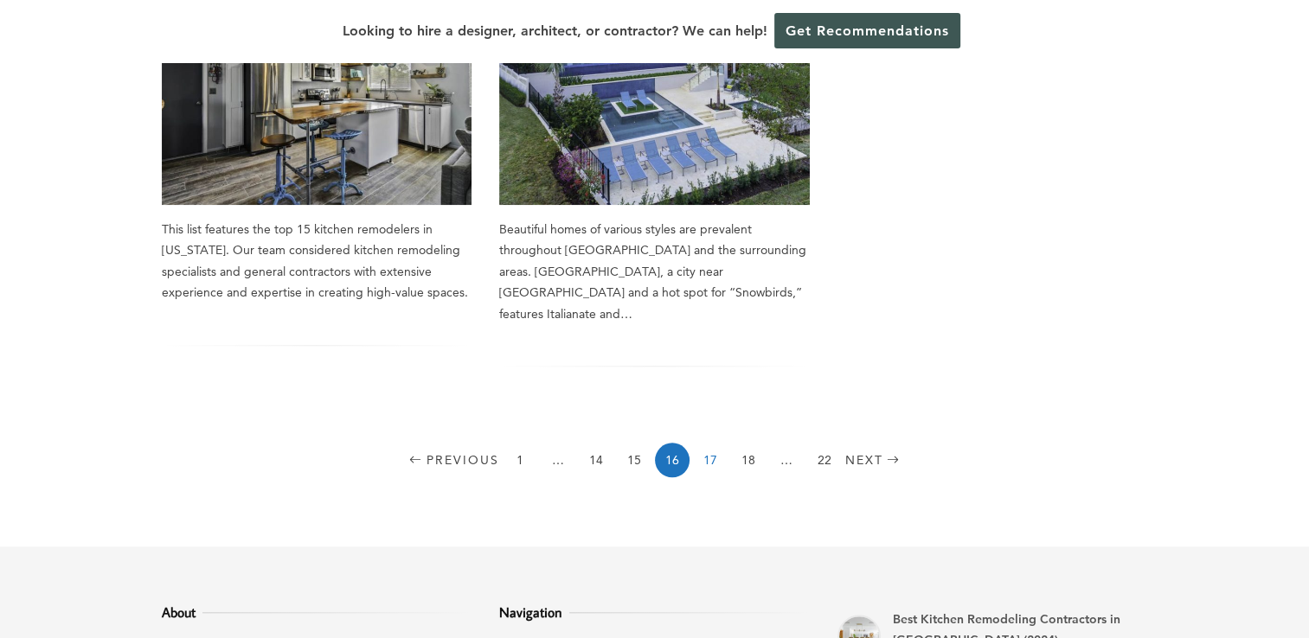
click at [702, 443] on link "17" at bounding box center [710, 460] width 35 height 35
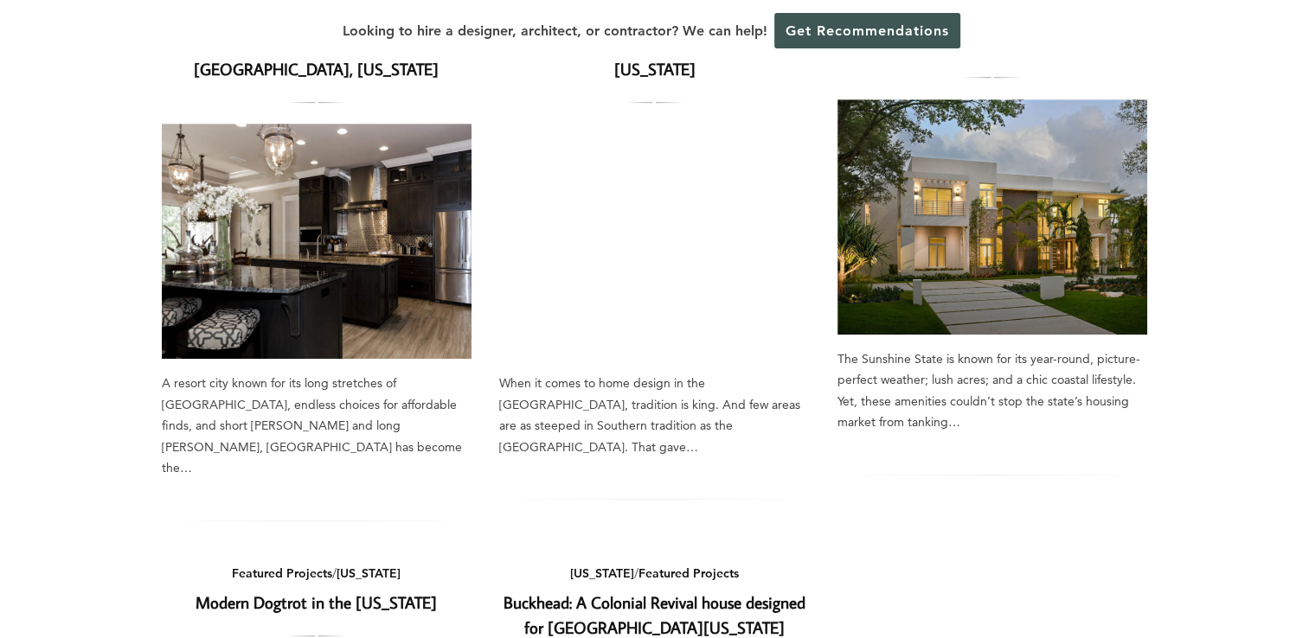
scroll to position [692, 0]
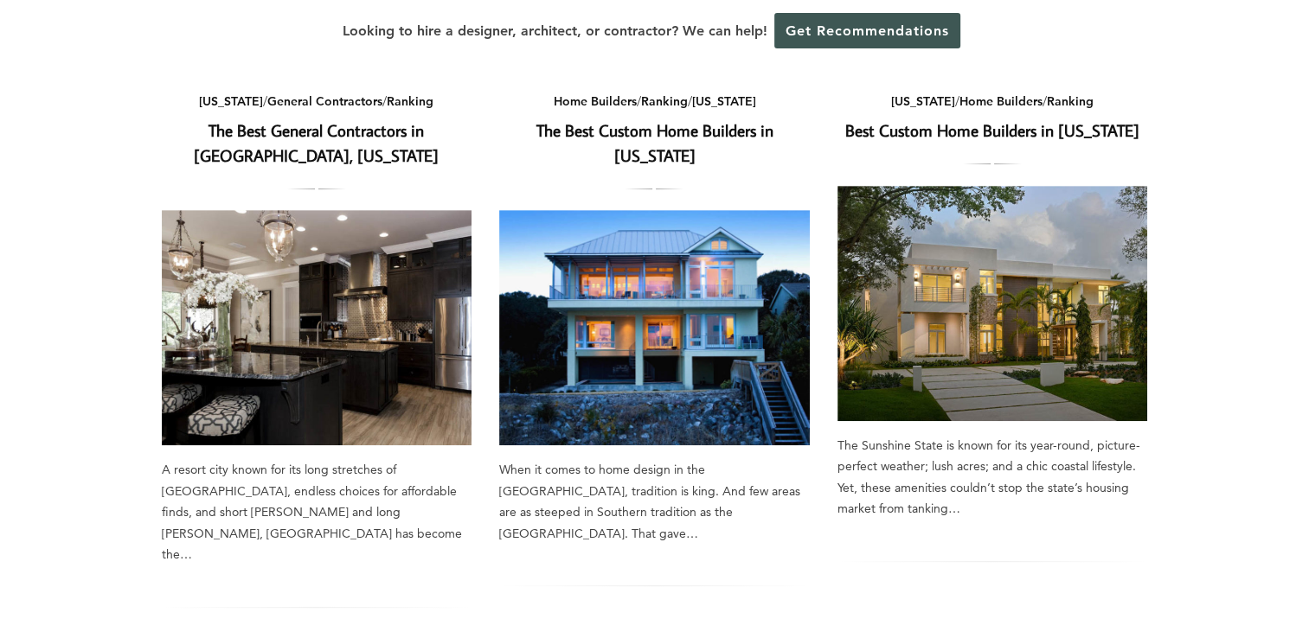
click at [910, 138] on link "Best Custom Home Builders in [US_STATE]" at bounding box center [992, 130] width 294 height 22
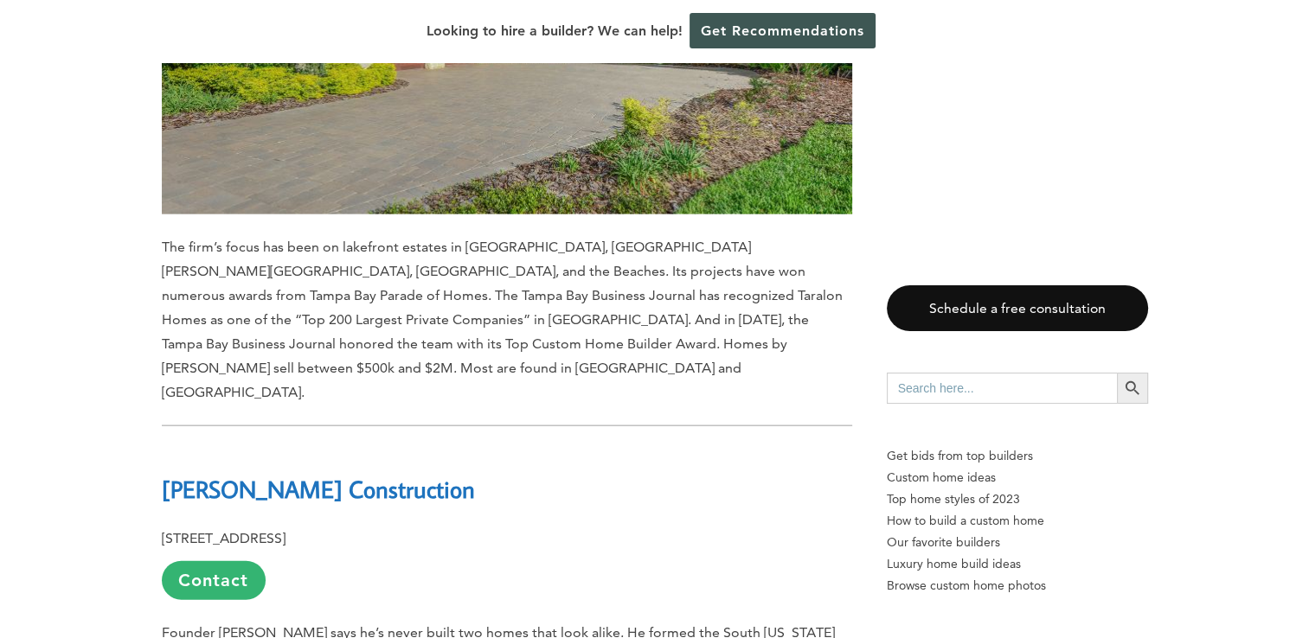
scroll to position [10209, 0]
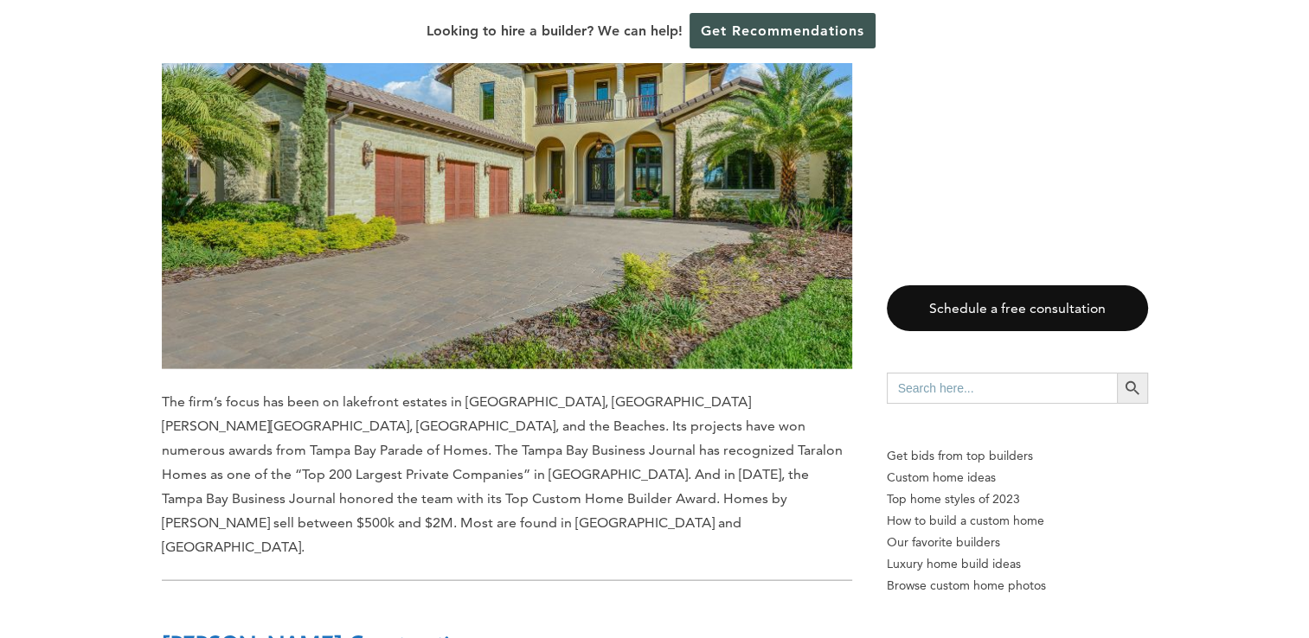
click at [542, 292] on div "Last updated on May 28th, 2024 at 08:15 am The Sunshine State is known for its …" at bounding box center [507, 381] width 690 height 19359
drag, startPoint x: 160, startPoint y: 260, endPoint x: 397, endPoint y: 262, distance: 237.1
click at [397, 262] on div "Last updated on May 28th, 2024 at 08:15 am The Sunshine State is known for its …" at bounding box center [655, 447] width 1042 height 19546
drag, startPoint x: 397, startPoint y: 262, endPoint x: 366, endPoint y: 265, distance: 31.3
copy b "Hobgood Construction"
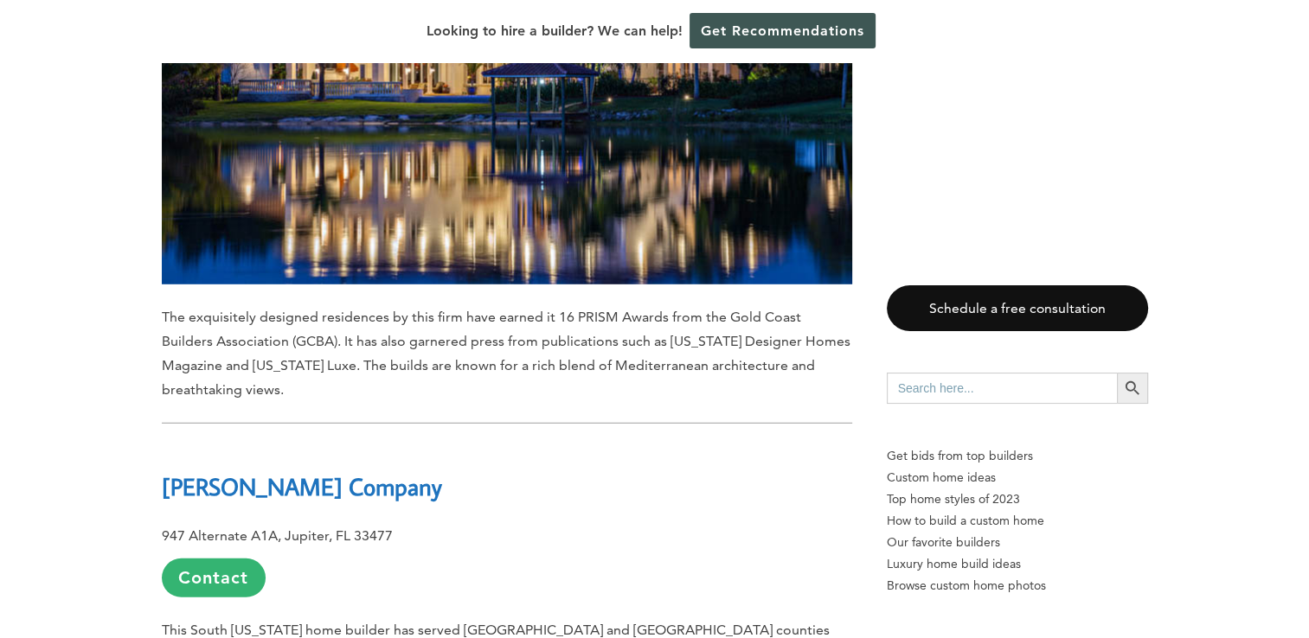
scroll to position [11333, 0]
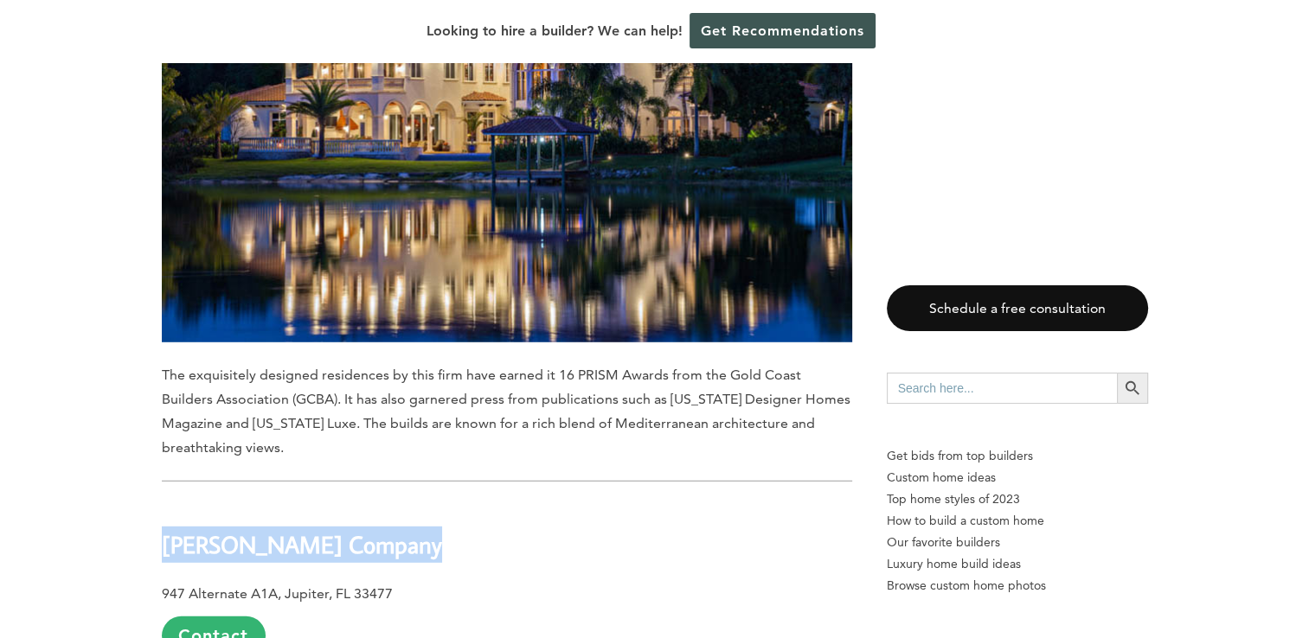
drag, startPoint x: 155, startPoint y: 114, endPoint x: 416, endPoint y: 103, distance: 261.5
drag, startPoint x: 416, startPoint y: 103, endPoint x: 402, endPoint y: 110, distance: 15.5
copy b "John McDonald Company"
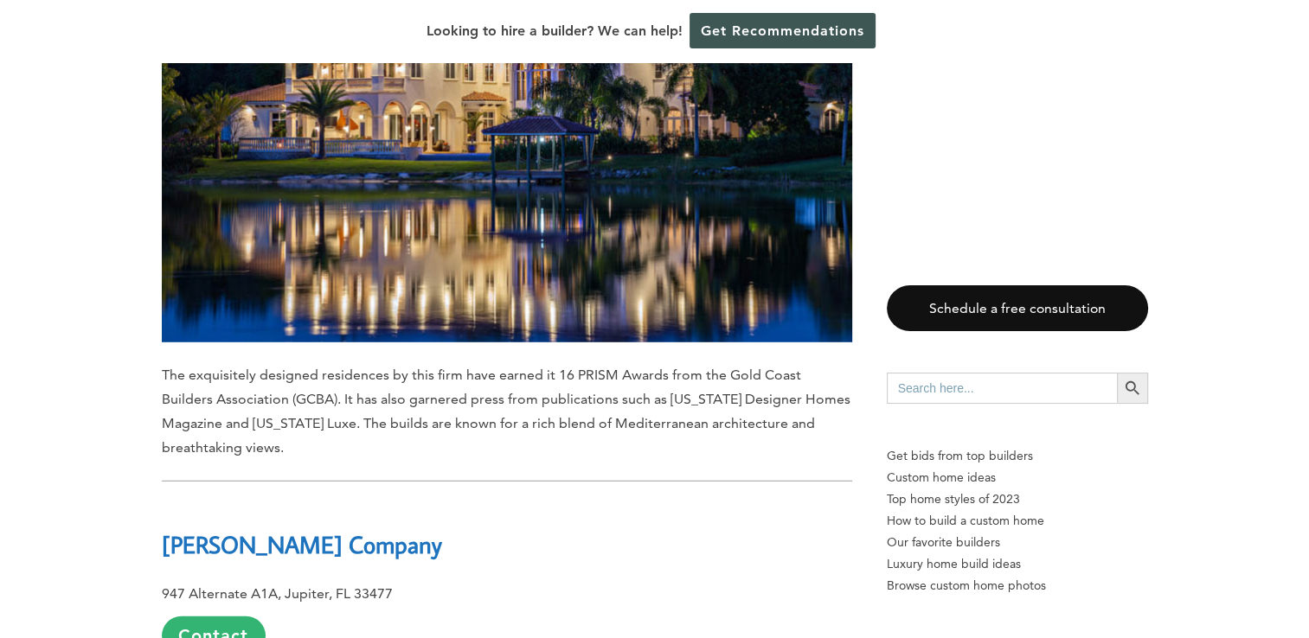
click at [504, 582] on p "947 Alternate A1A, Jupiter, FL 33477 Contact" at bounding box center [507, 619] width 690 height 74
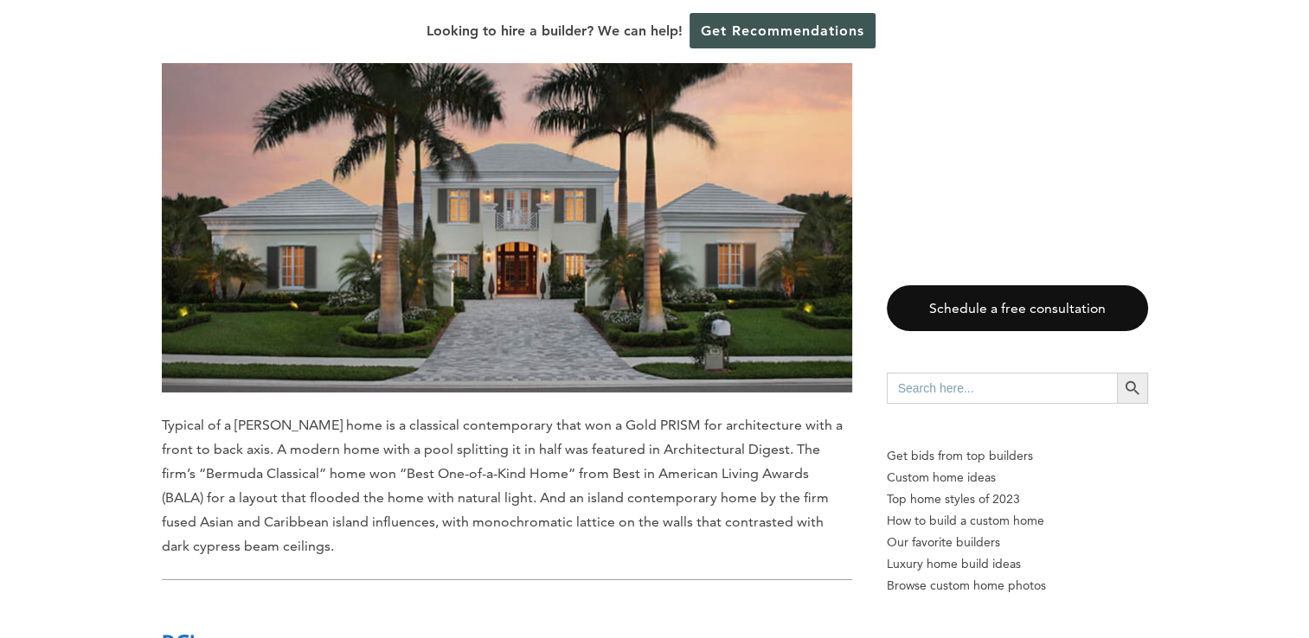
scroll to position [12198, 0]
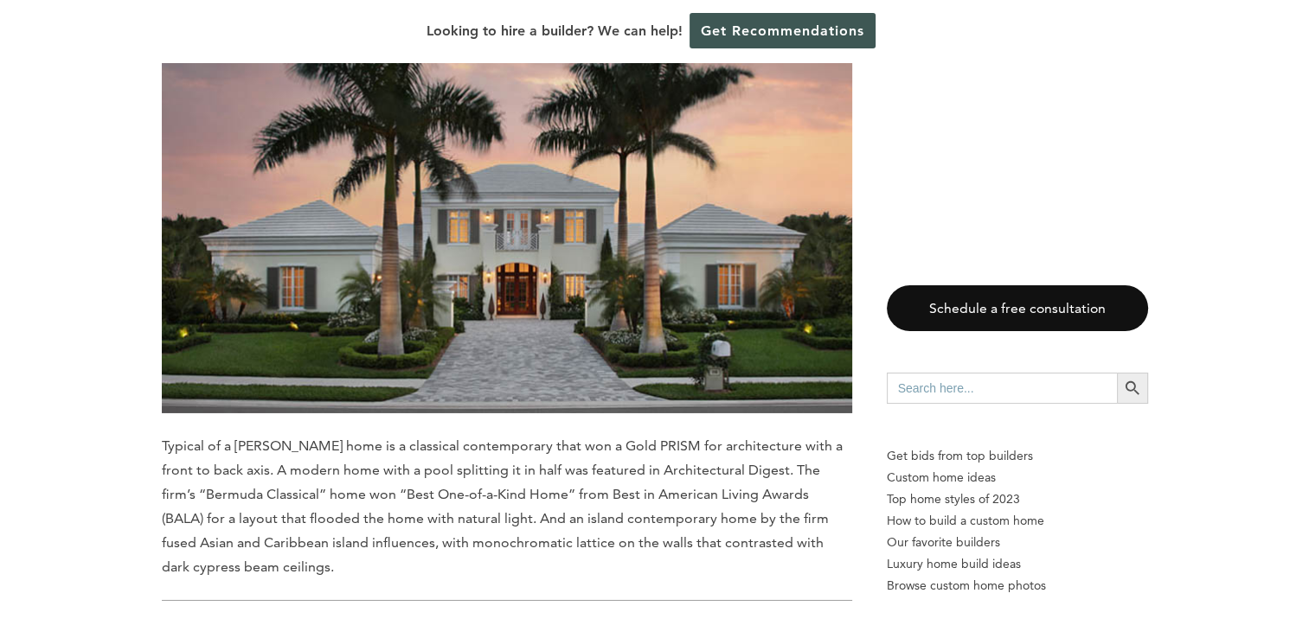
drag, startPoint x: 159, startPoint y: 202, endPoint x: 234, endPoint y: 206, distance: 74.5
drag, startPoint x: 234, startPoint y: 206, endPoint x: 197, endPoint y: 202, distance: 36.5
copy b "RCL"
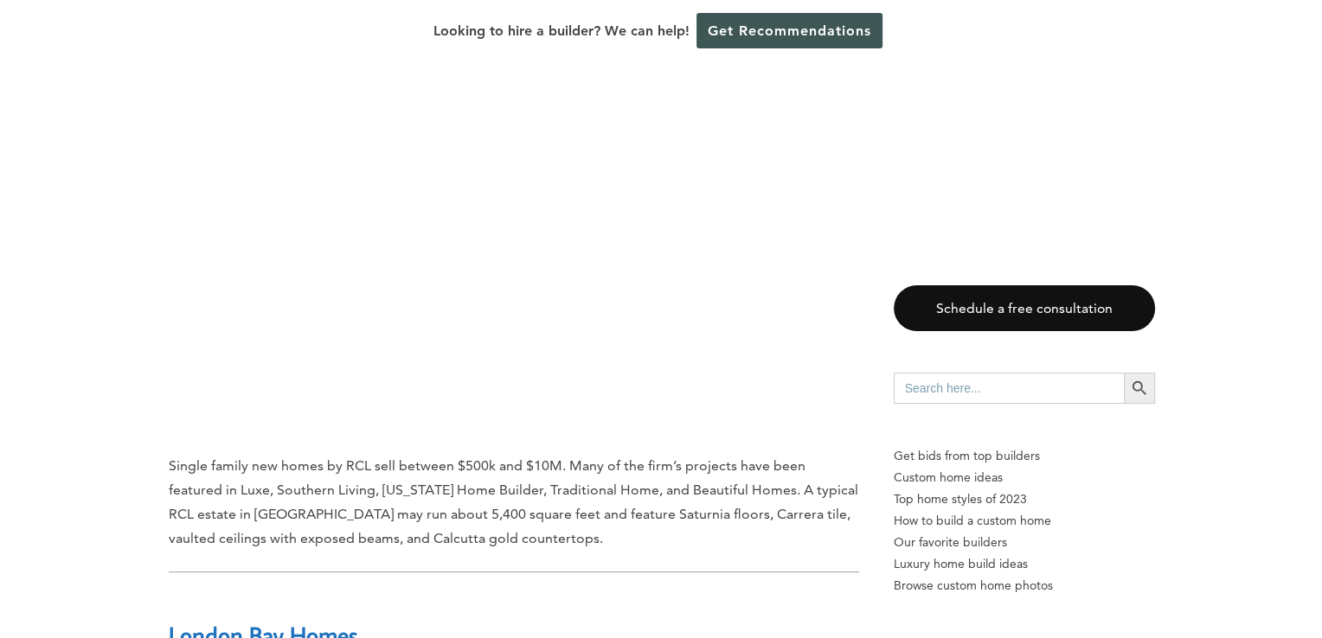
scroll to position [13323, 0]
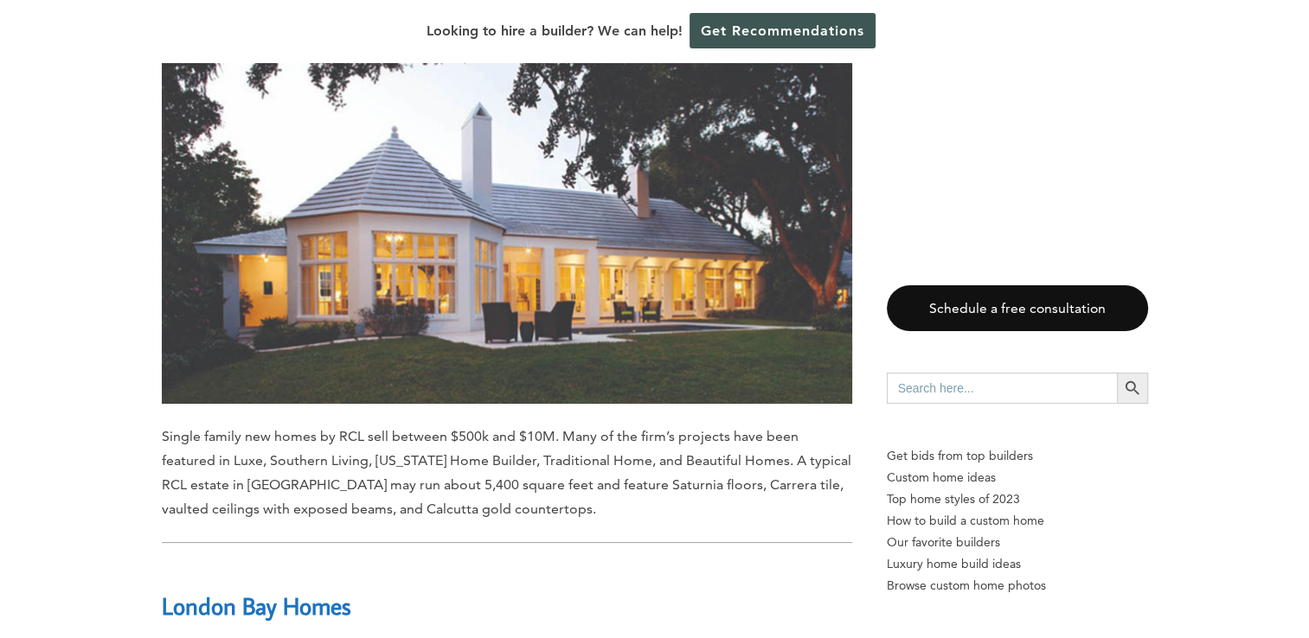
click at [305, 591] on b "London Bay Homes" at bounding box center [256, 606] width 189 height 30
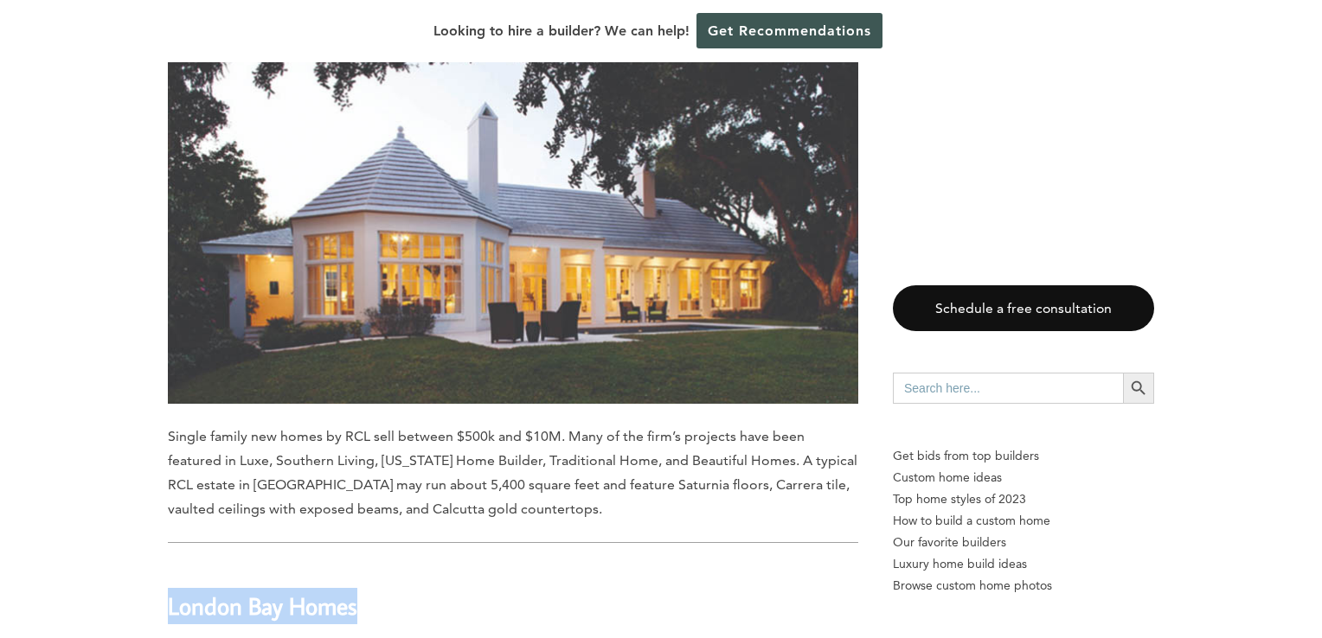
drag, startPoint x: 157, startPoint y: 119, endPoint x: 355, endPoint y: 119, distance: 197.2
copy b "London Bay Homes"
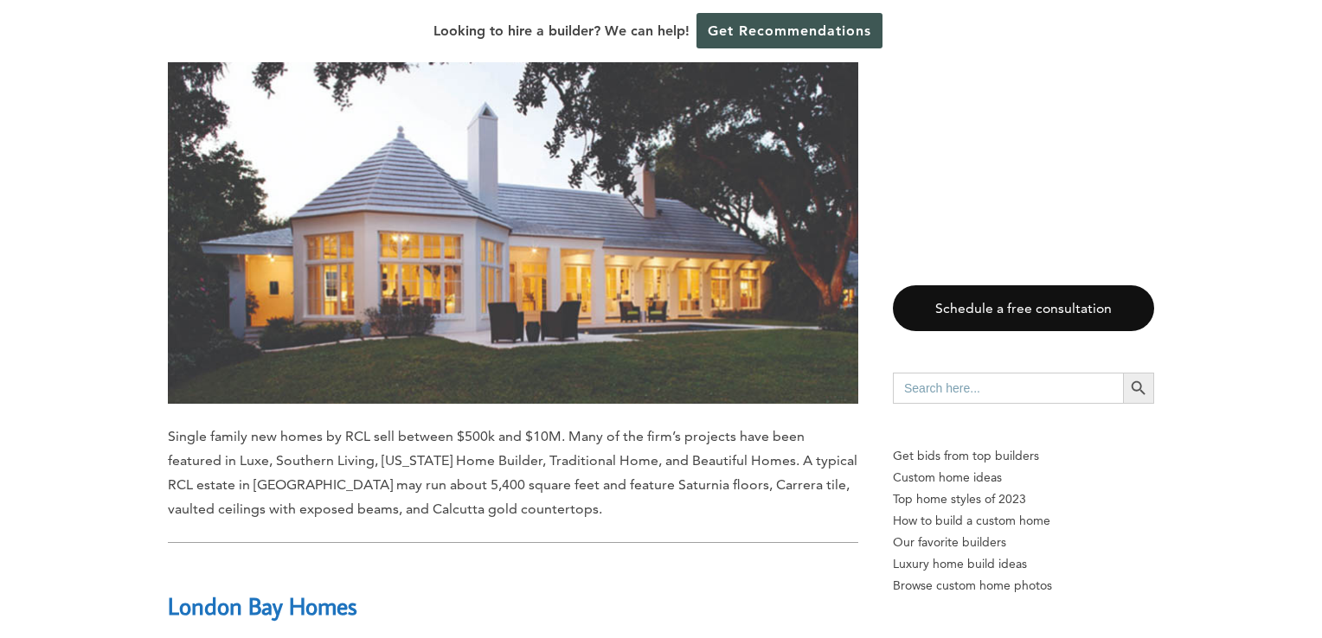
drag, startPoint x: 80, startPoint y: 170, endPoint x: 84, endPoint y: 161, distance: 10.5
click at [571, 564] on h2 "London Bay Homes" at bounding box center [513, 594] width 690 height 60
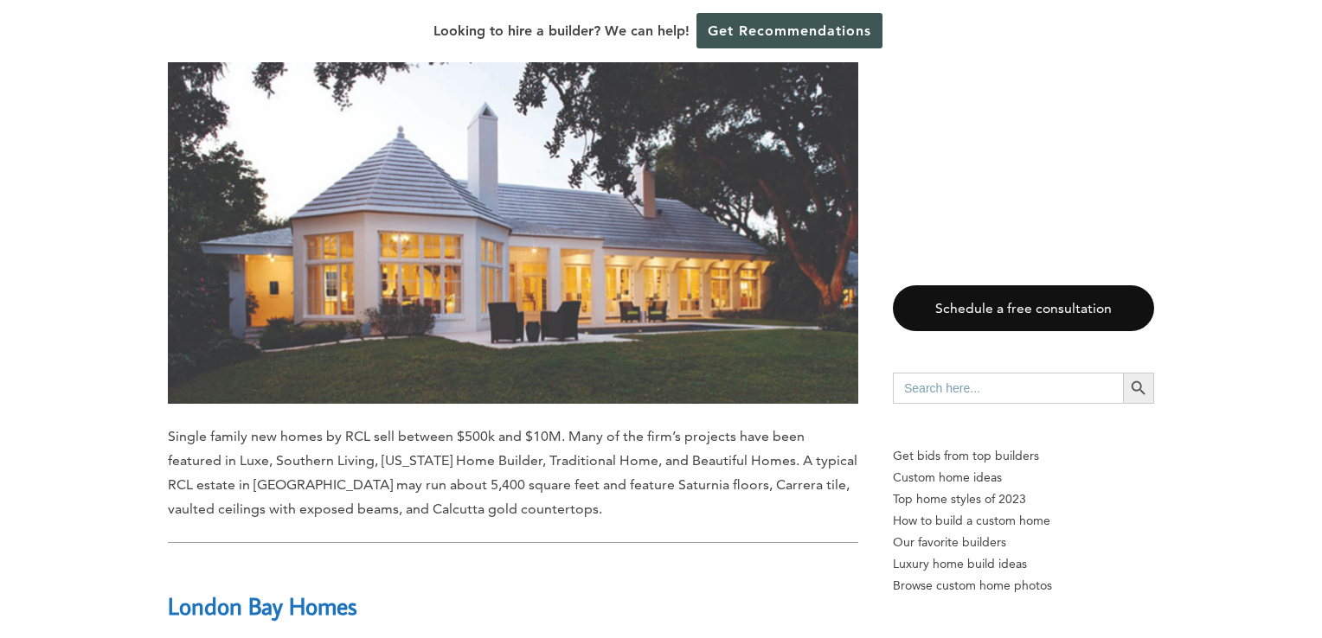
click at [959, 388] on input "Search for:" at bounding box center [1008, 388] width 230 height 31
click at [542, 564] on h2 "London Bay Homes" at bounding box center [513, 594] width 690 height 60
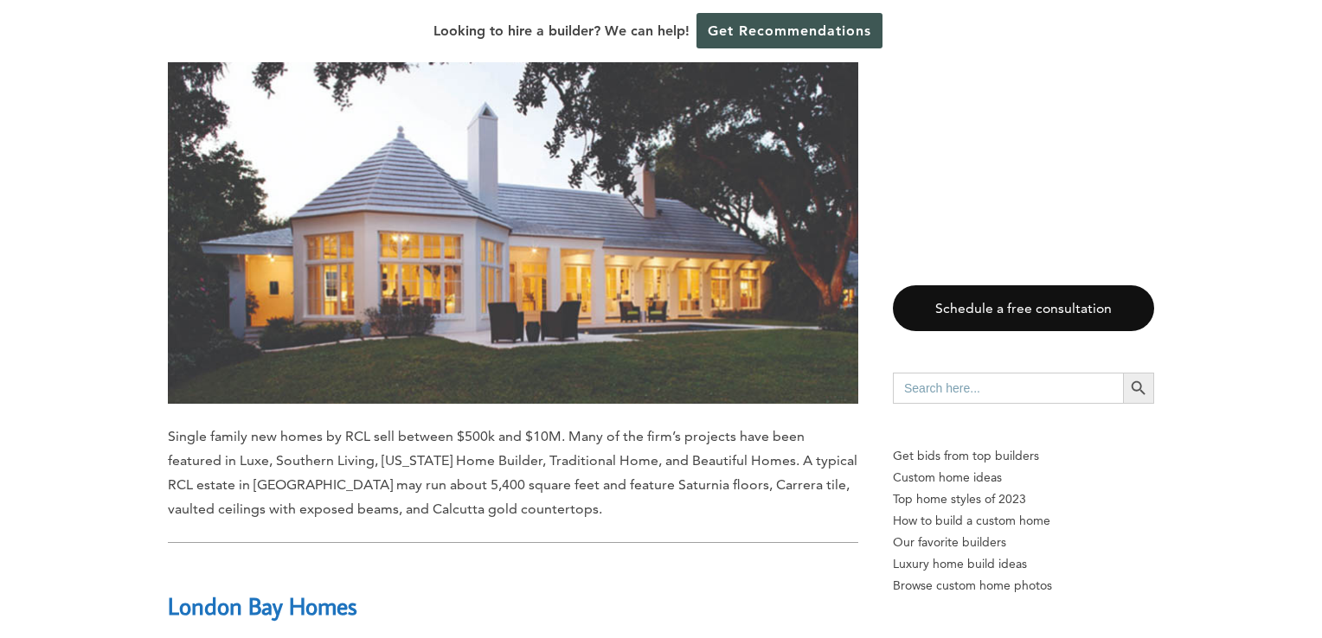
click at [567, 564] on h2 "London Bay Homes" at bounding box center [513, 594] width 690 height 60
drag, startPoint x: 574, startPoint y: 269, endPoint x: 486, endPoint y: 279, distance: 88.9
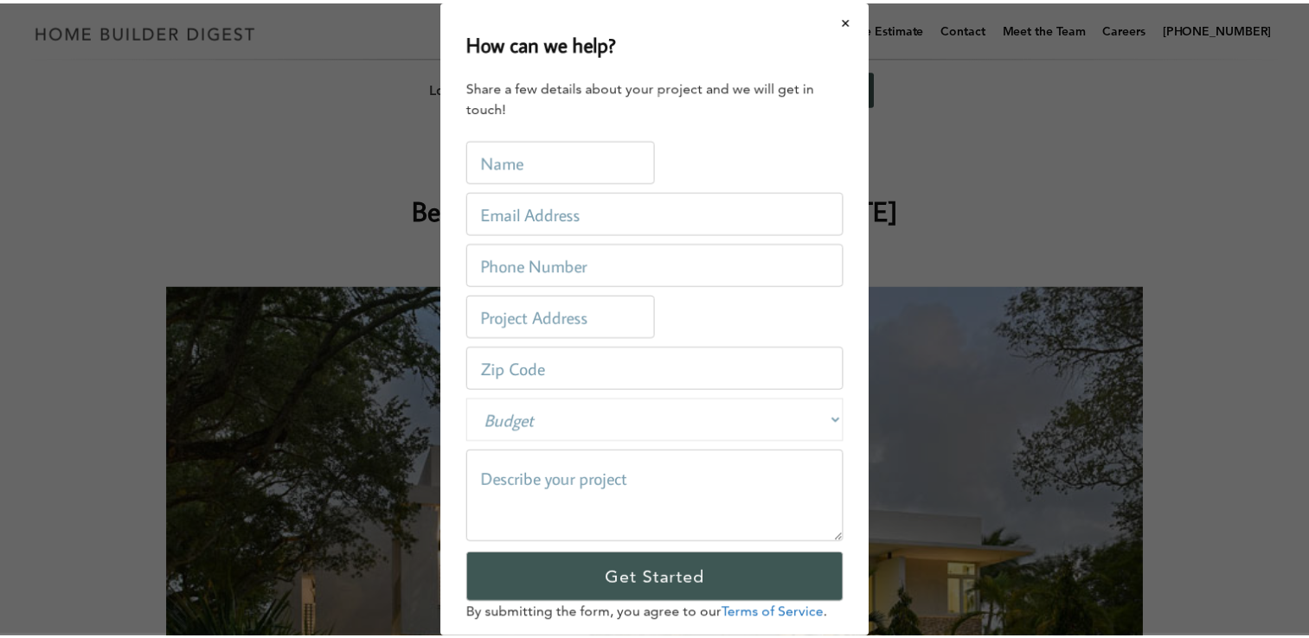
scroll to position [0, 0]
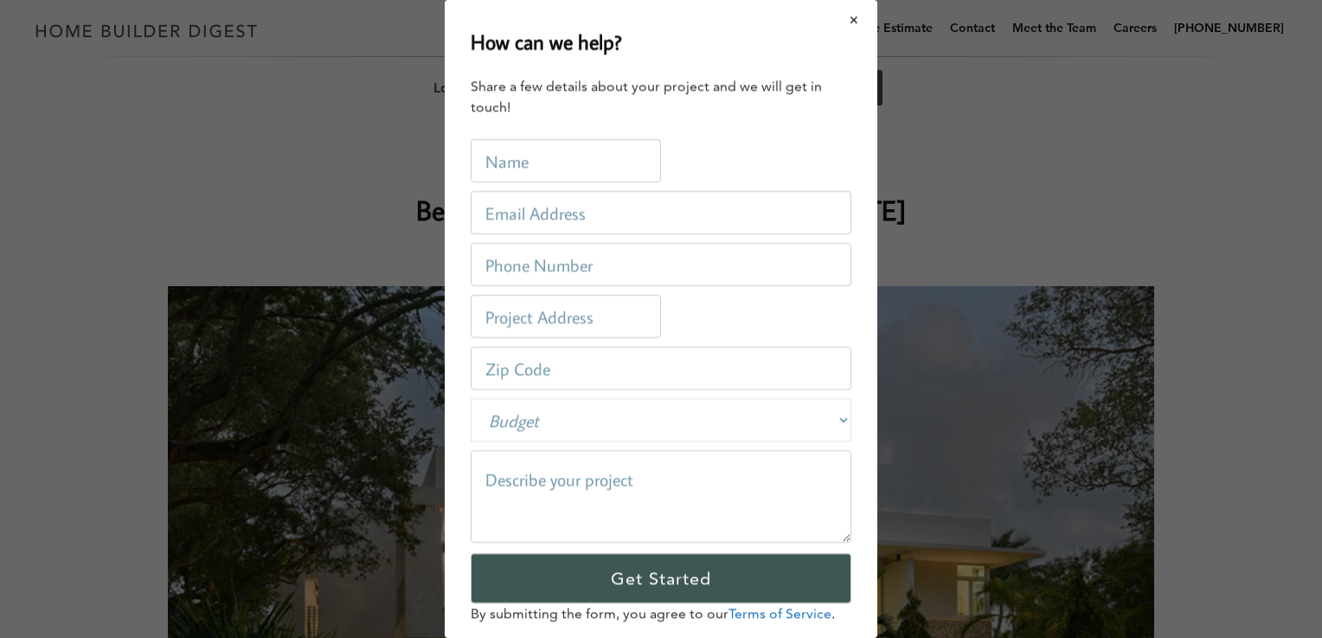
click at [843, 26] on button "Close modal" at bounding box center [854, 20] width 46 height 36
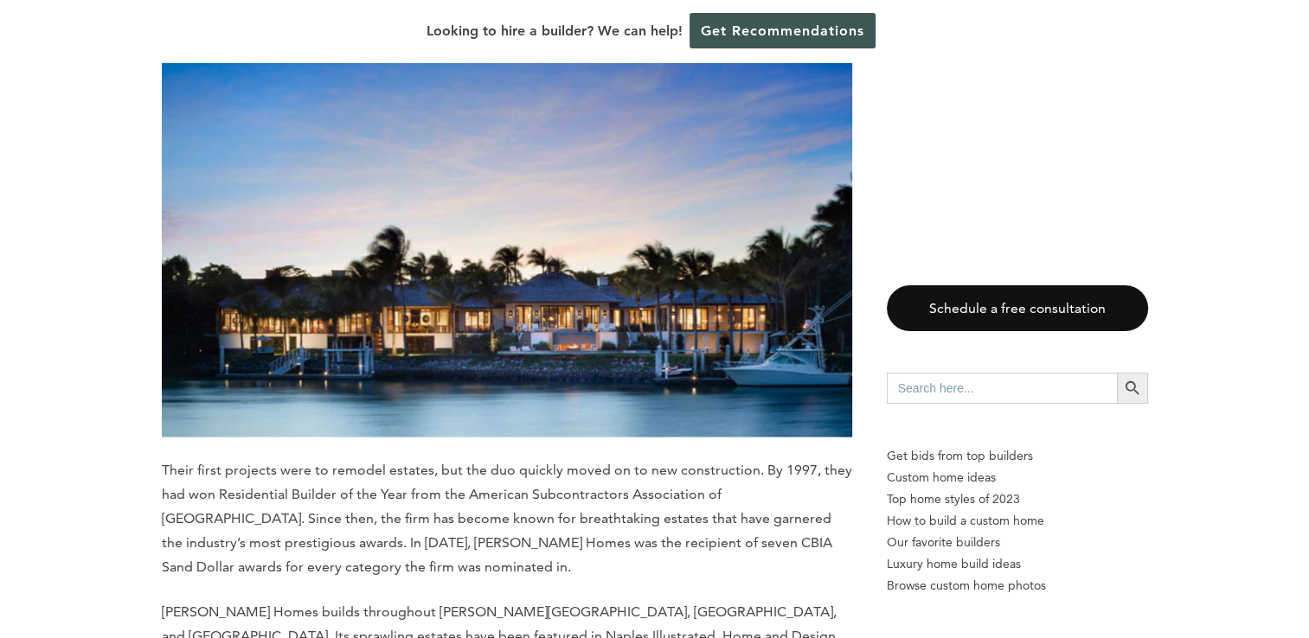
scroll to position [16264, 0]
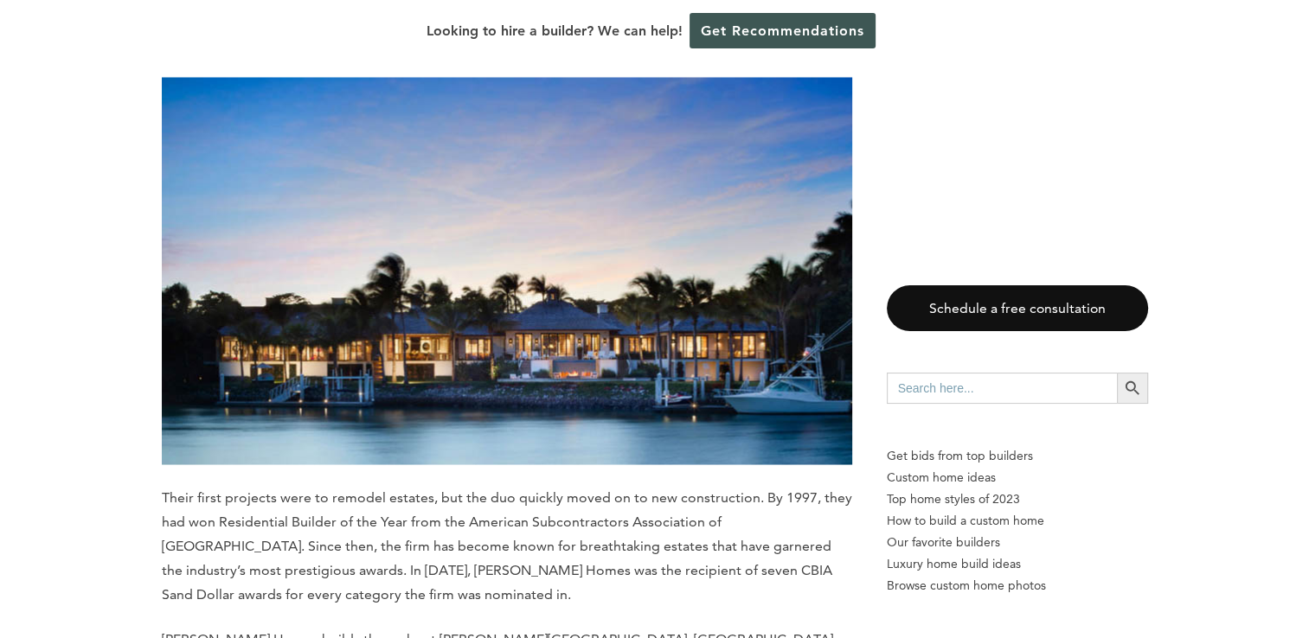
drag, startPoint x: 156, startPoint y: 153, endPoint x: 303, endPoint y: 162, distance: 147.3
drag, startPoint x: 303, startPoint y: 162, endPoint x: 269, endPoint y: 166, distance: 34.0
copy b "Hollub Homes"
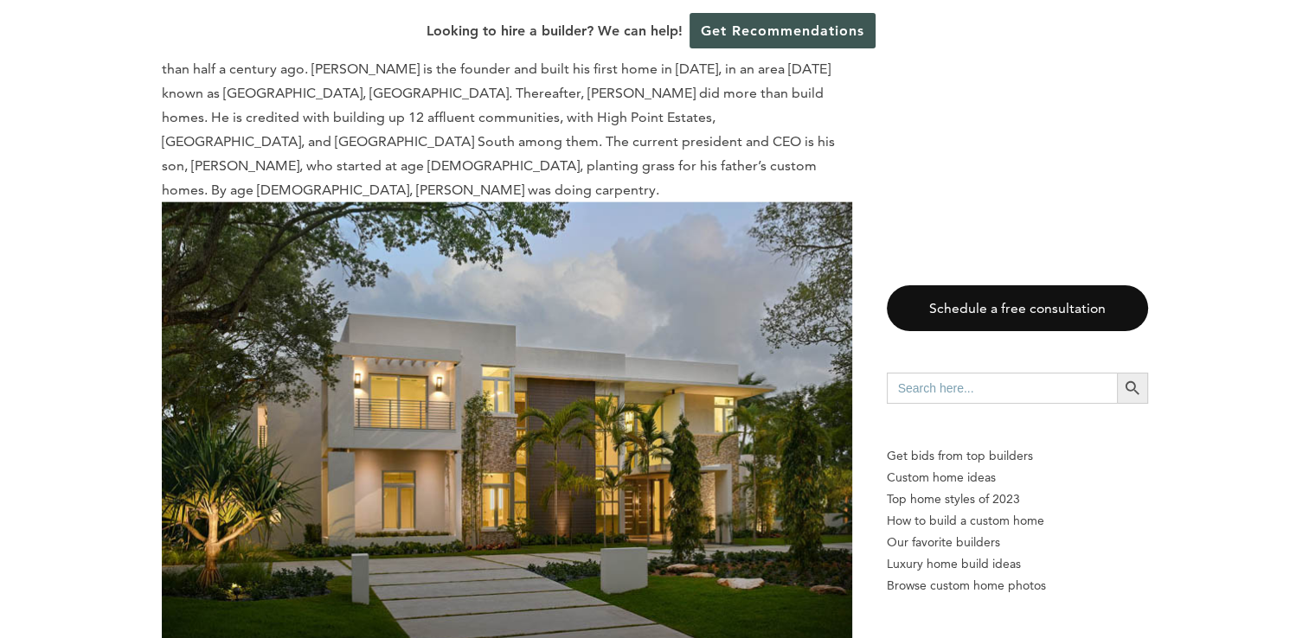
scroll to position [17043, 0]
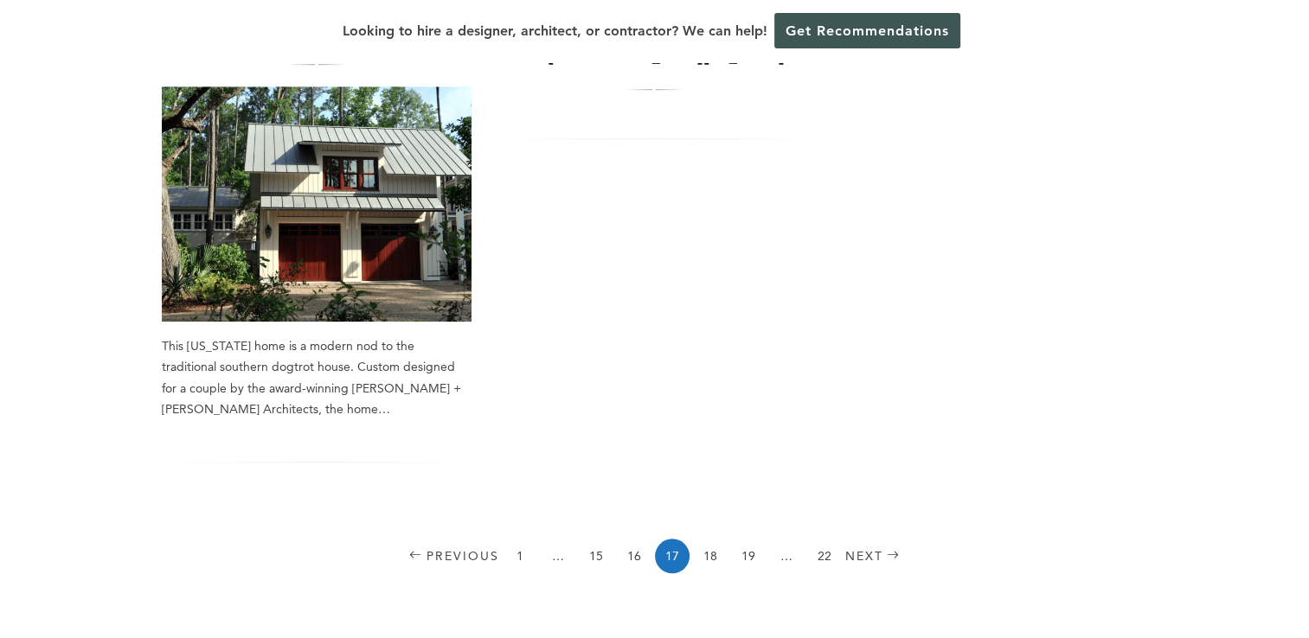
scroll to position [1406, 0]
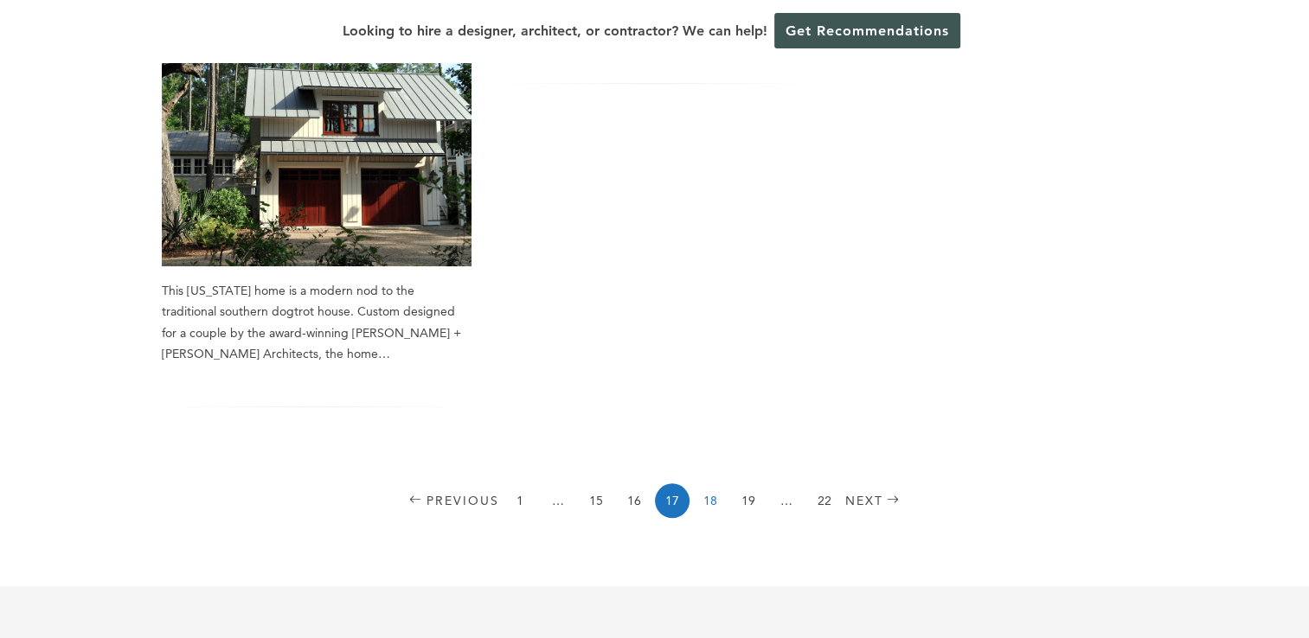
click at [709, 484] on link "18" at bounding box center [710, 501] width 35 height 35
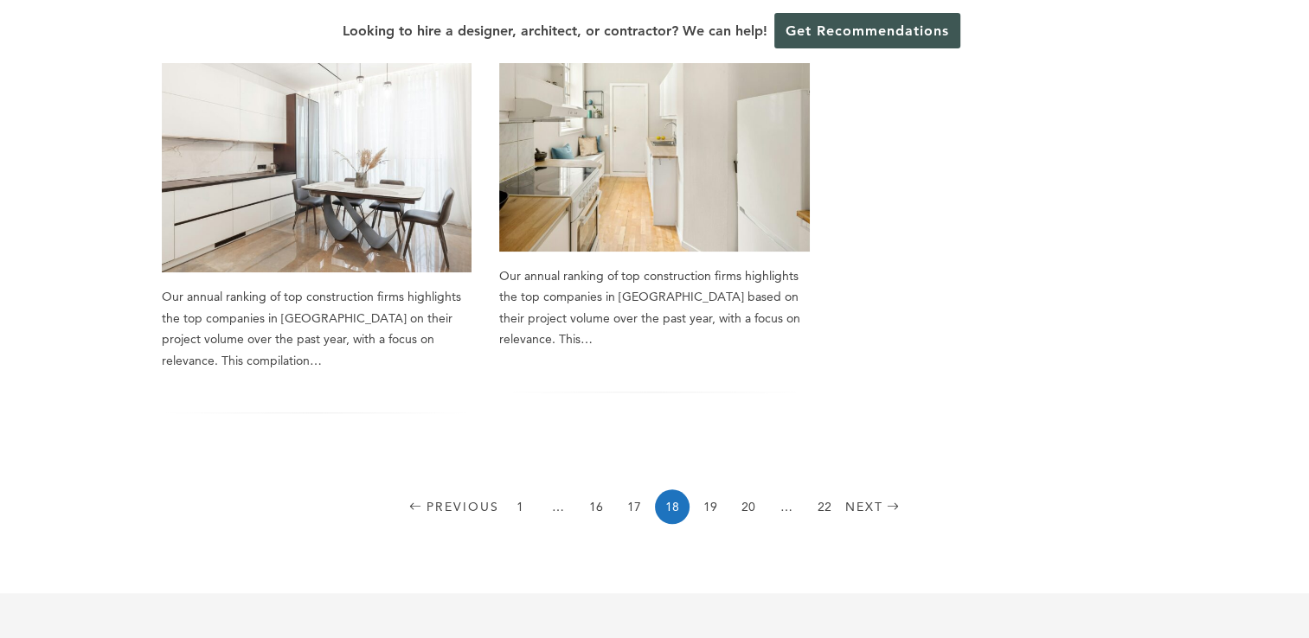
scroll to position [1471, 0]
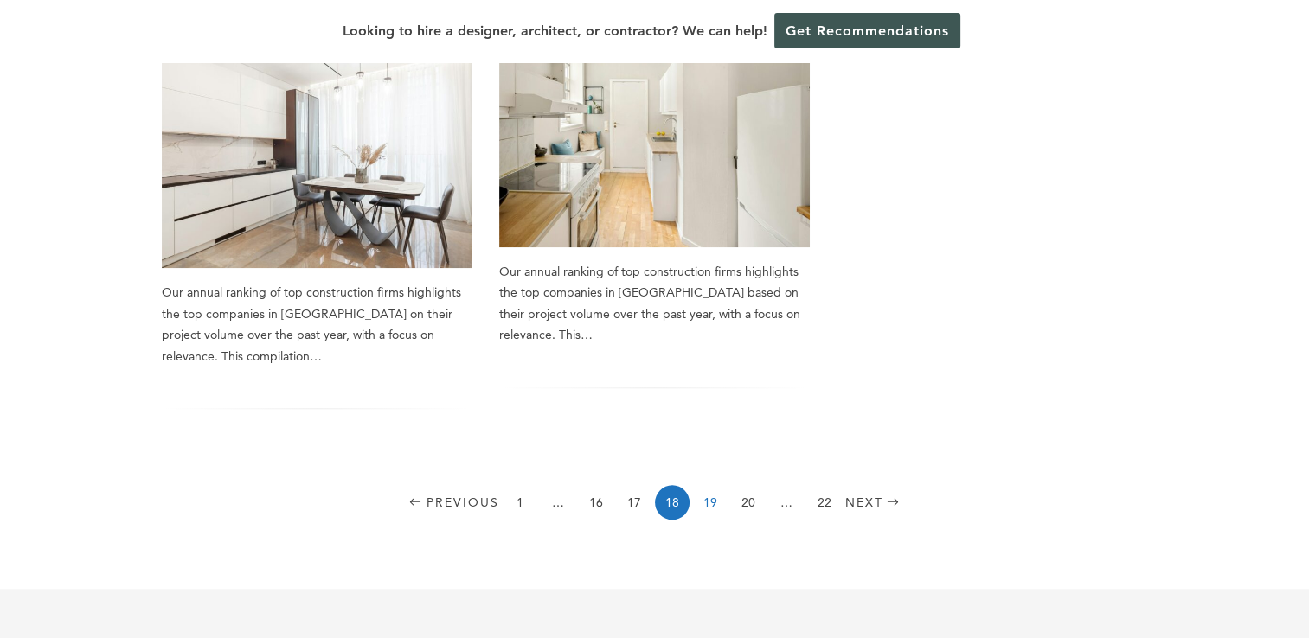
click at [709, 485] on link "19" at bounding box center [710, 502] width 35 height 35
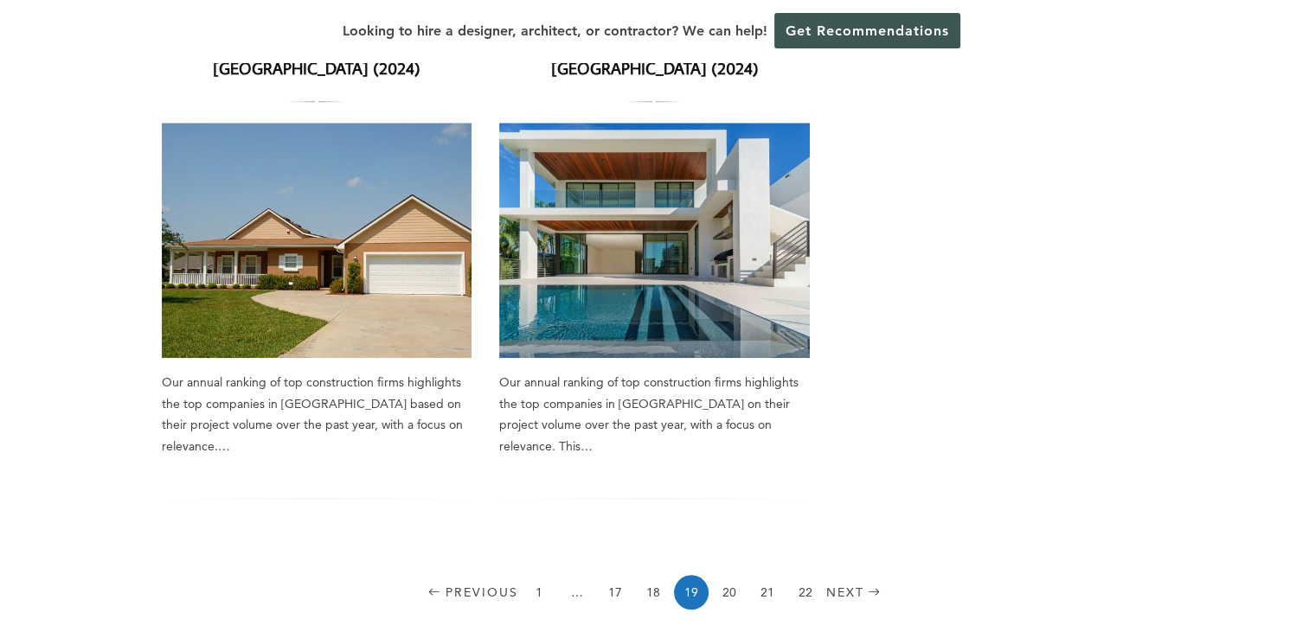
scroll to position [1384, 0]
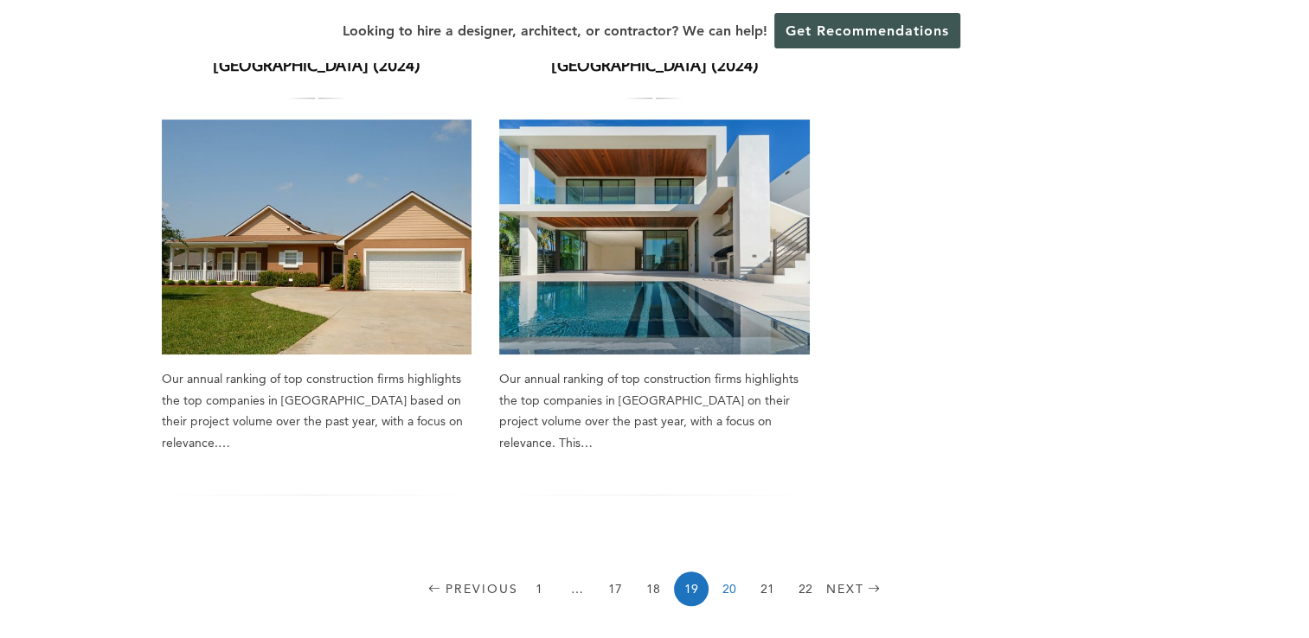
click at [733, 572] on link "20" at bounding box center [729, 589] width 35 height 35
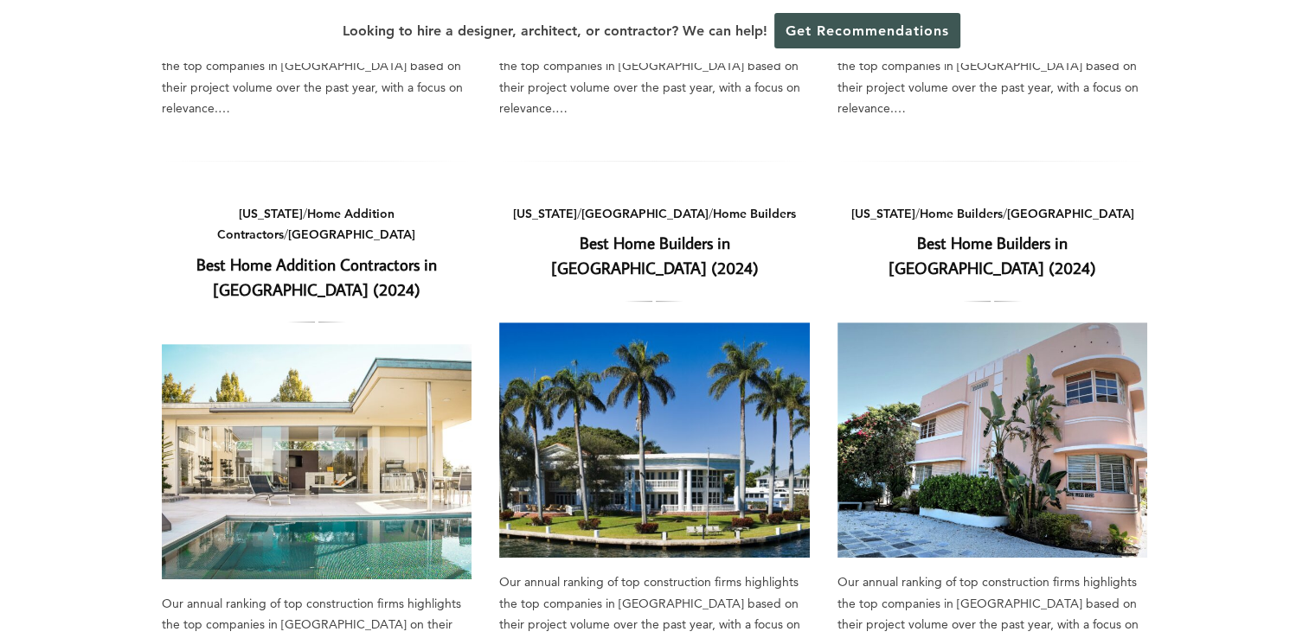
scroll to position [606, 0]
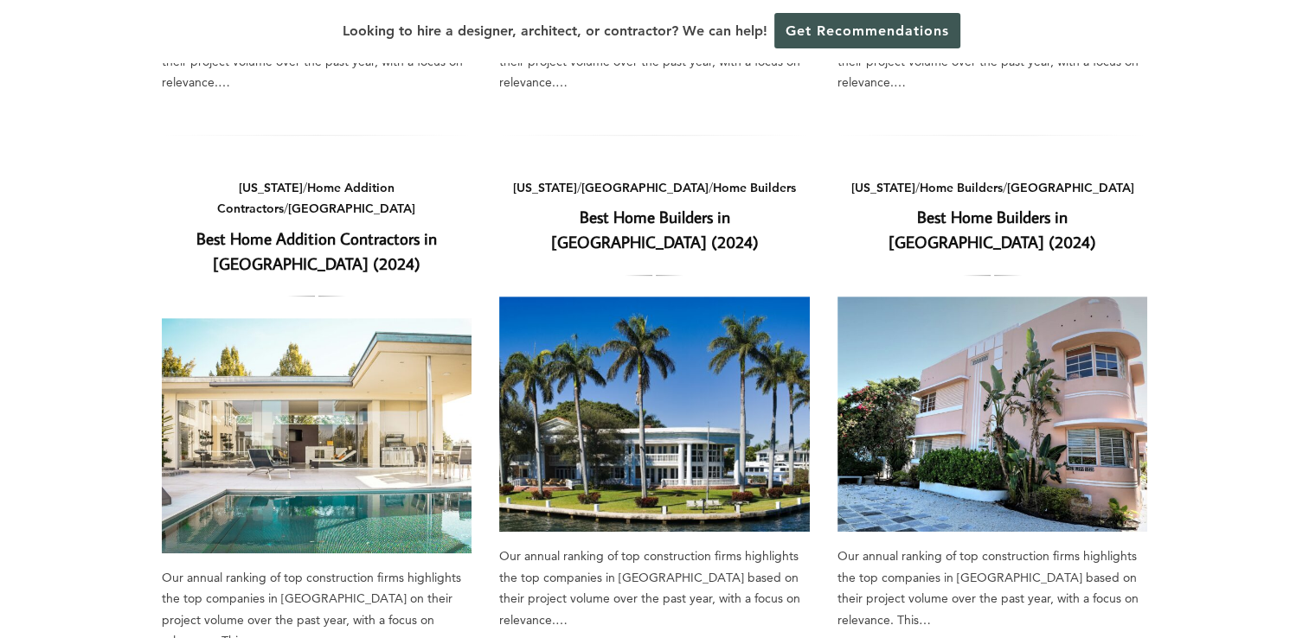
click at [651, 206] on link "Best Home Builders in [GEOGRAPHIC_DATA] (2024)" at bounding box center [654, 229] width 208 height 47
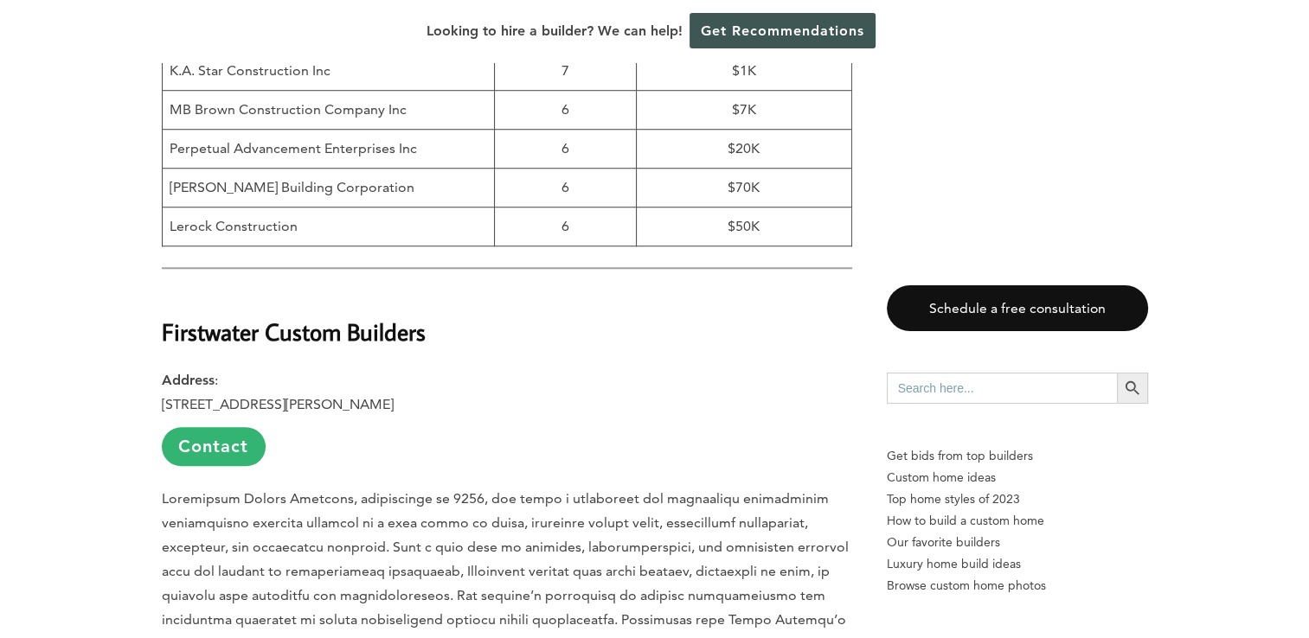
scroll to position [1298, 0]
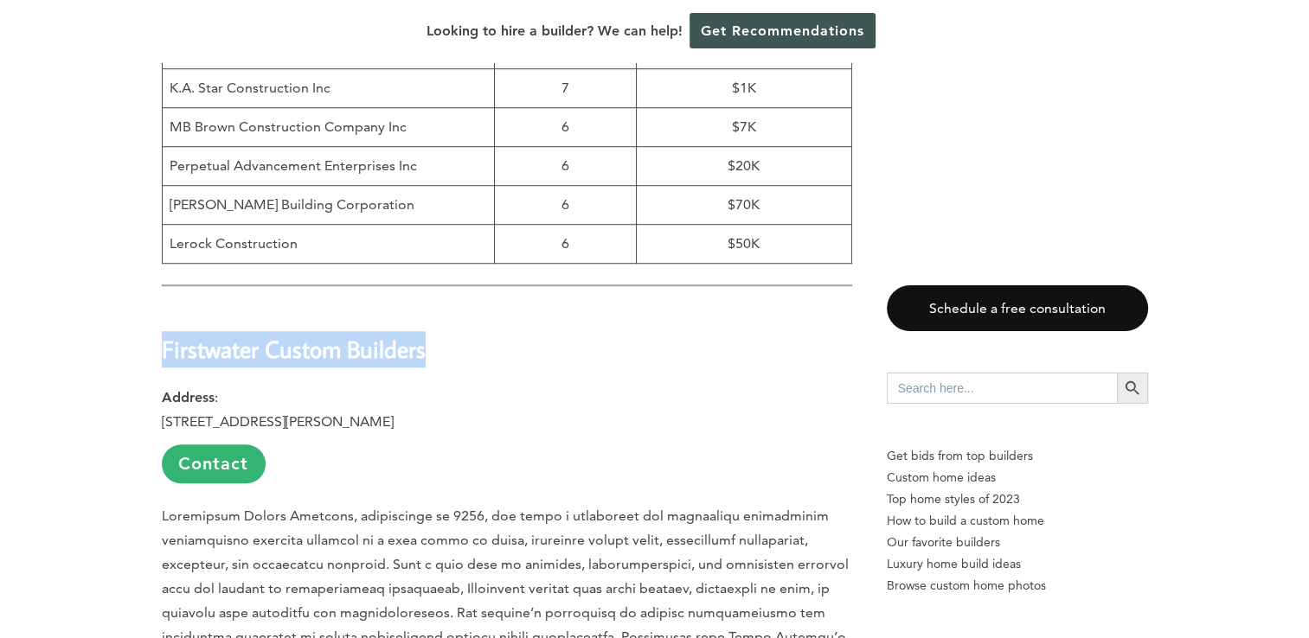
drag, startPoint x: 164, startPoint y: 351, endPoint x: 433, endPoint y: 359, distance: 269.2
click at [433, 359] on h2 "Firstwater Custom Builders" at bounding box center [507, 337] width 690 height 60
drag, startPoint x: 433, startPoint y: 359, endPoint x: 414, endPoint y: 352, distance: 19.4
copy strong "Firstwater Custom Builders"
